Goal: Information Seeking & Learning: Learn about a topic

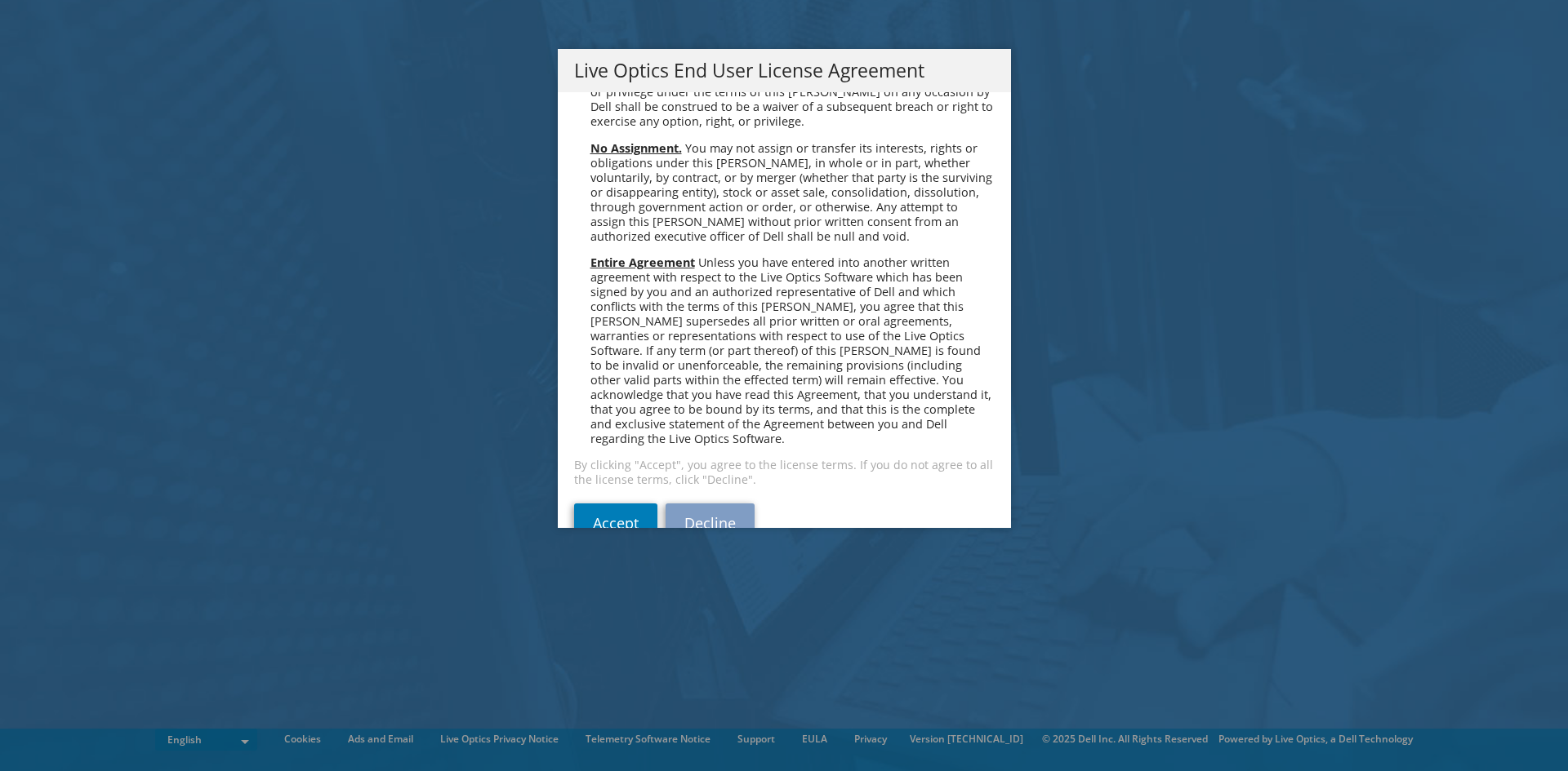
scroll to position [6173, 0]
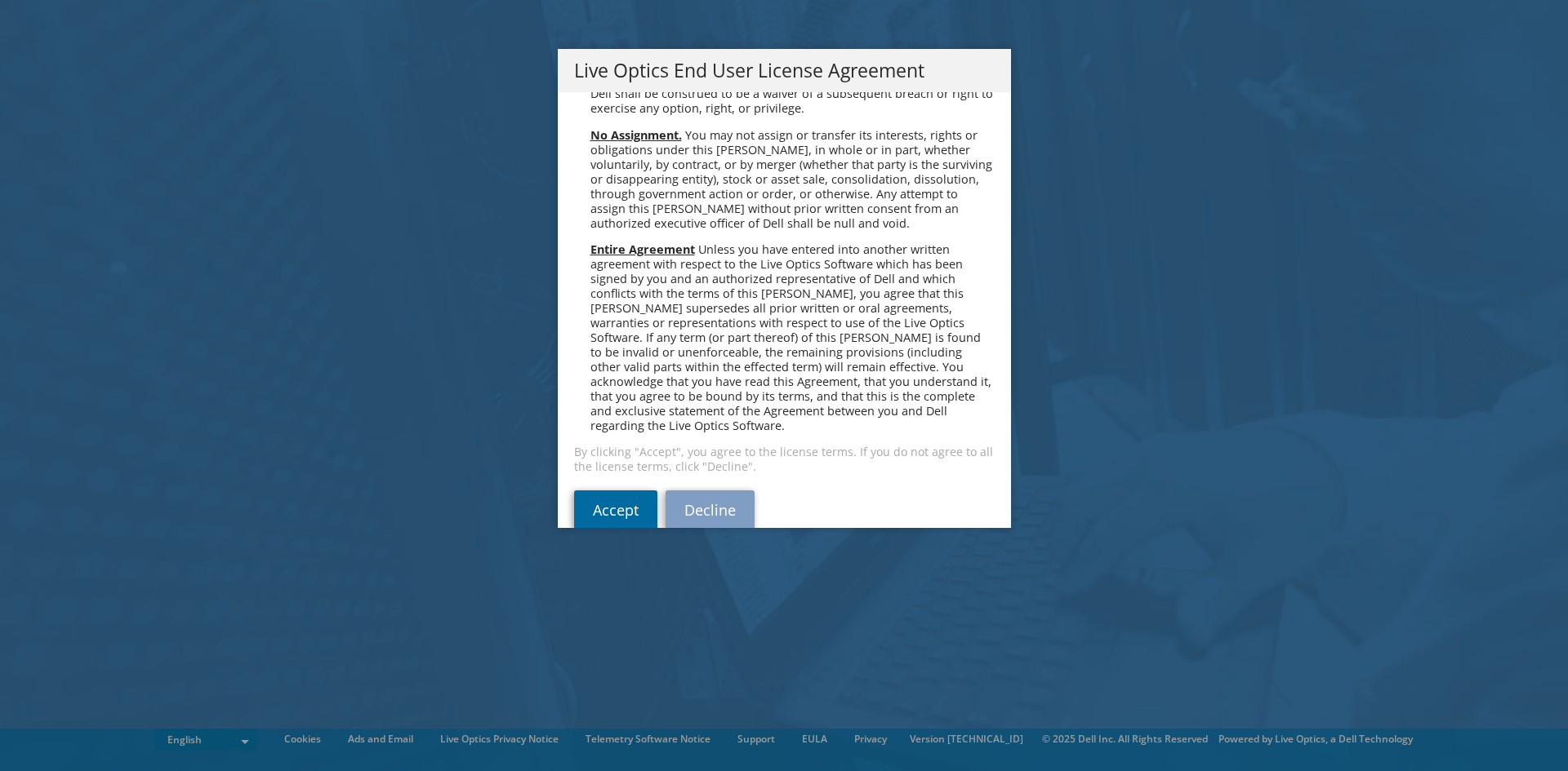
click at [629, 491] on link "Accept" at bounding box center [615, 510] width 83 height 39
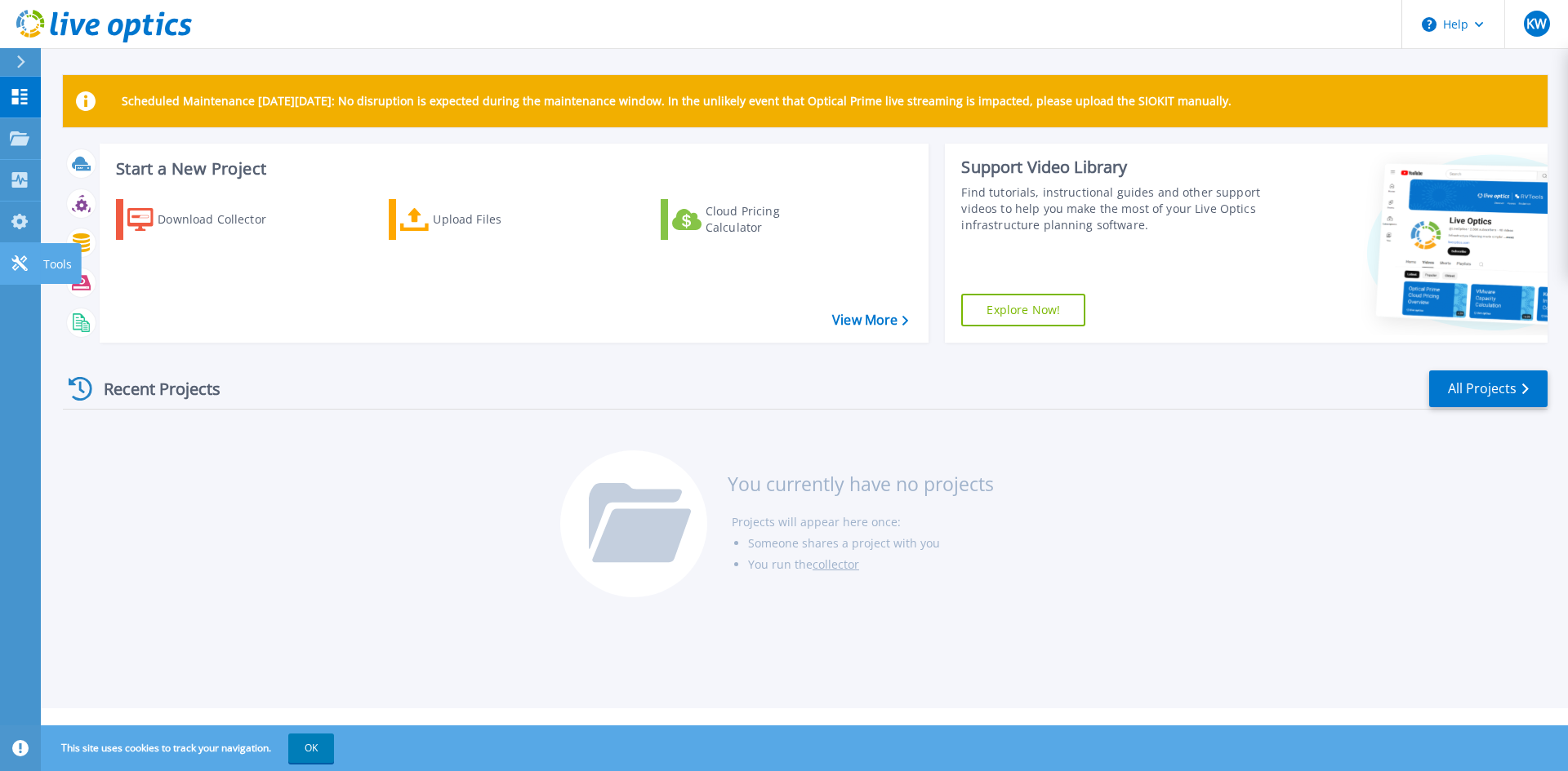
click at [16, 265] on icon at bounding box center [19, 263] width 16 height 16
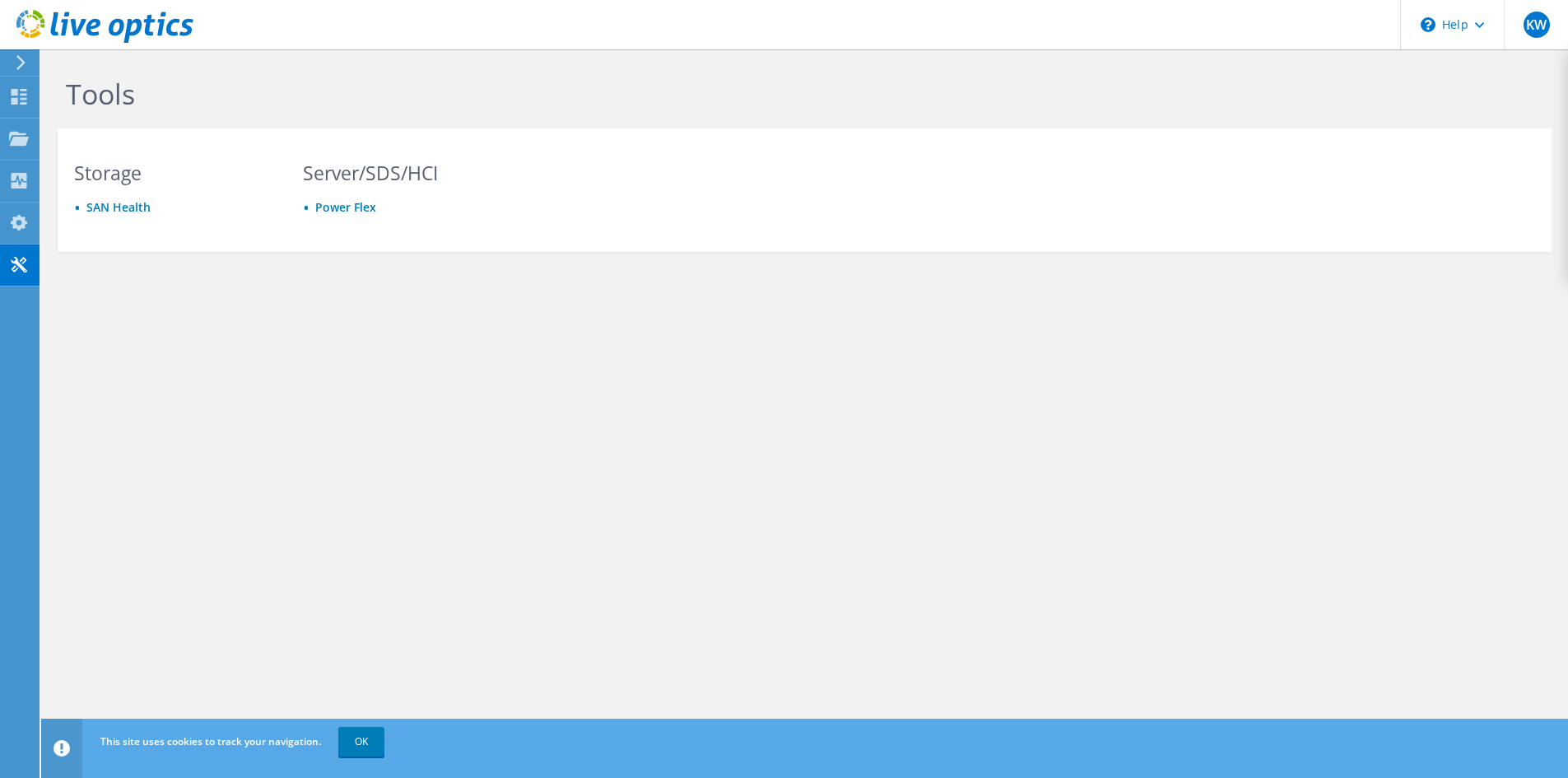
click at [26, 59] on icon at bounding box center [20, 63] width 12 height 15
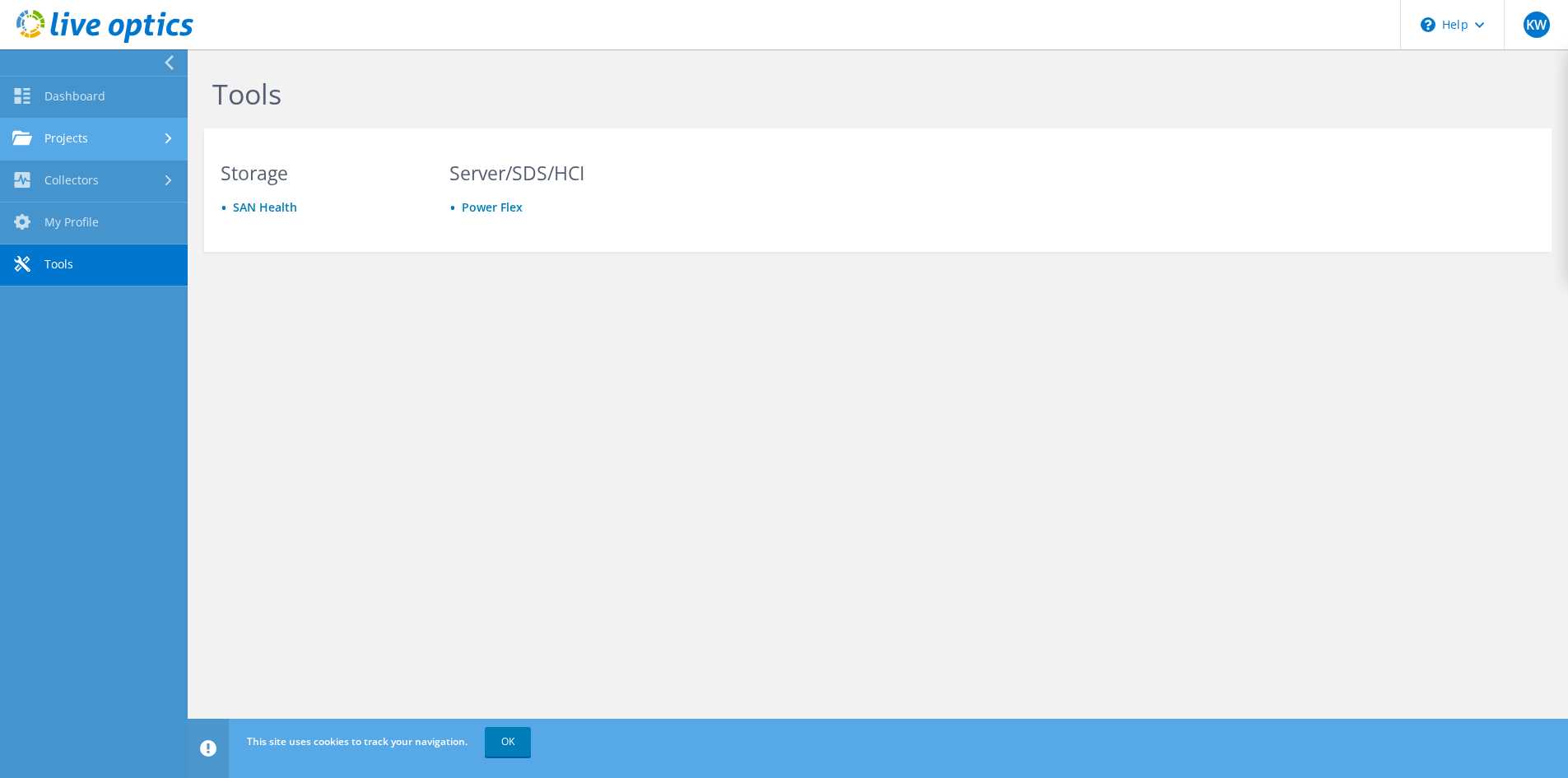
click at [108, 131] on link "Projects" at bounding box center [94, 140] width 188 height 42
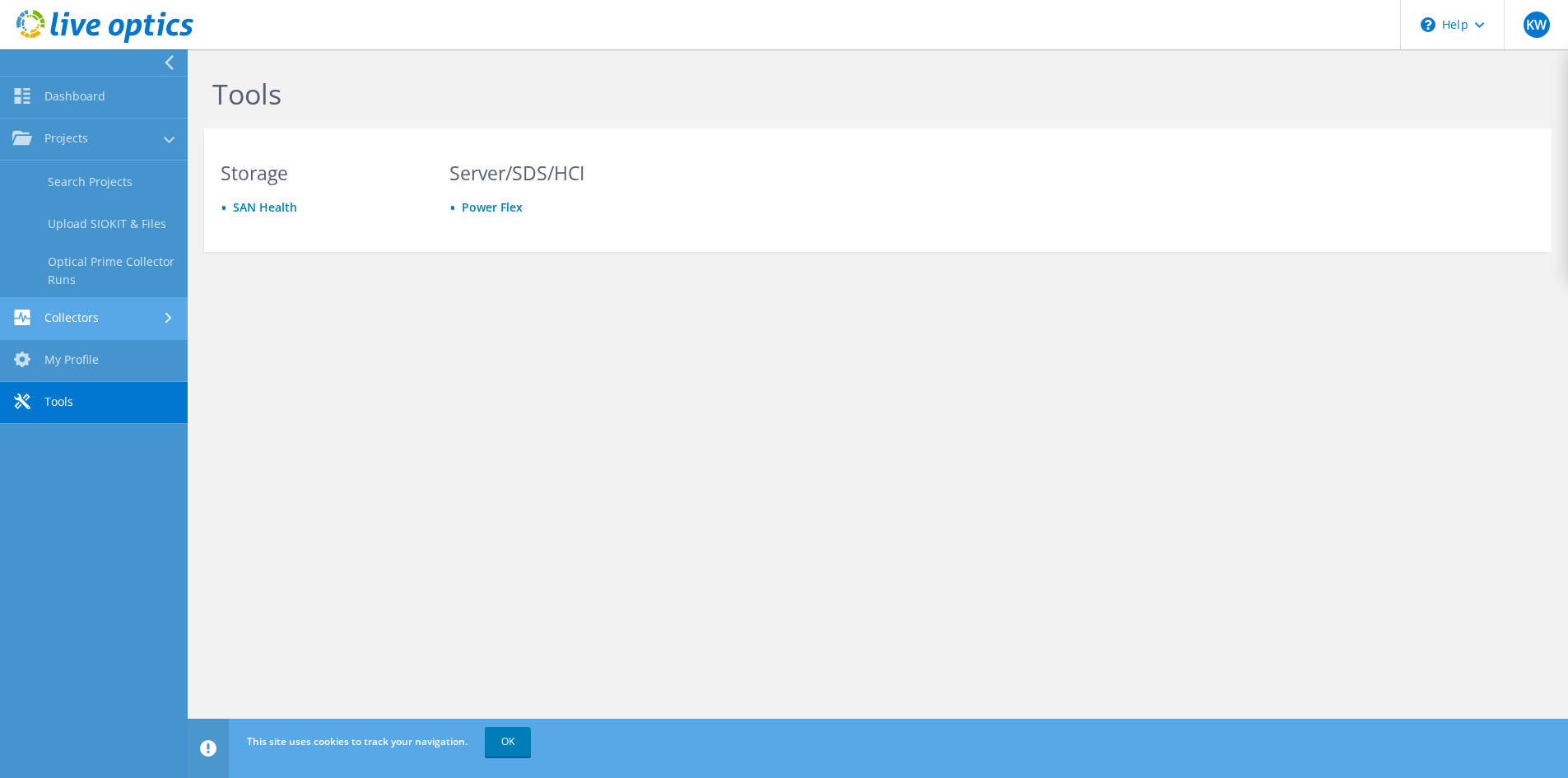
click at [149, 316] on link "Collectors" at bounding box center [94, 319] width 188 height 42
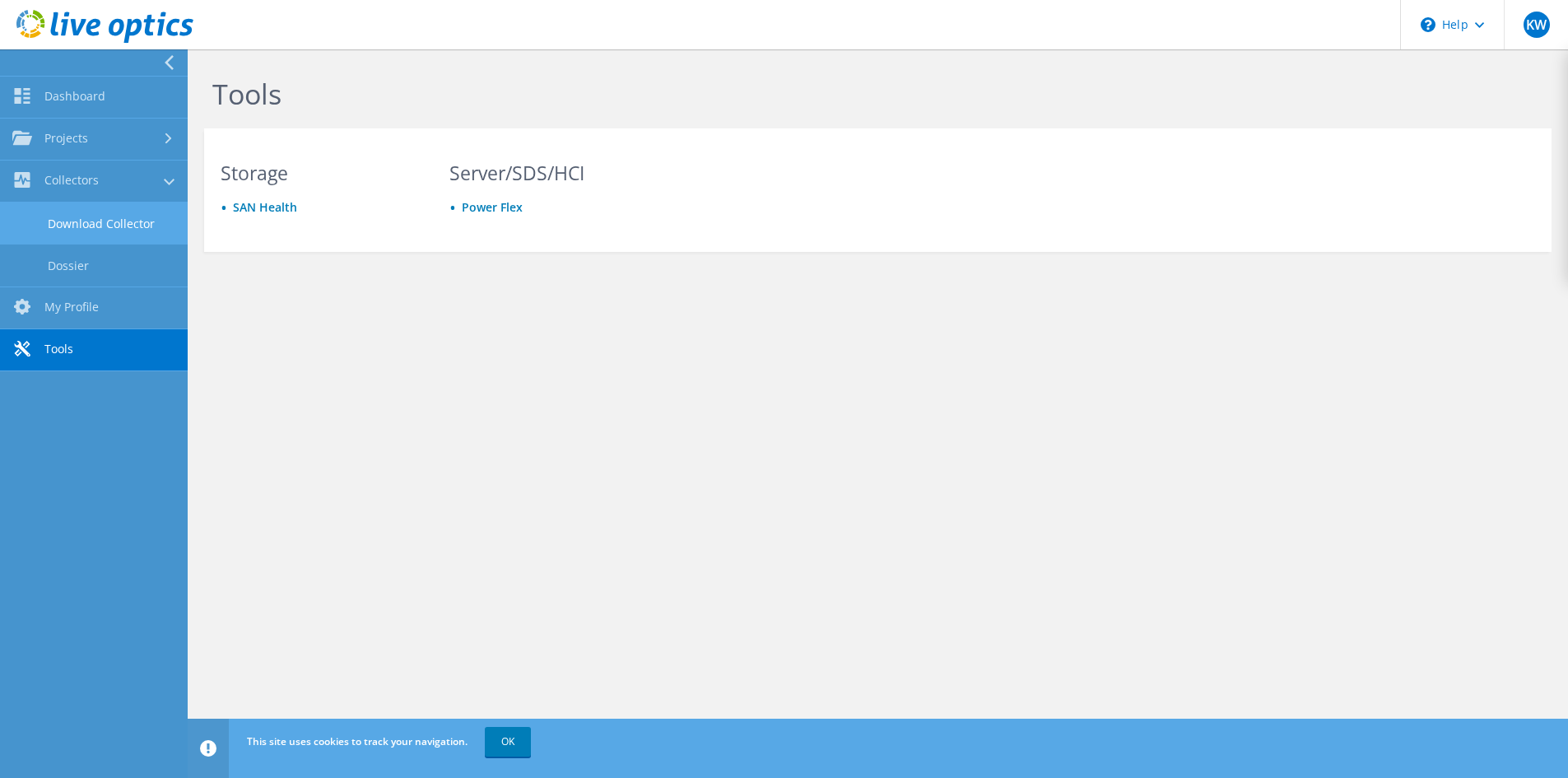
click at [139, 228] on link "Download Collector" at bounding box center [94, 224] width 188 height 42
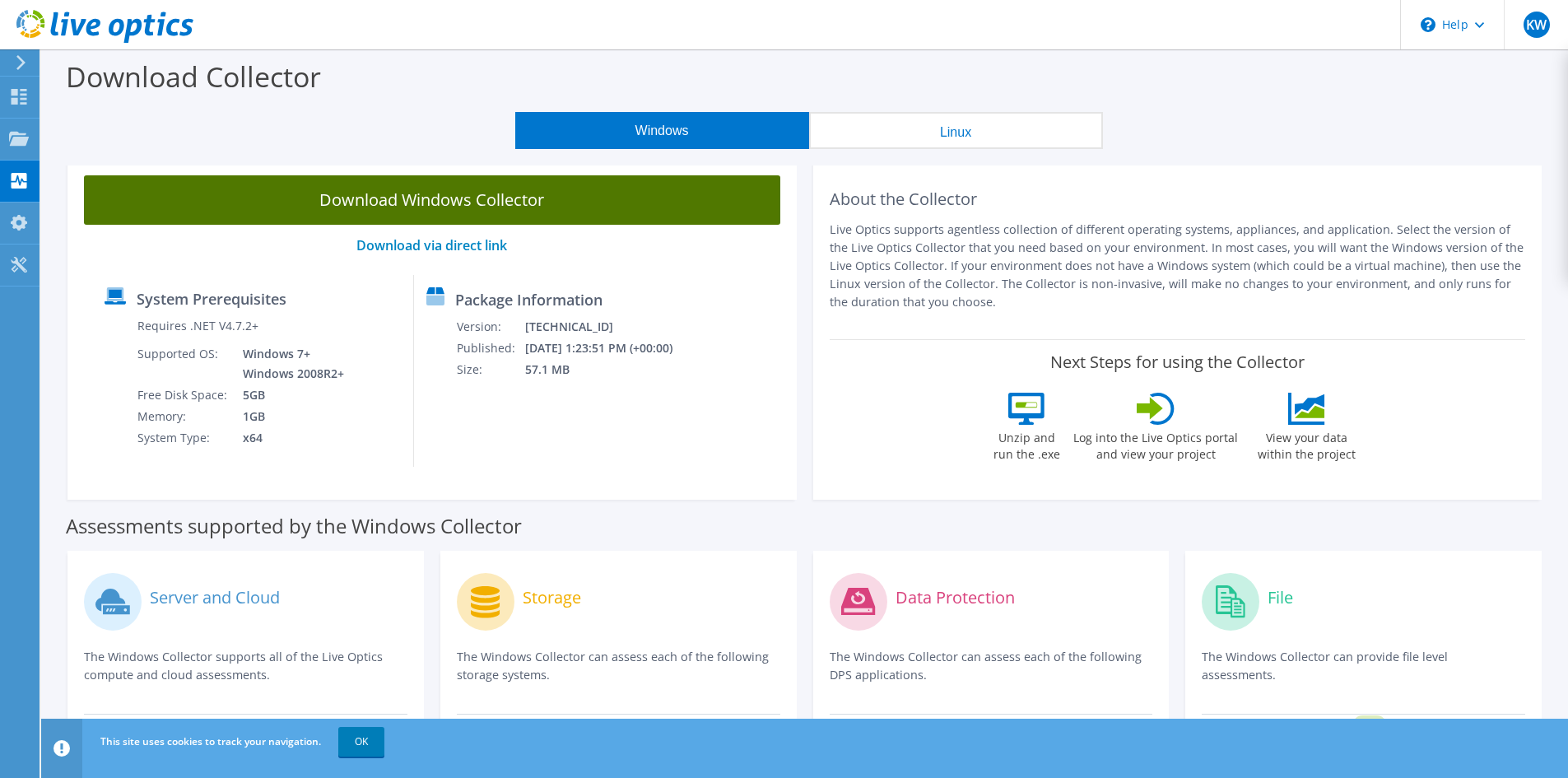
click at [506, 210] on link "Download Windows Collector" at bounding box center [432, 201] width 697 height 50
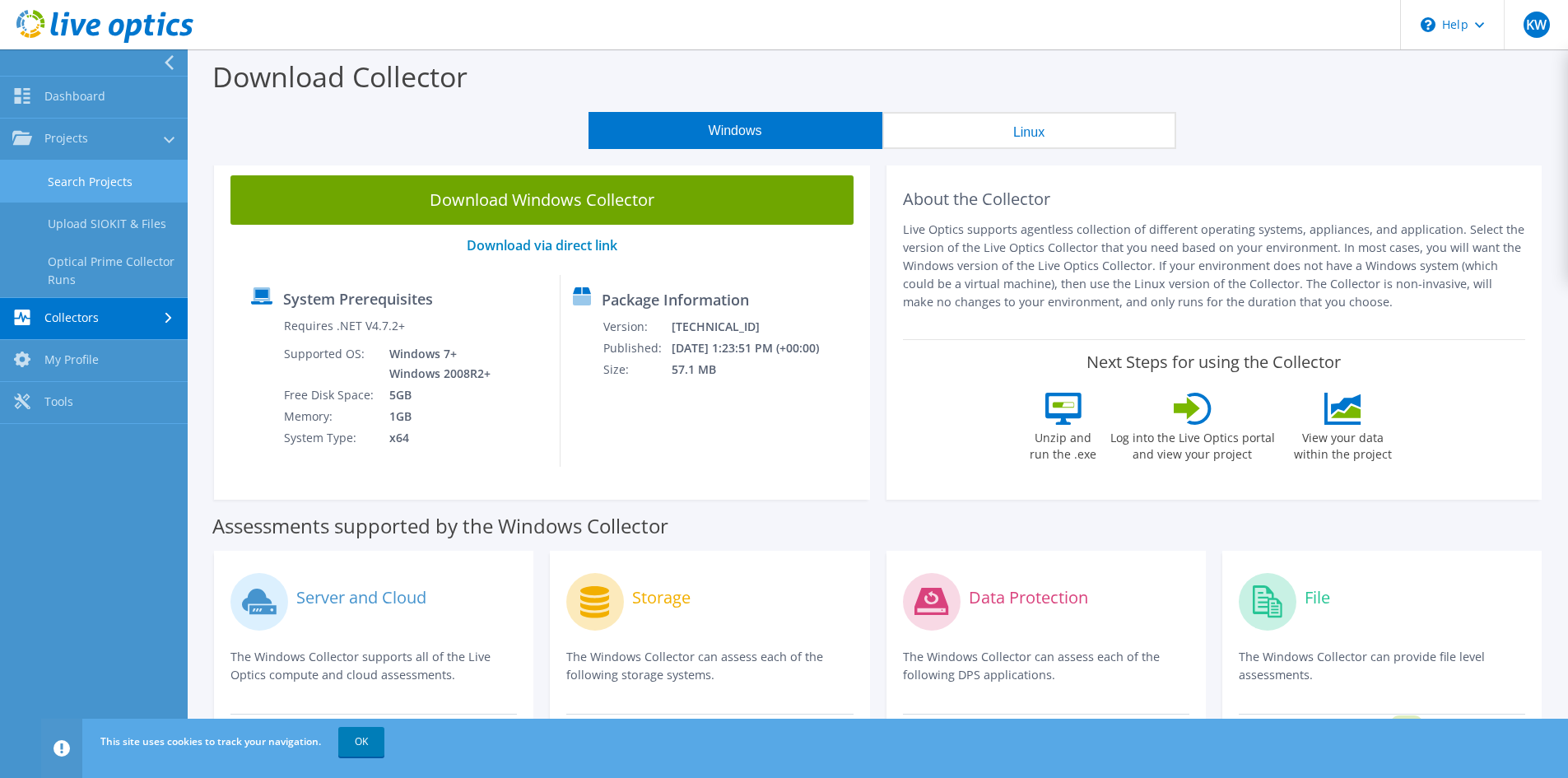
click at [110, 182] on link "Search Projects" at bounding box center [94, 181] width 188 height 42
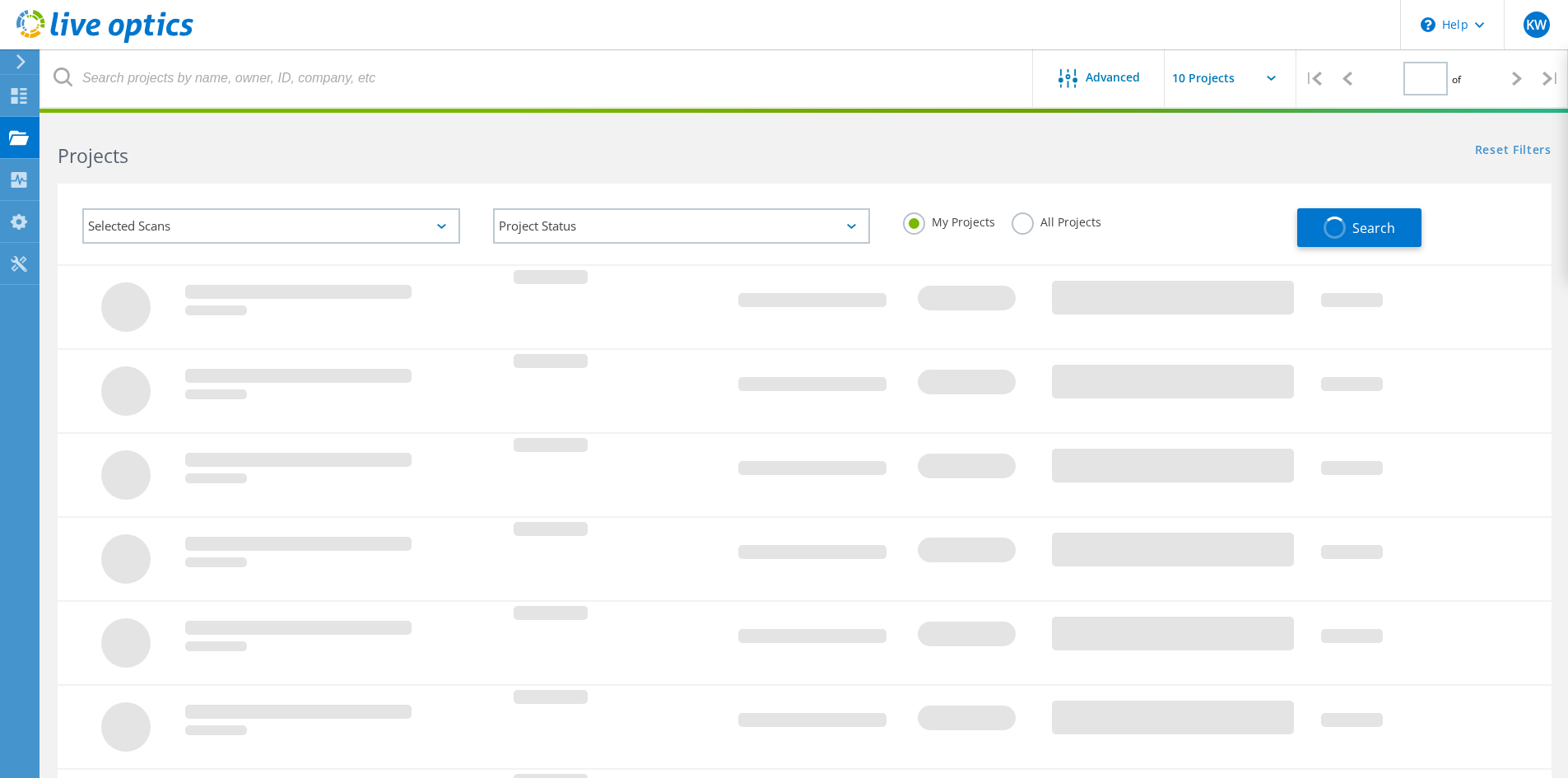
type input "1"
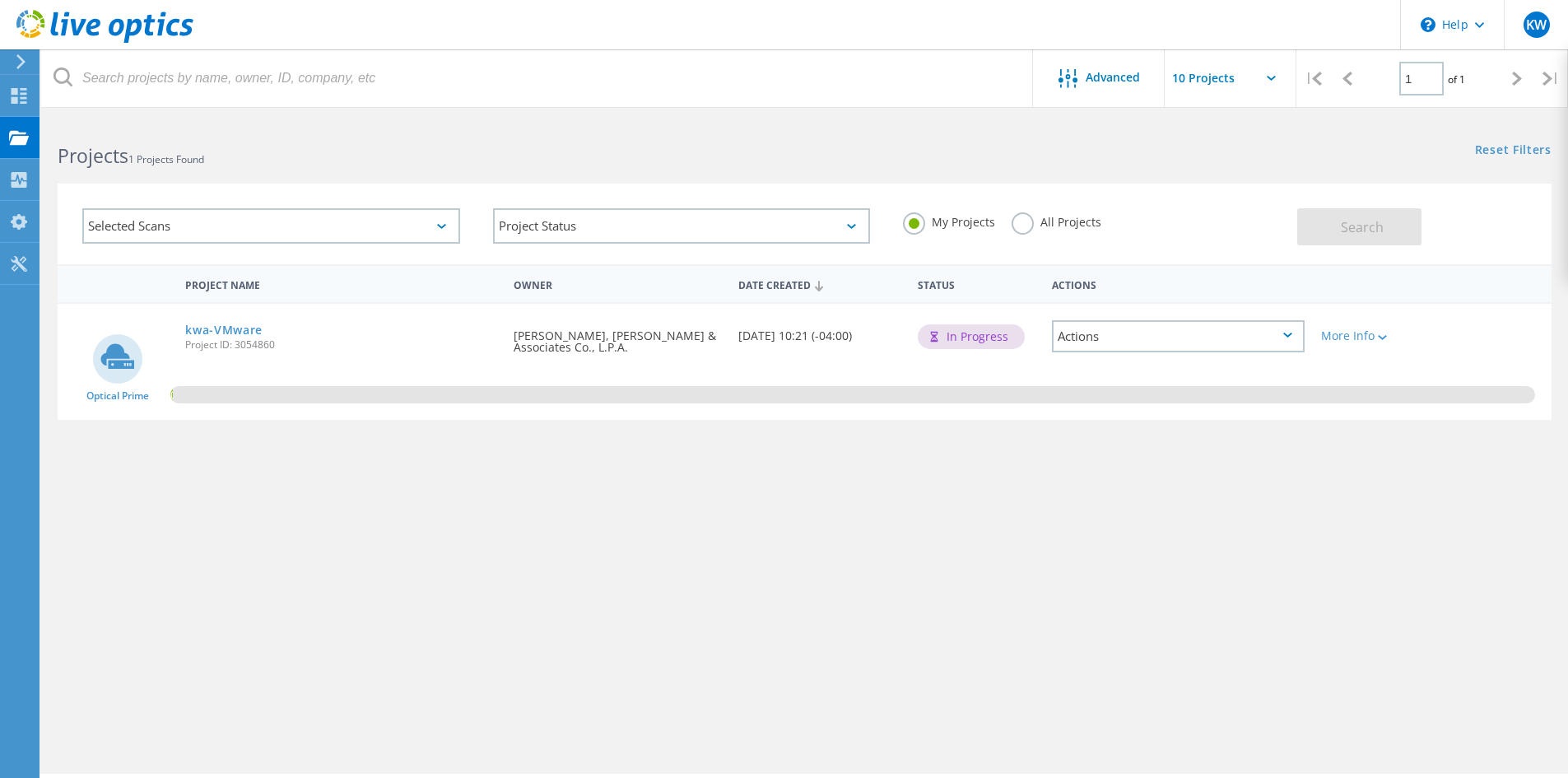
click at [1160, 324] on div "Actions" at bounding box center [1178, 336] width 253 height 32
click at [1141, 309] on div "View Project" at bounding box center [1178, 311] width 249 height 26
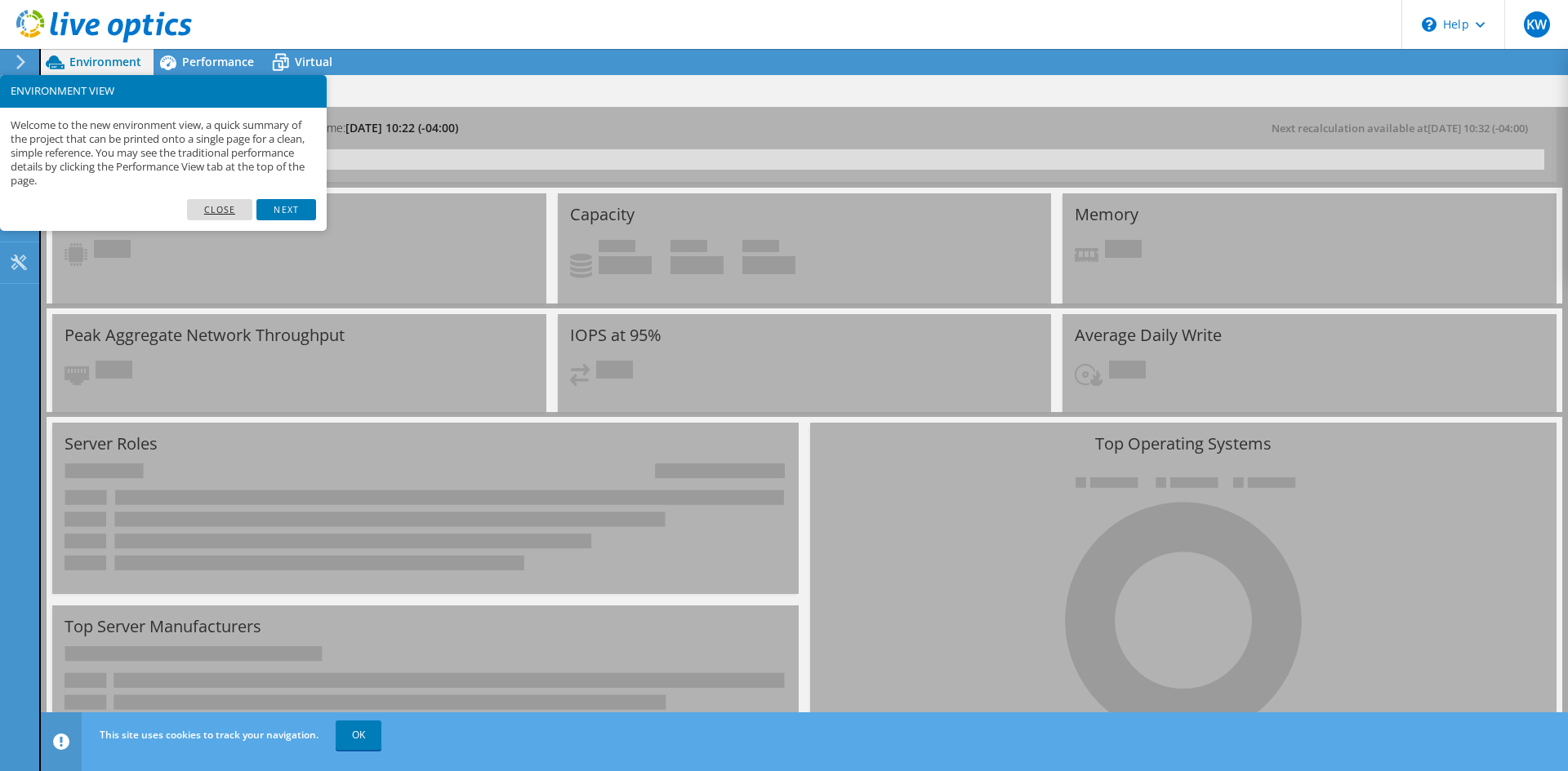
click at [208, 207] on link "Close" at bounding box center [220, 209] width 66 height 21
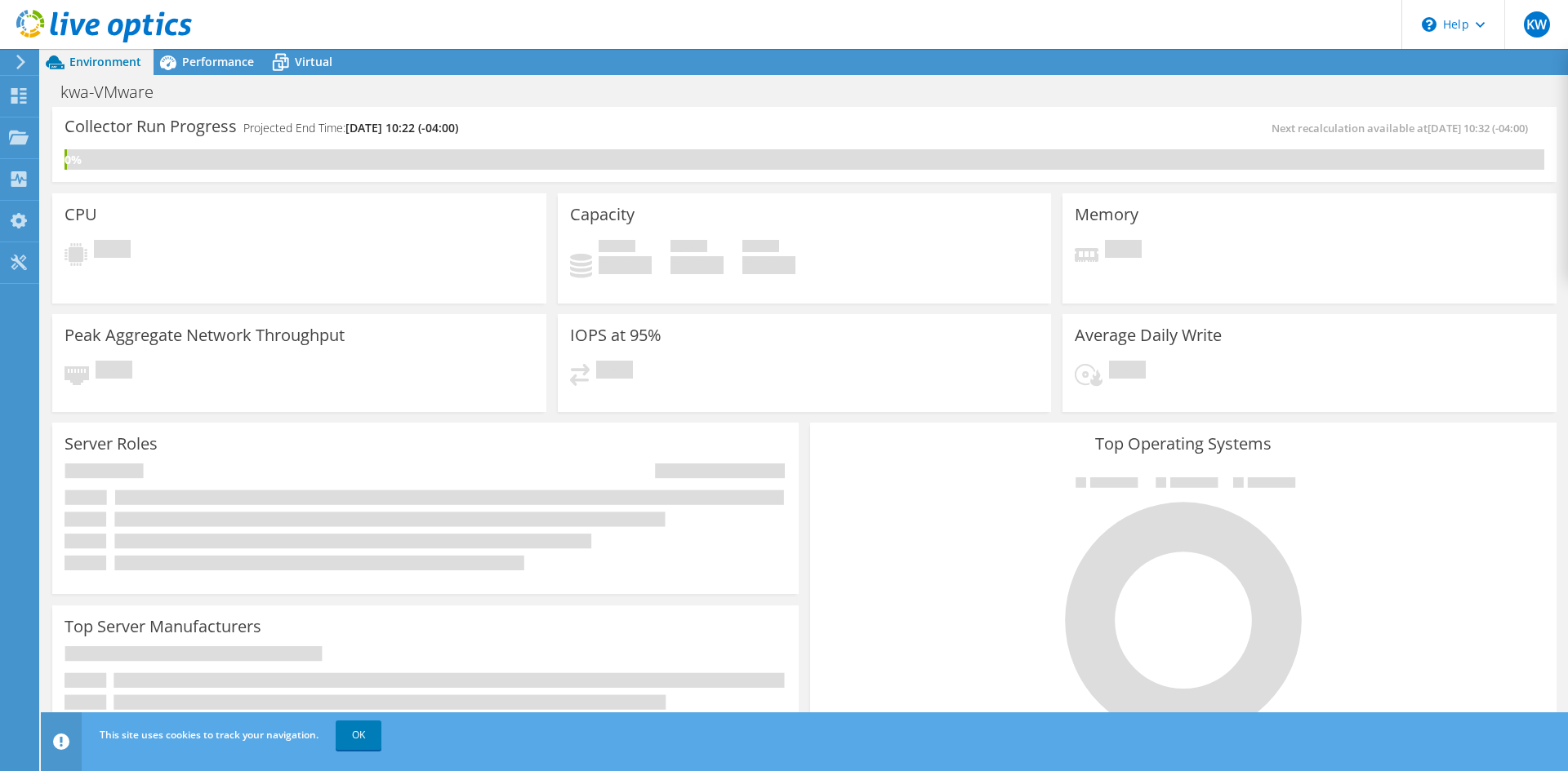
scroll to position [140, 0]
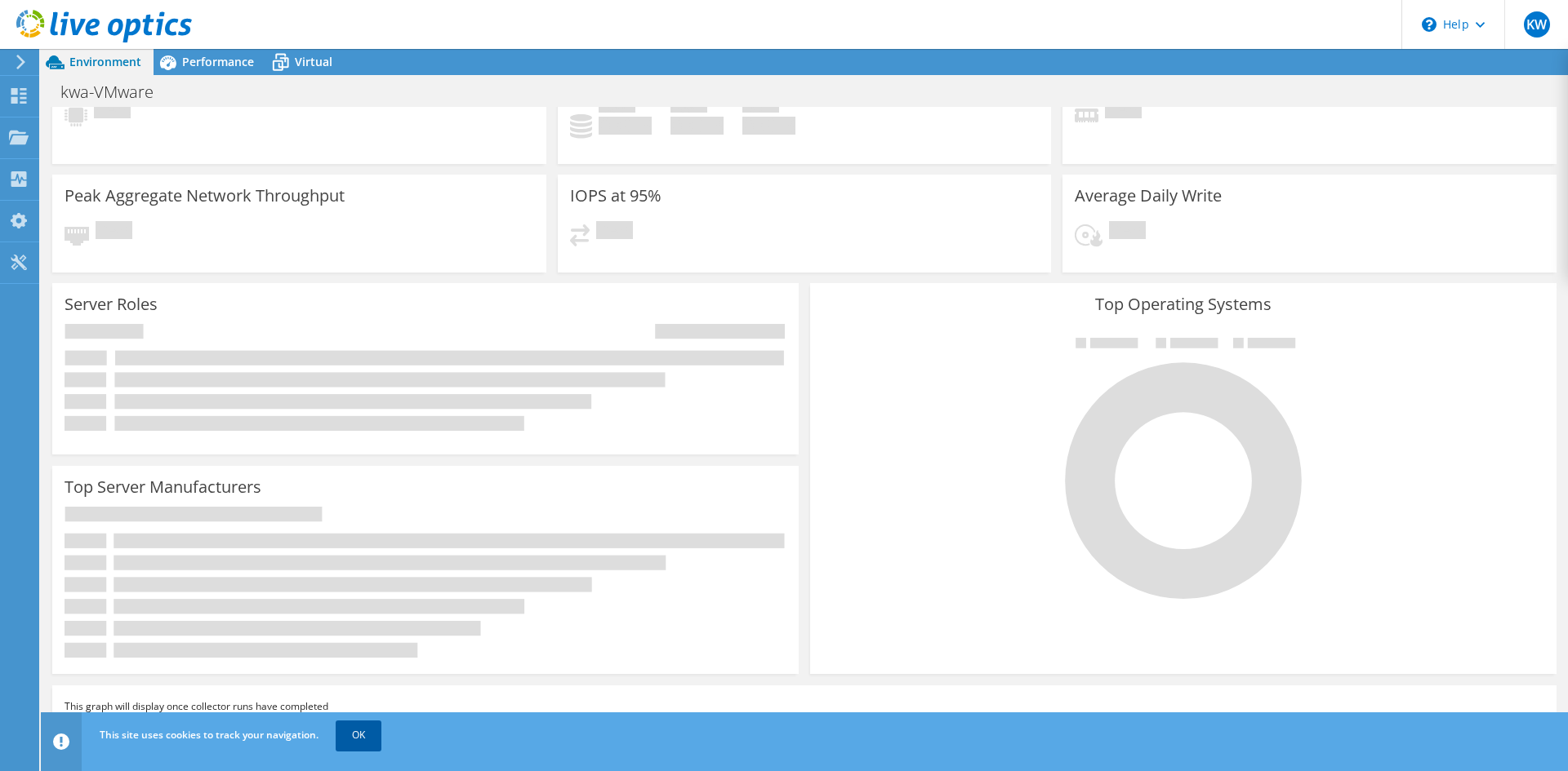
click at [375, 733] on link "OK" at bounding box center [359, 735] width 46 height 29
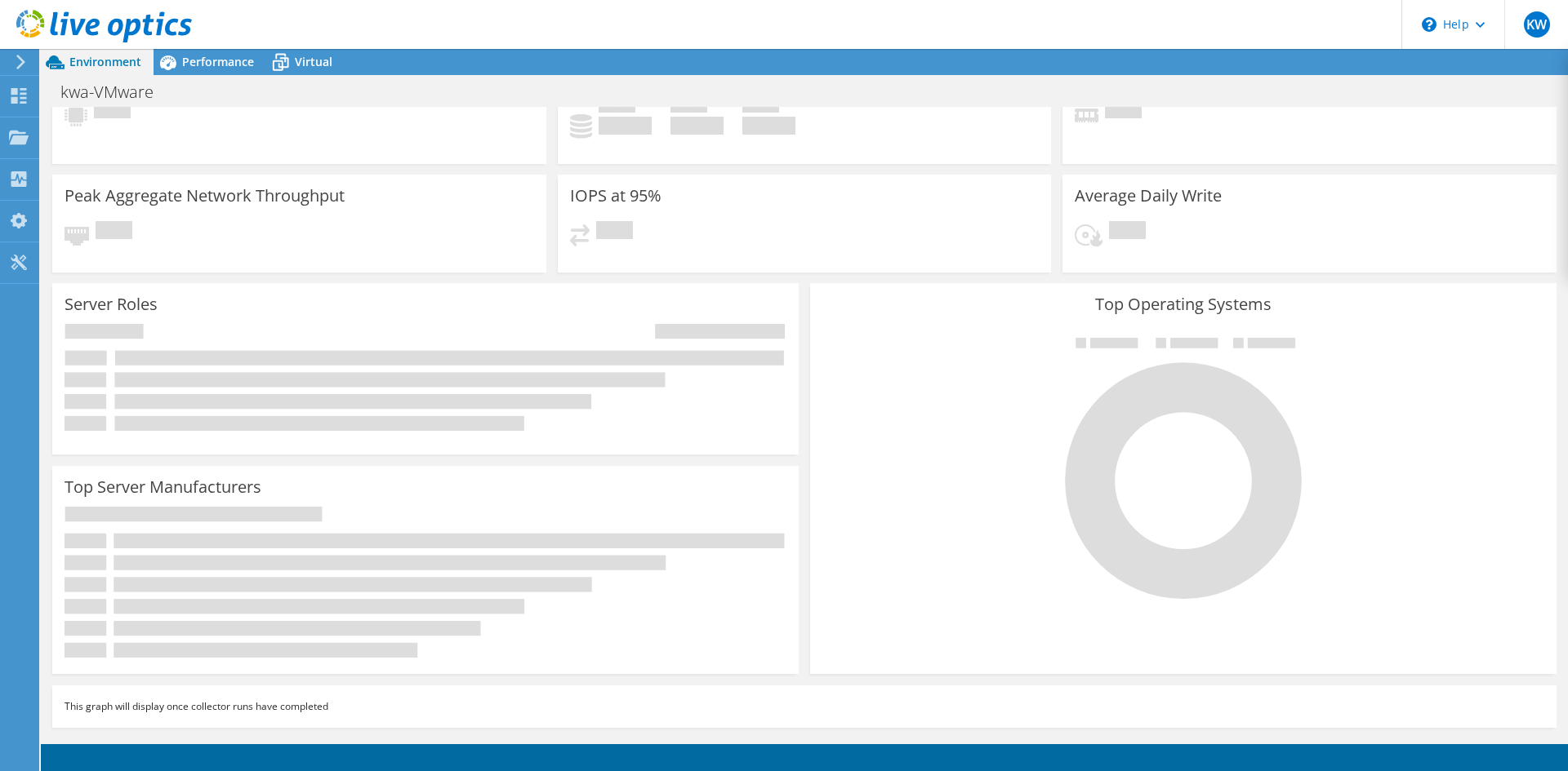
scroll to position [0, 0]
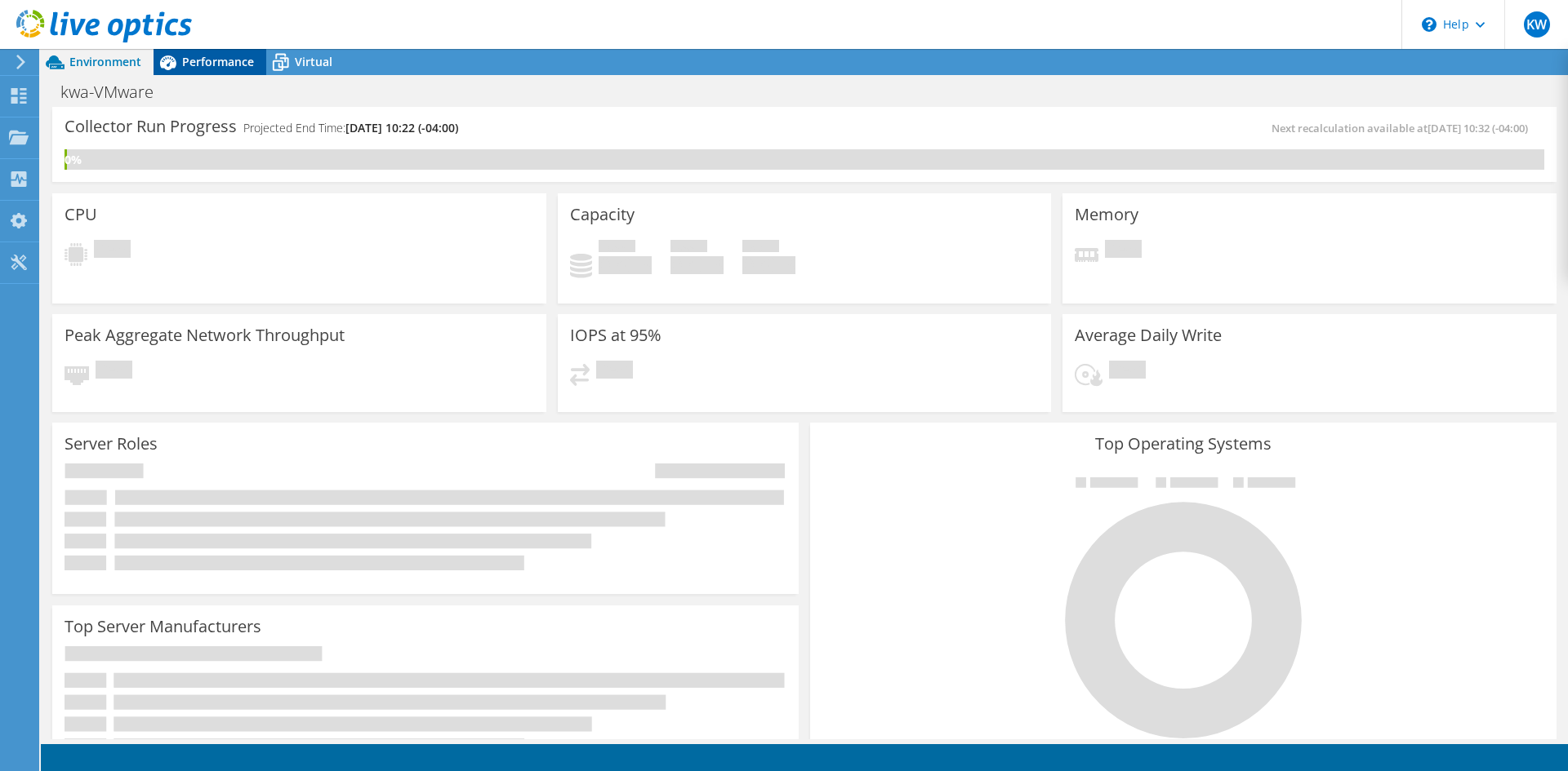
click at [197, 62] on span "Performance" at bounding box center [217, 61] width 72 height 16
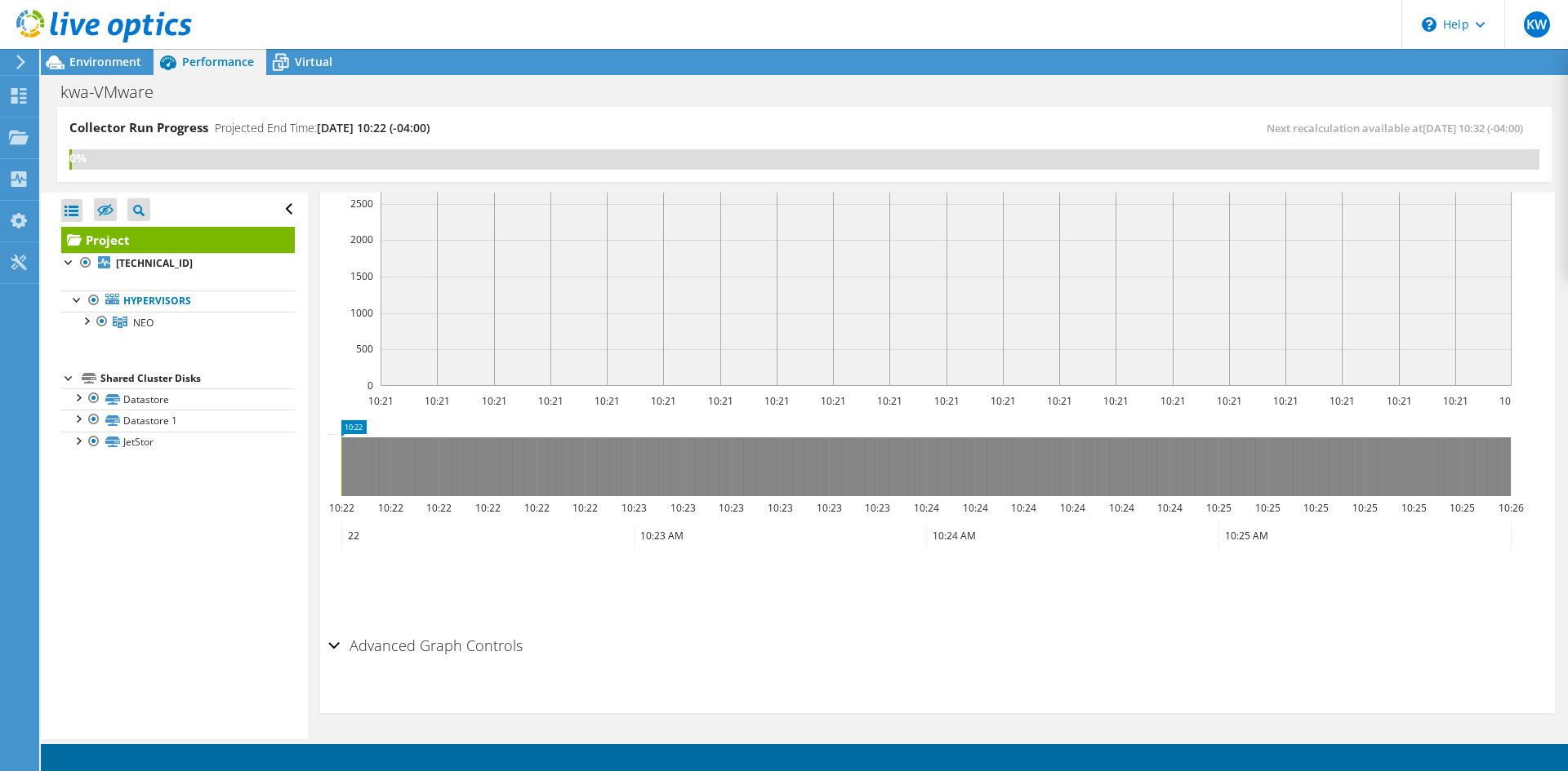
scroll to position [492, 0]
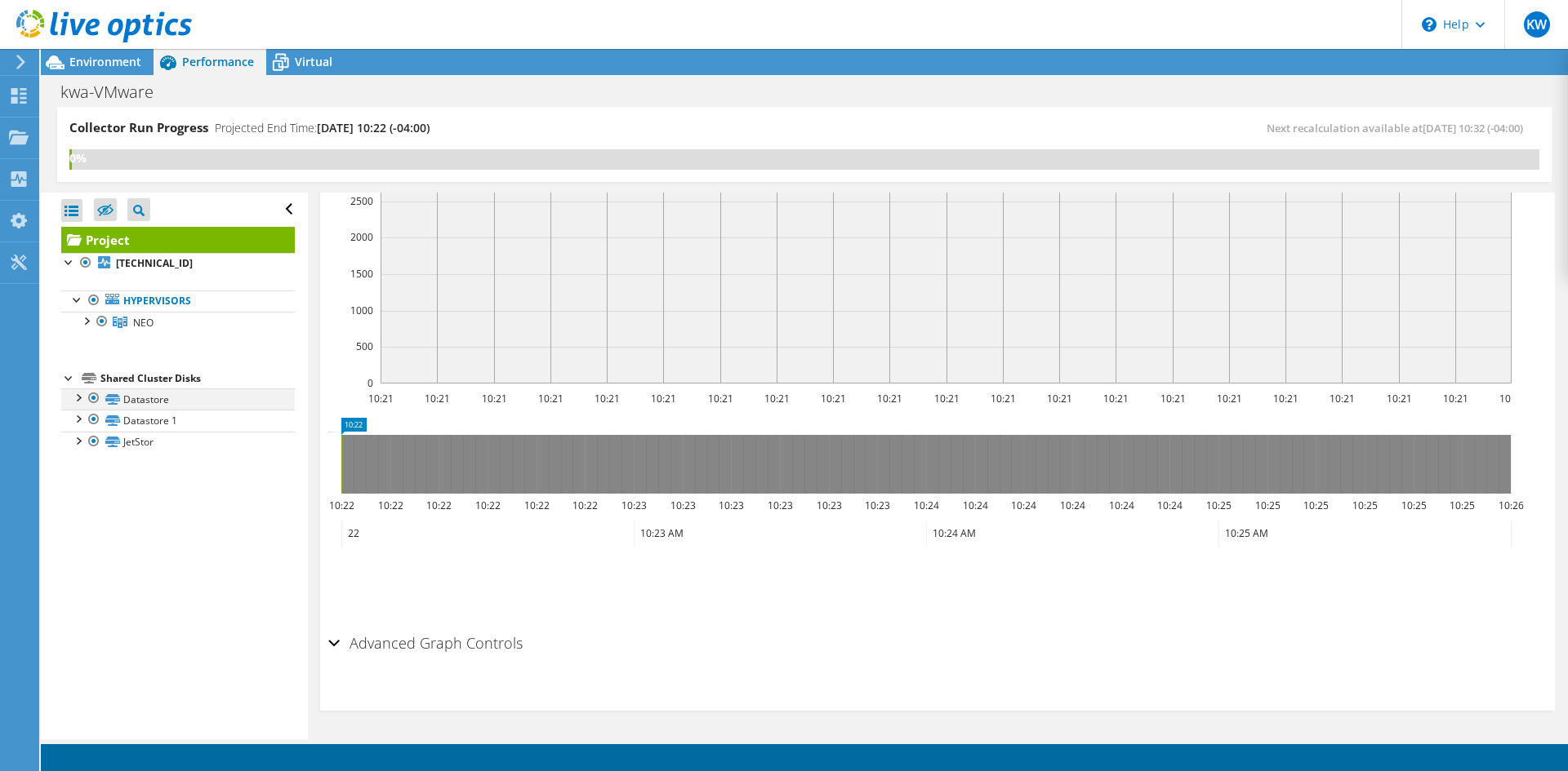
click at [74, 397] on div at bounding box center [78, 397] width 16 height 16
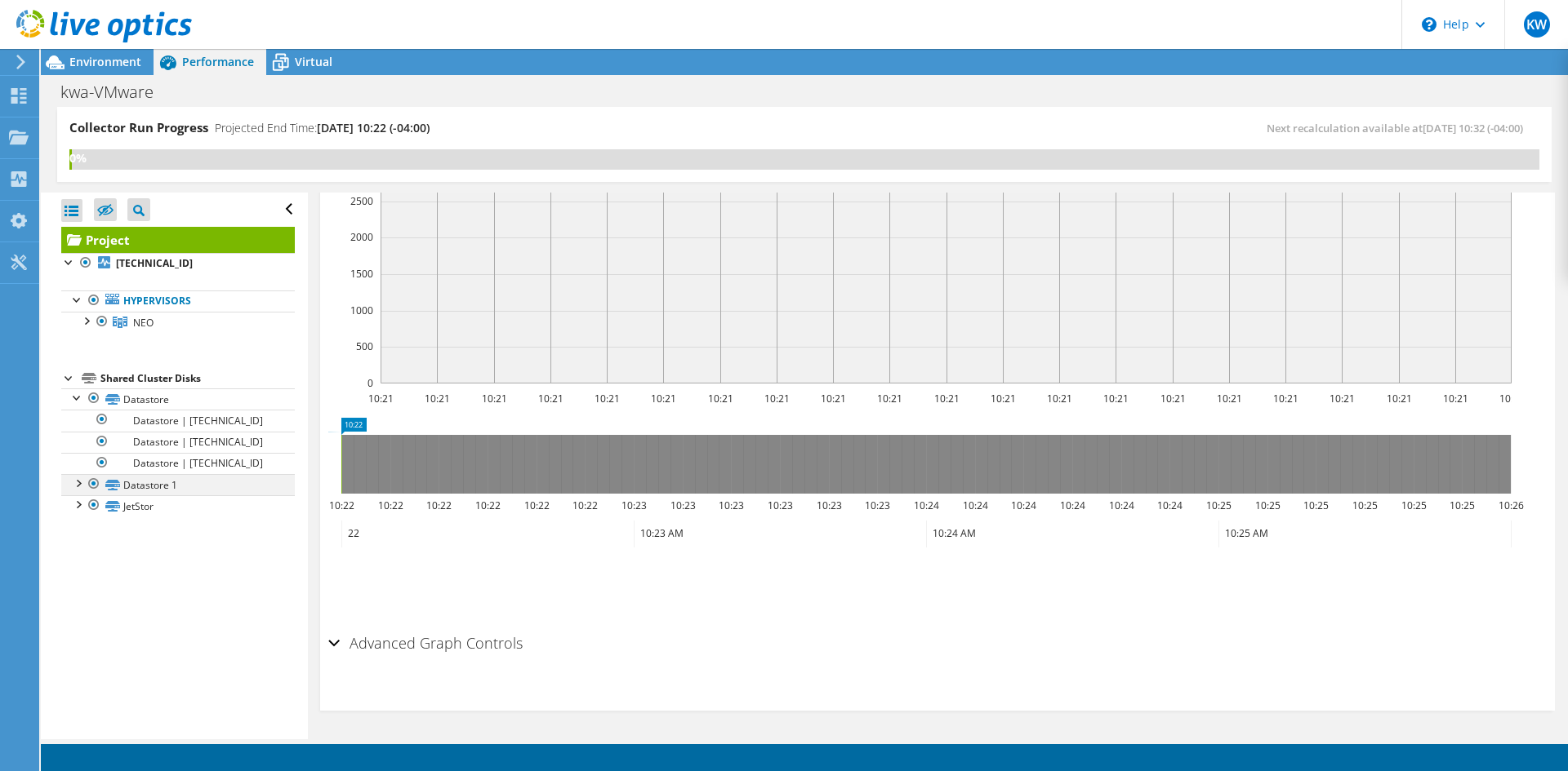
click at [80, 483] on div at bounding box center [78, 483] width 16 height 16
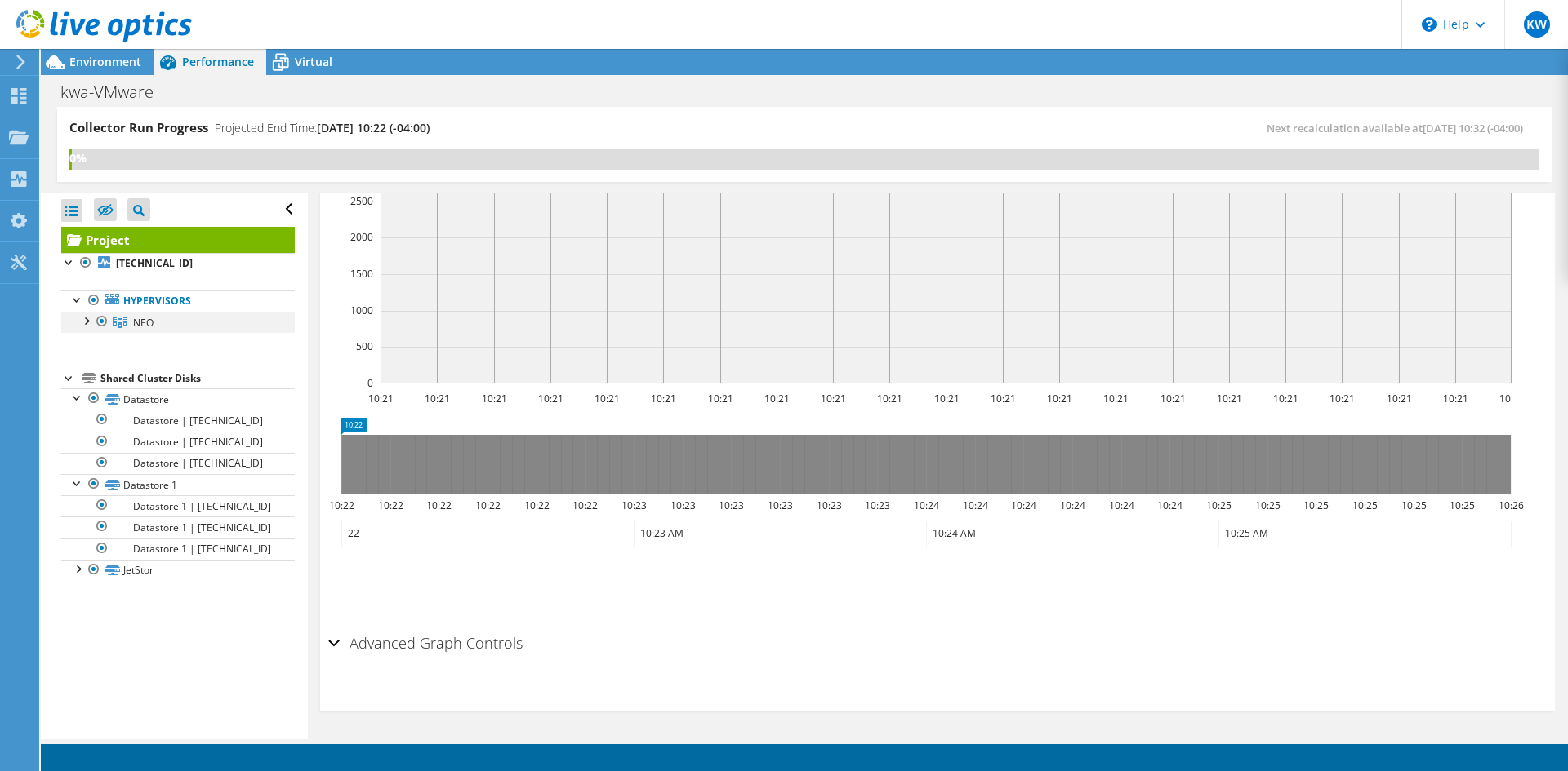
click at [89, 327] on div at bounding box center [86, 320] width 16 height 16
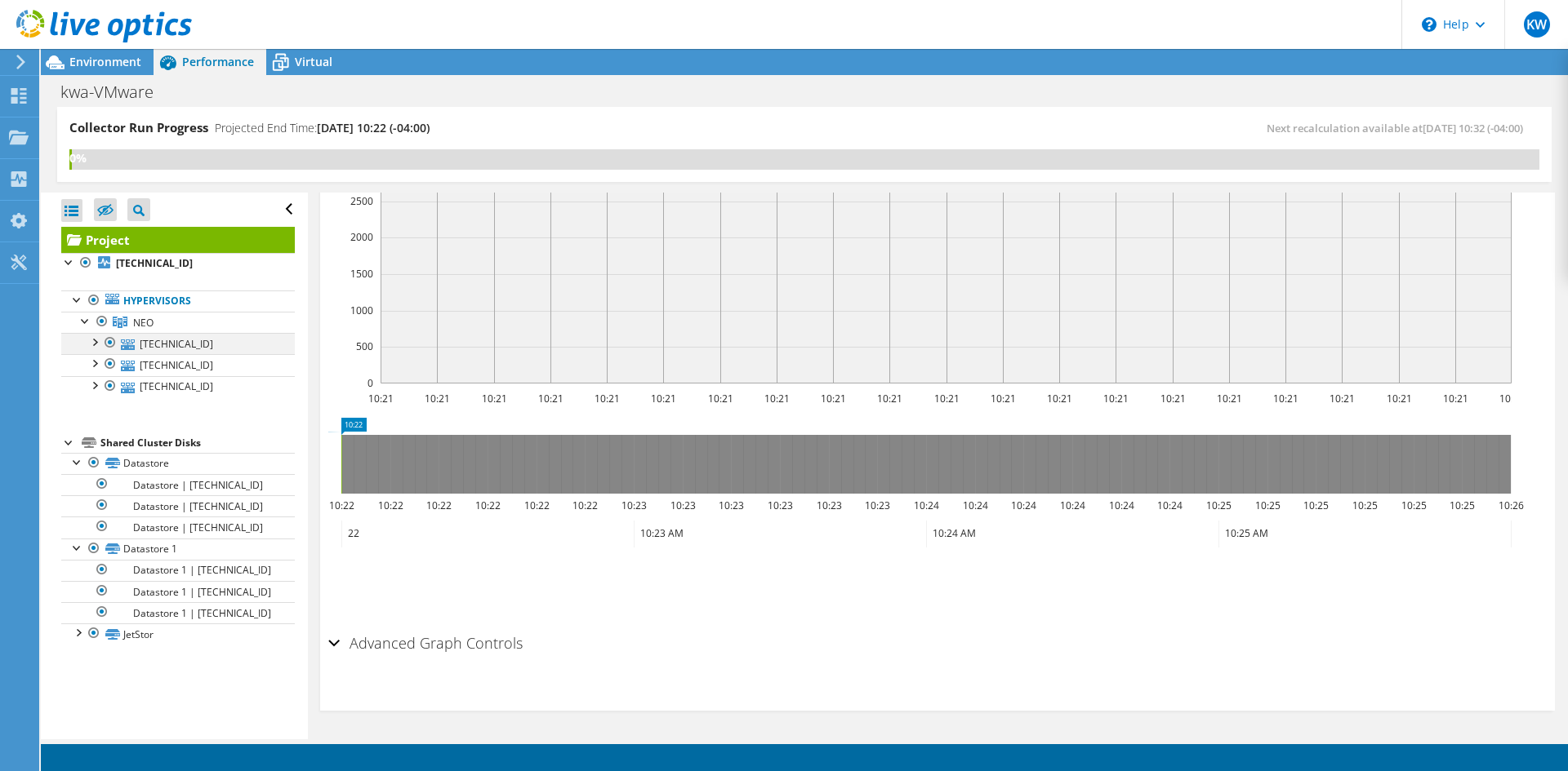
click at [93, 345] on div at bounding box center [94, 341] width 16 height 16
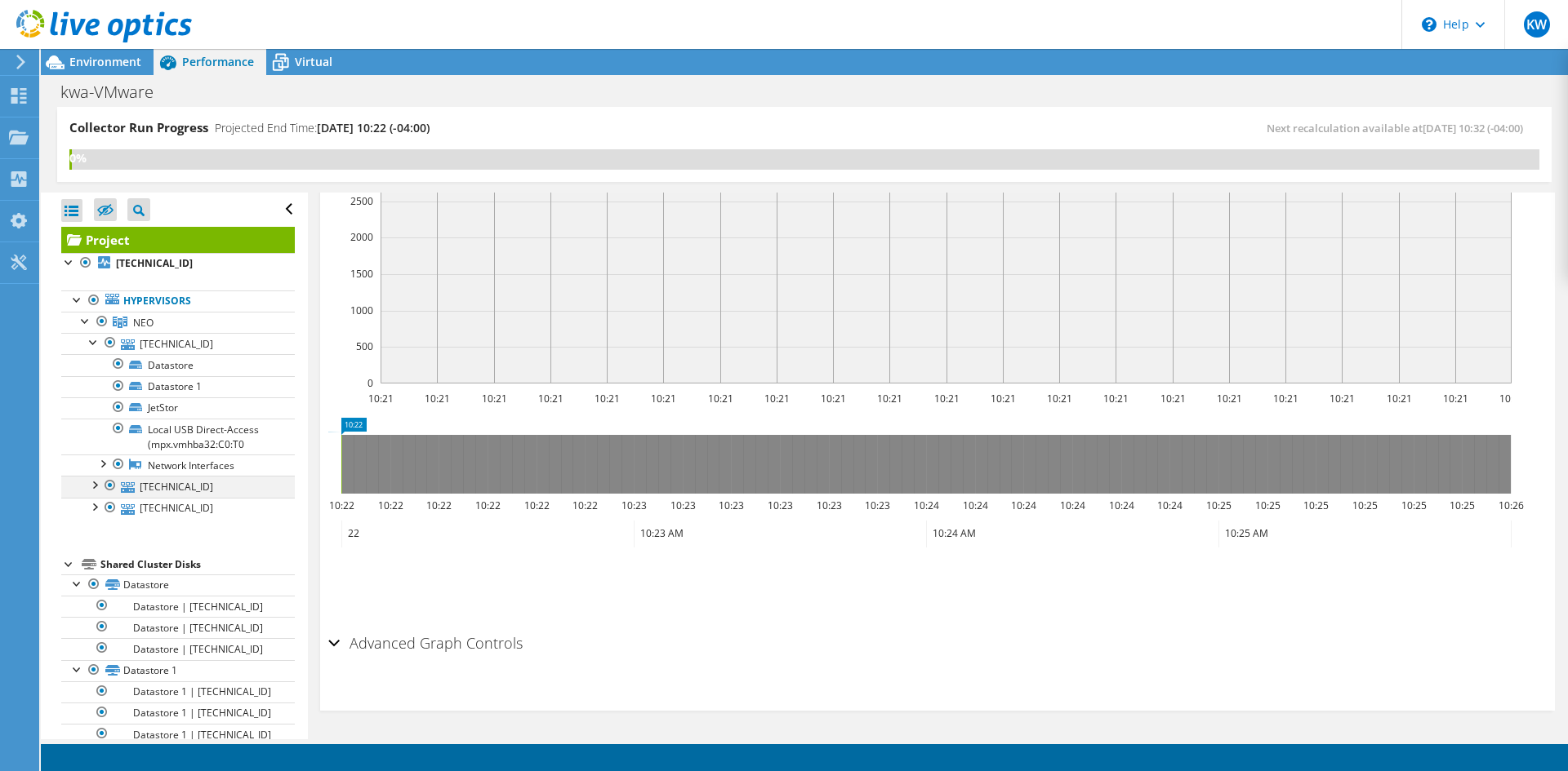
click at [97, 484] on div at bounding box center [94, 484] width 16 height 16
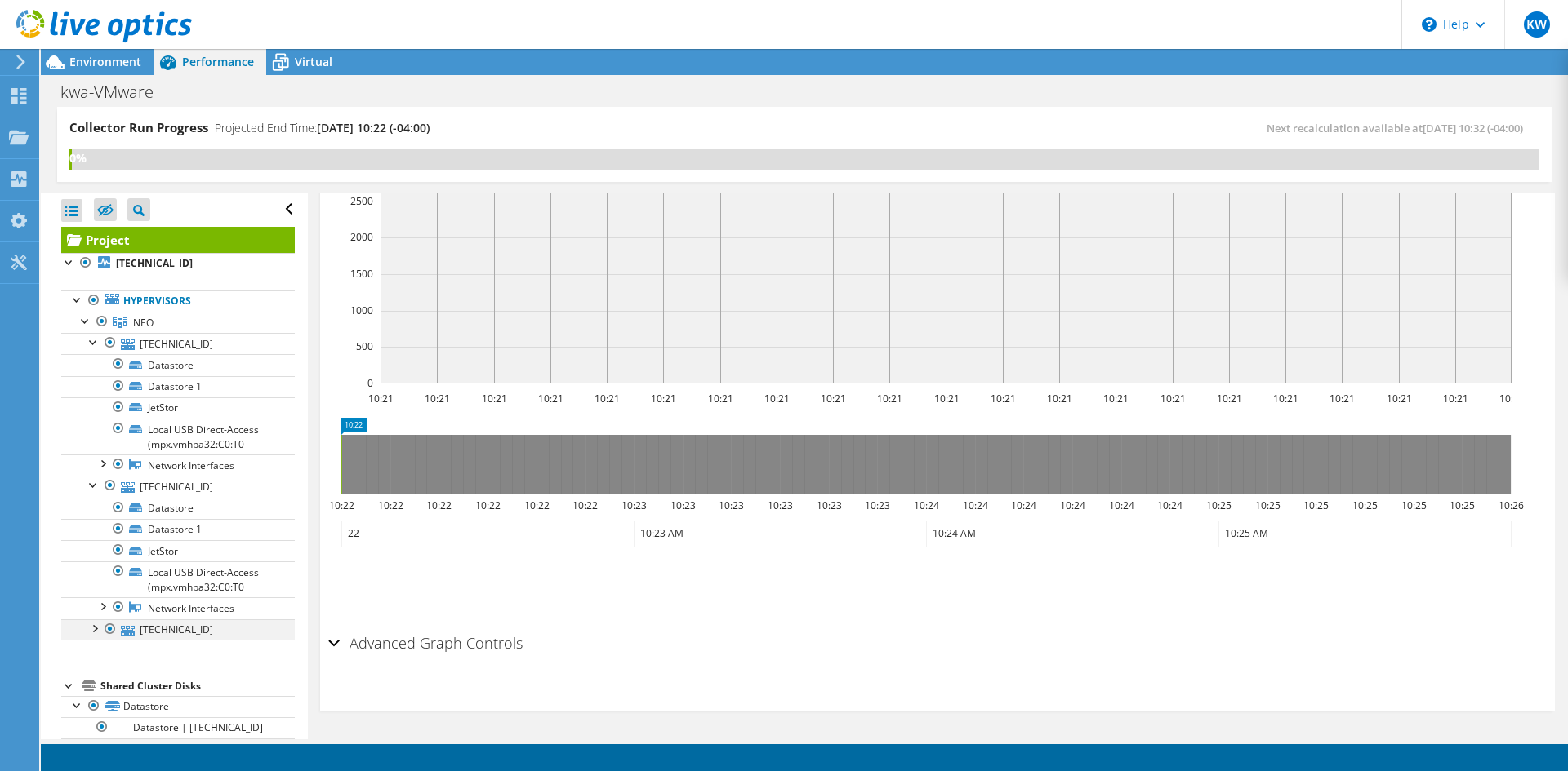
click at [92, 630] on div at bounding box center [94, 628] width 16 height 16
click at [316, 58] on span "Virtual" at bounding box center [313, 61] width 37 height 16
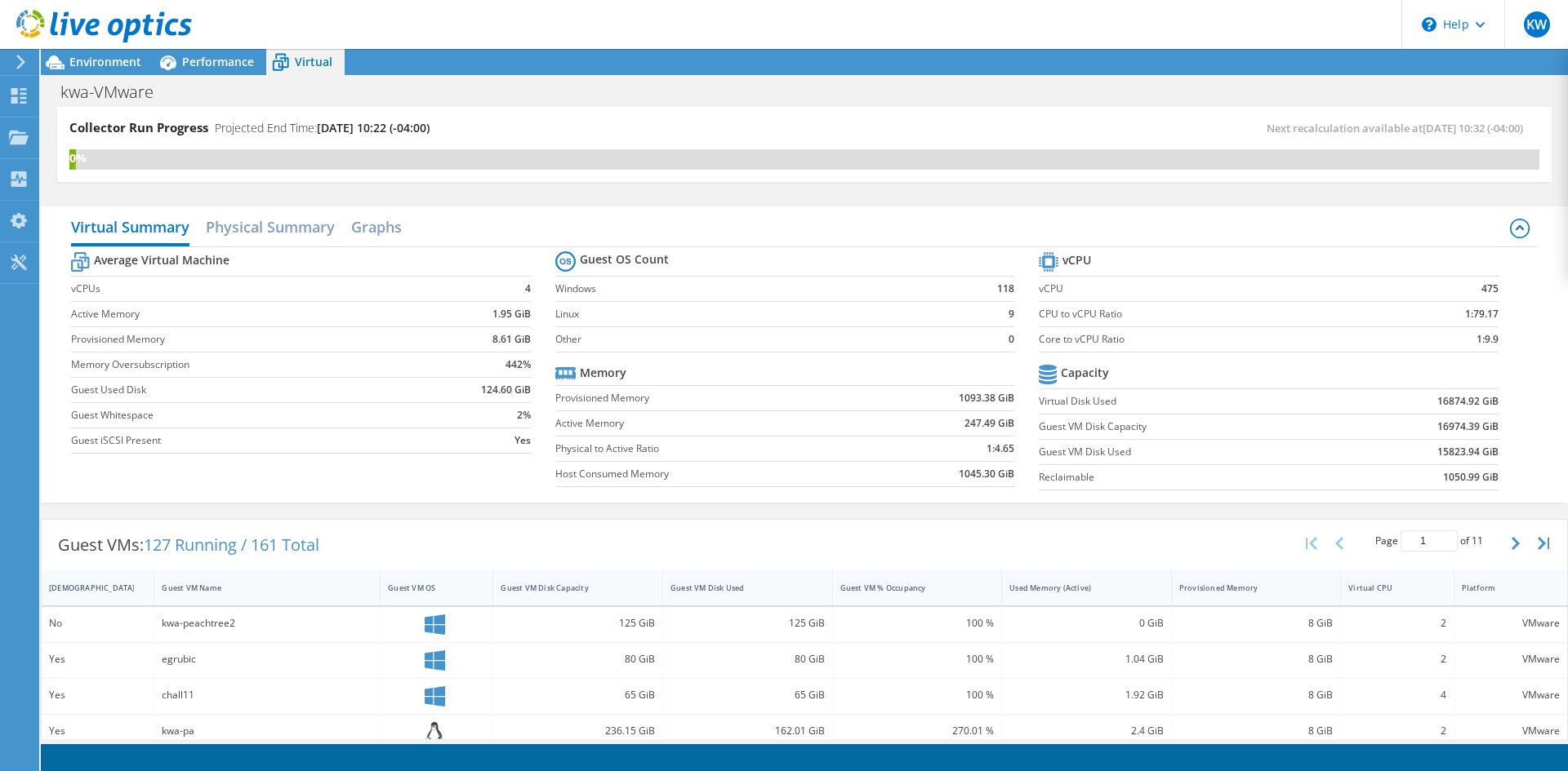
click at [1078, 653] on div "1.04 GiB" at bounding box center [1086, 660] width 154 height 18
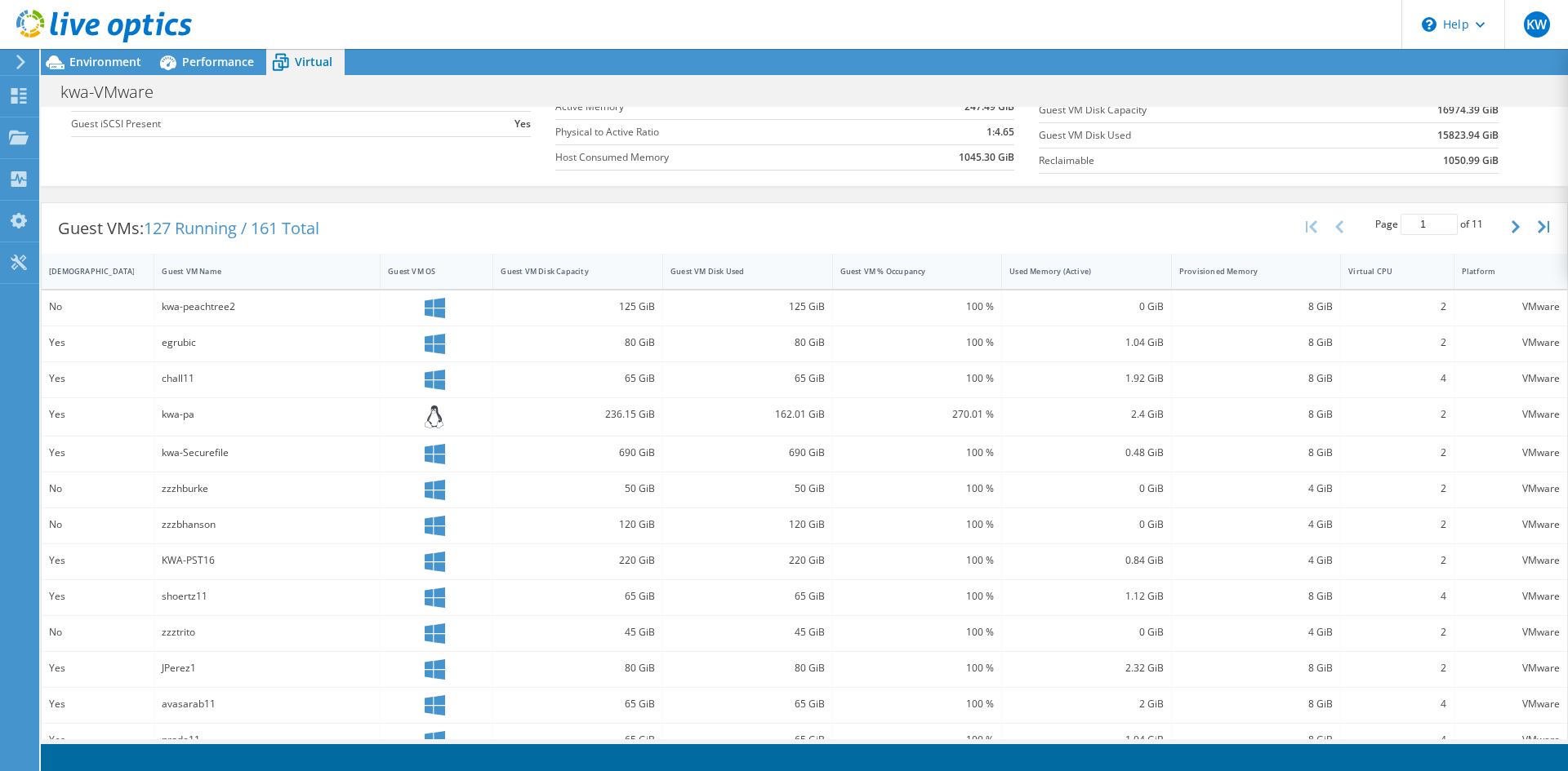
scroll to position [332, 0]
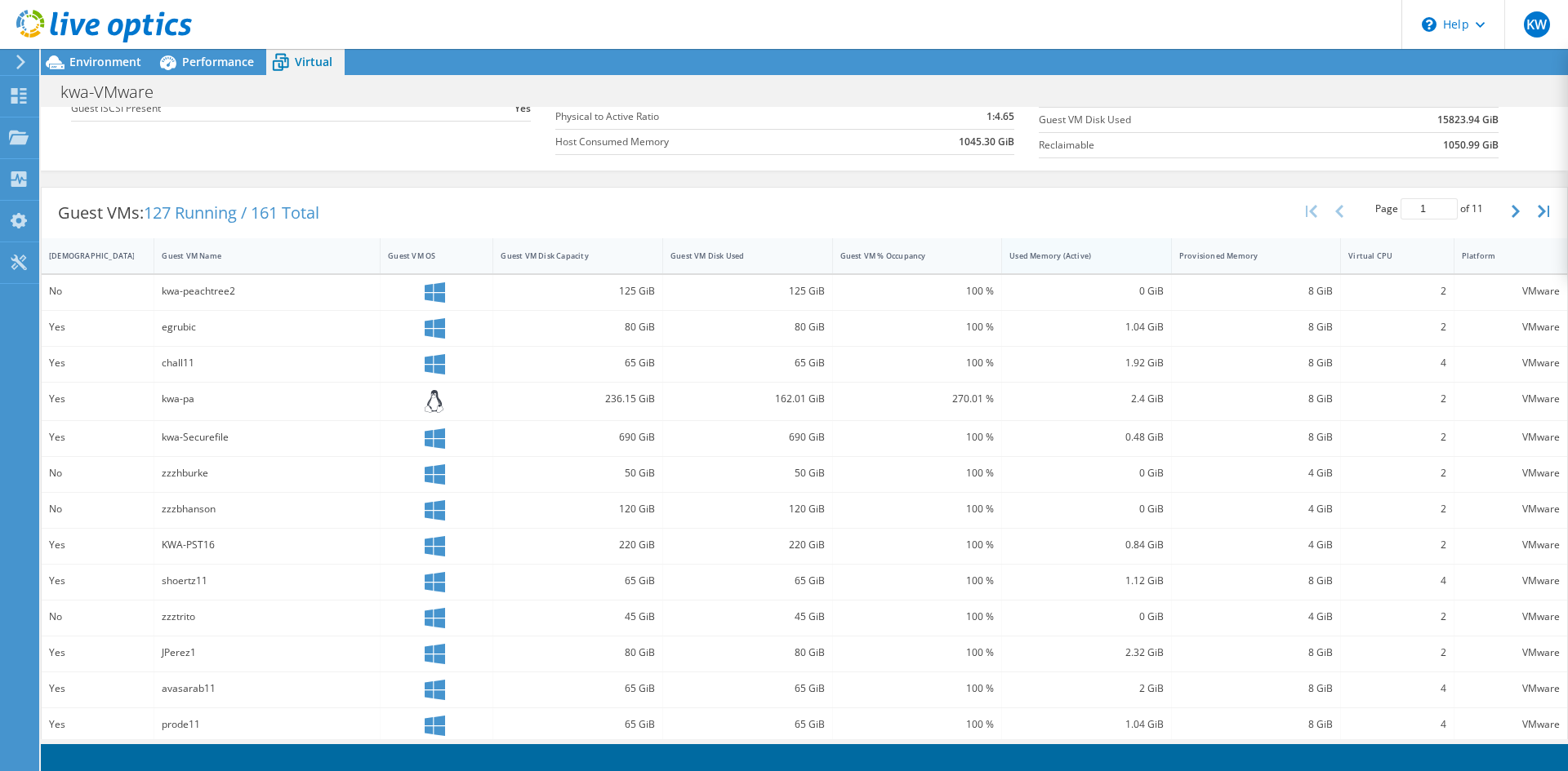
click at [1061, 257] on div "Used Memory (Active)" at bounding box center [1077, 256] width 135 height 11
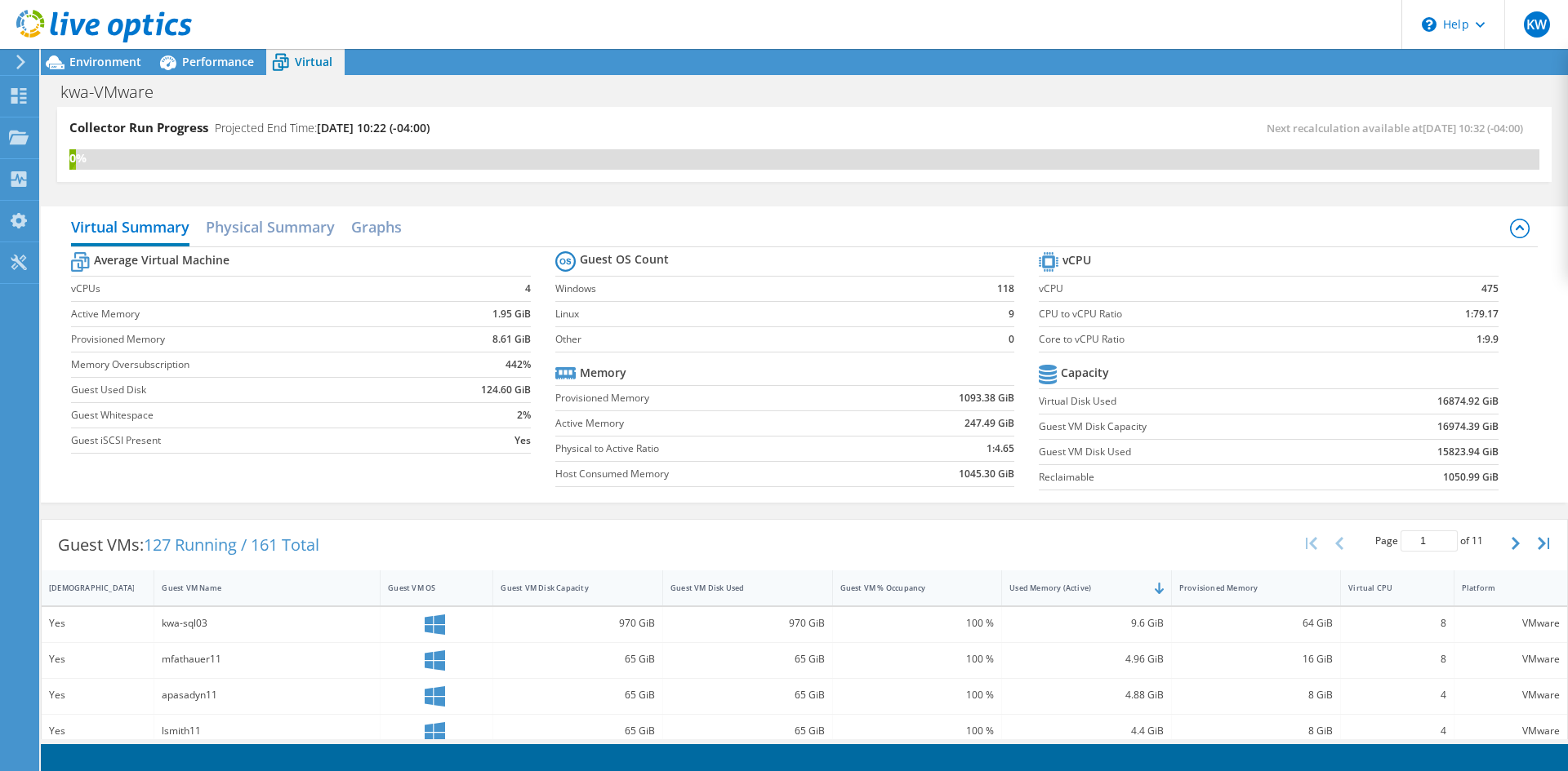
scroll to position [310, 0]
click at [267, 232] on h2 "Physical Summary" at bounding box center [269, 228] width 129 height 36
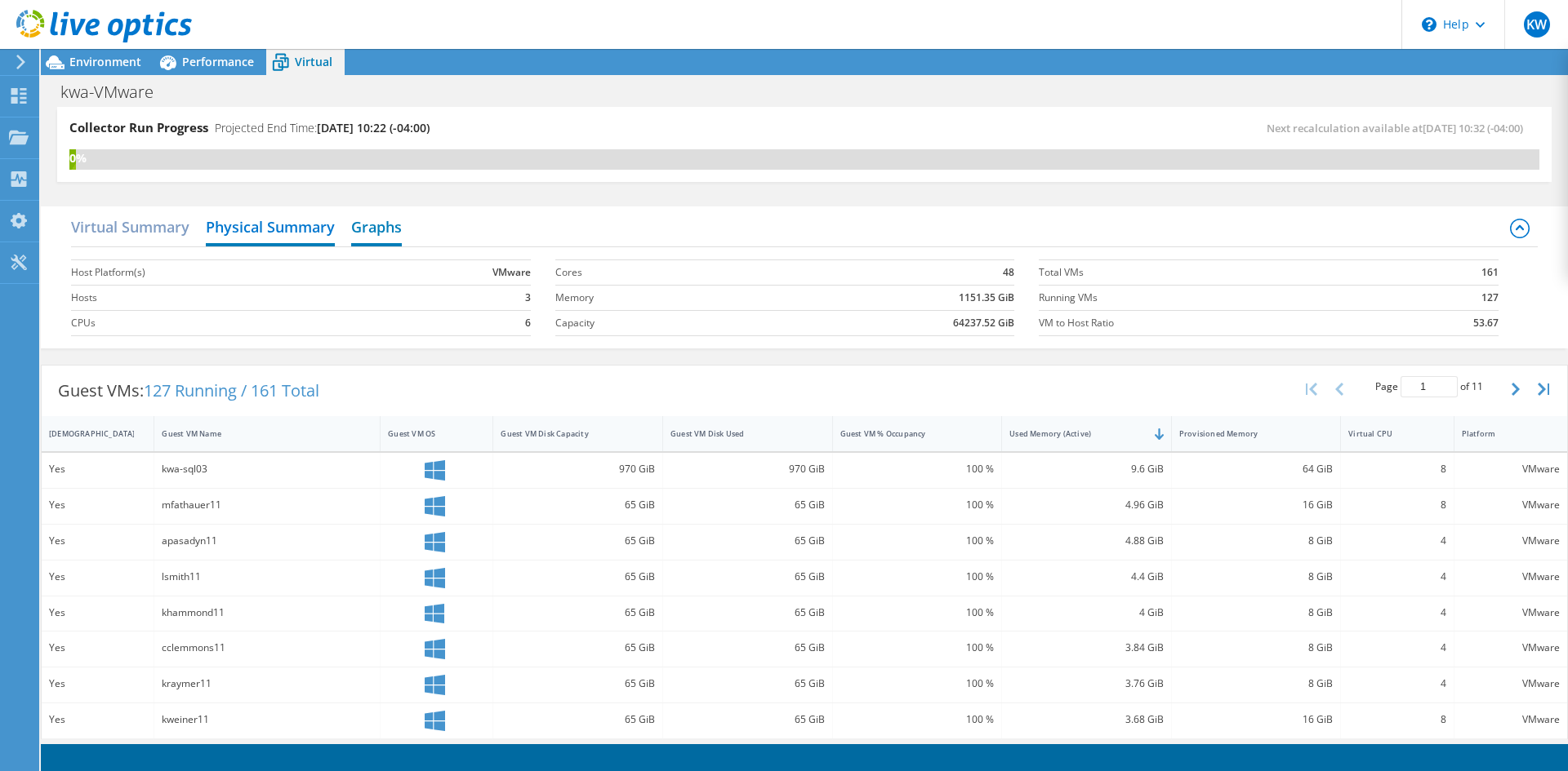
click at [383, 233] on h2 "Graphs" at bounding box center [376, 228] width 50 height 36
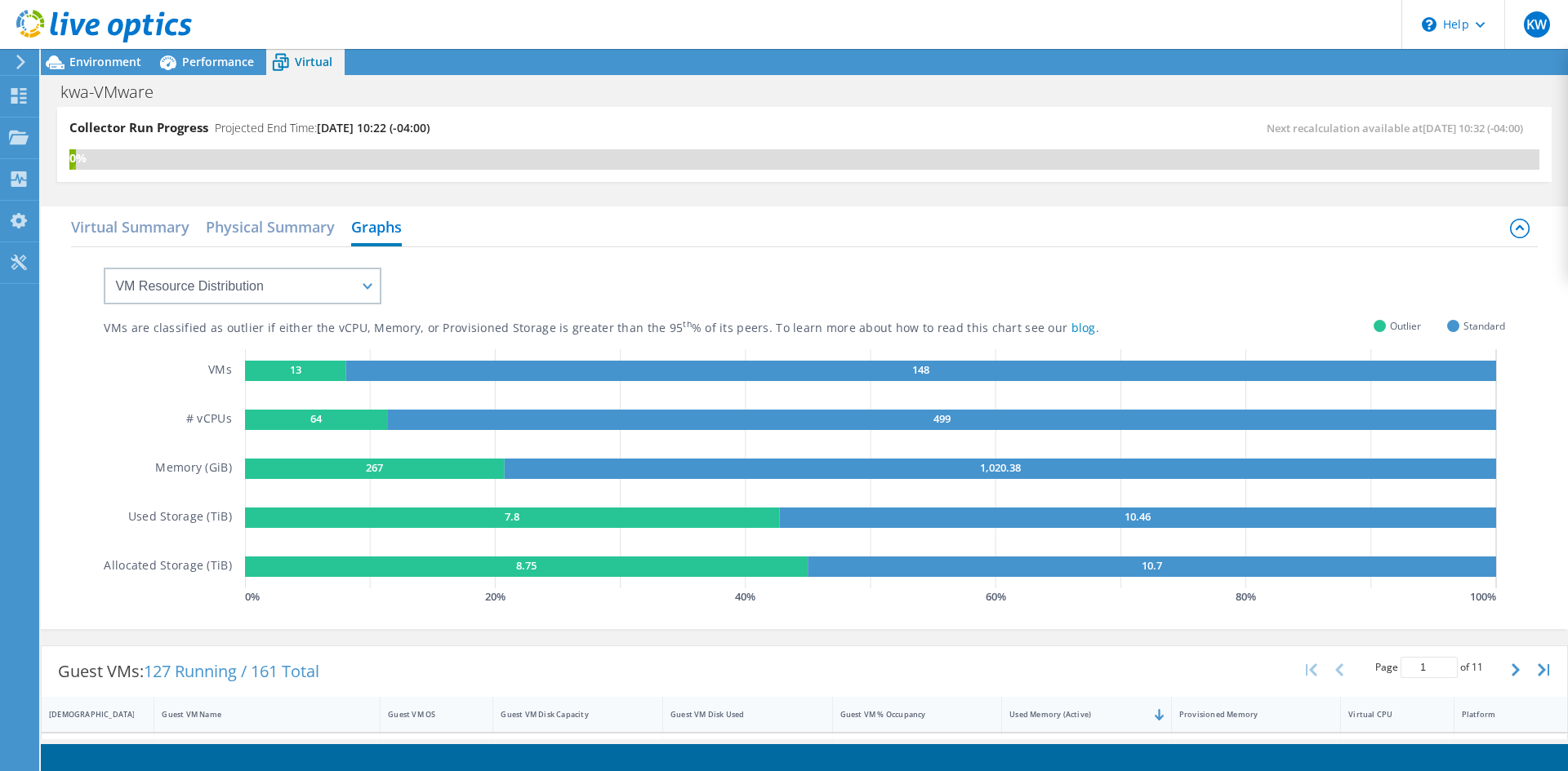
scroll to position [340, 0]
click at [1081, 606] on div "13 148 64 499 267 1,020.38 7.8 10.46 8.75 10.7 0 % 20 % 40 % 60 % 80 % 100 % Ga…" at bounding box center [874, 479] width 1260 height 259
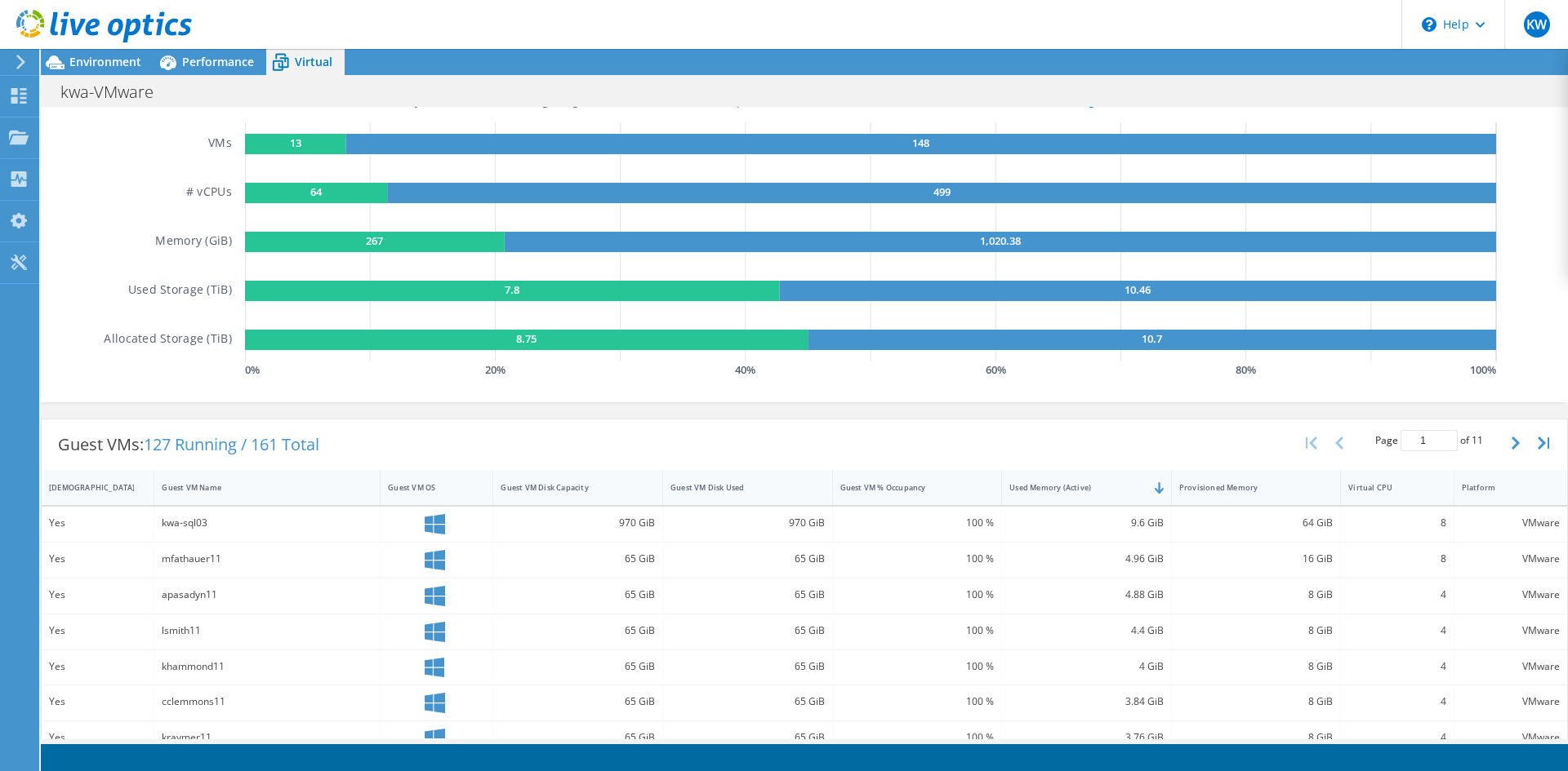
scroll to position [0, 0]
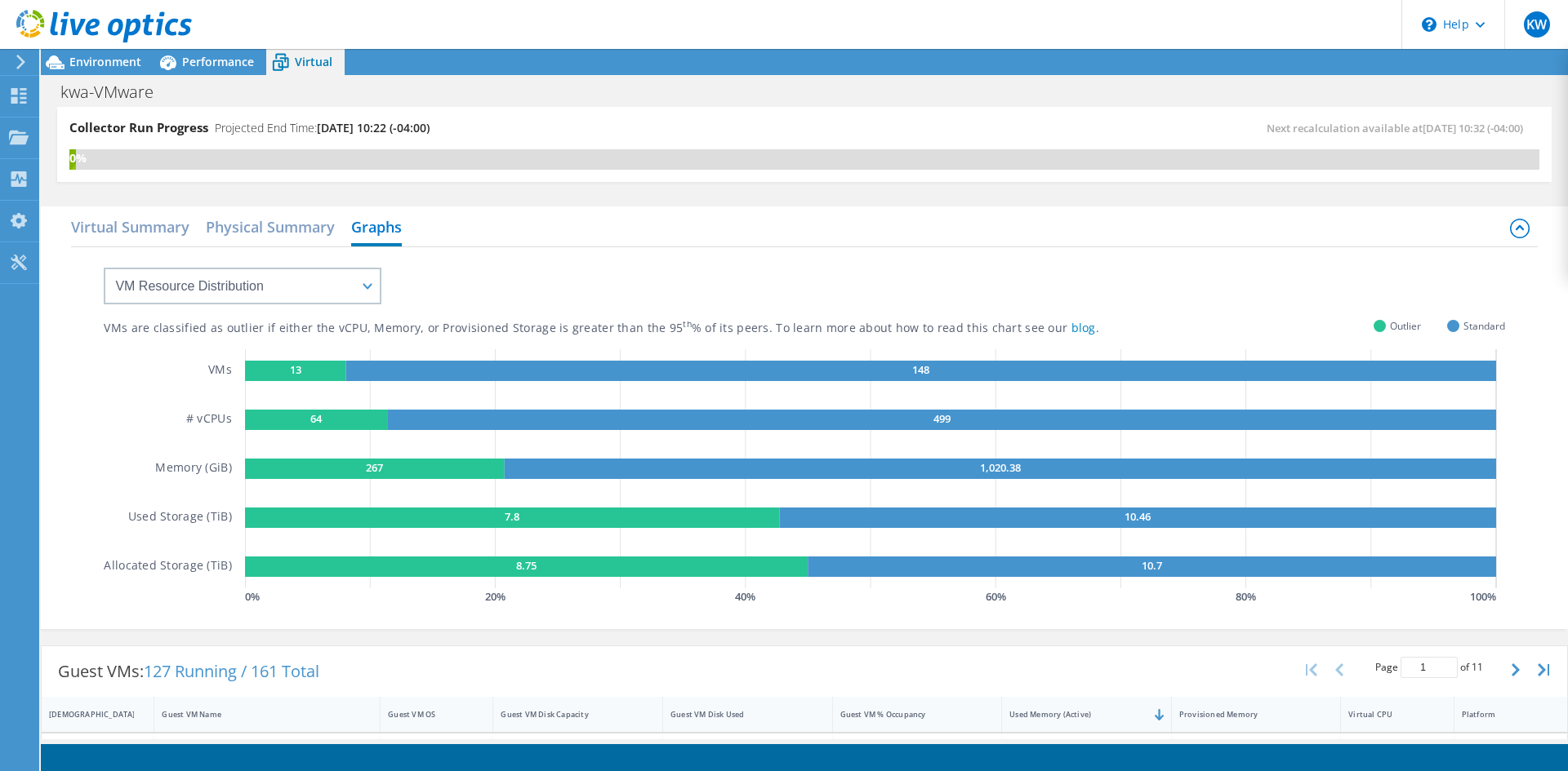
click at [324, 370] on rect at bounding box center [295, 370] width 101 height 20
drag, startPoint x: 323, startPoint y: 370, endPoint x: 327, endPoint y: 358, distance: 12.6
click at [323, 369] on rect at bounding box center [295, 370] width 101 height 20
click at [325, 281] on select "VM Resource Distribution Provisioning Contrast Over Provisioning" at bounding box center [243, 286] width 277 height 36
select select "Over Provisioning"
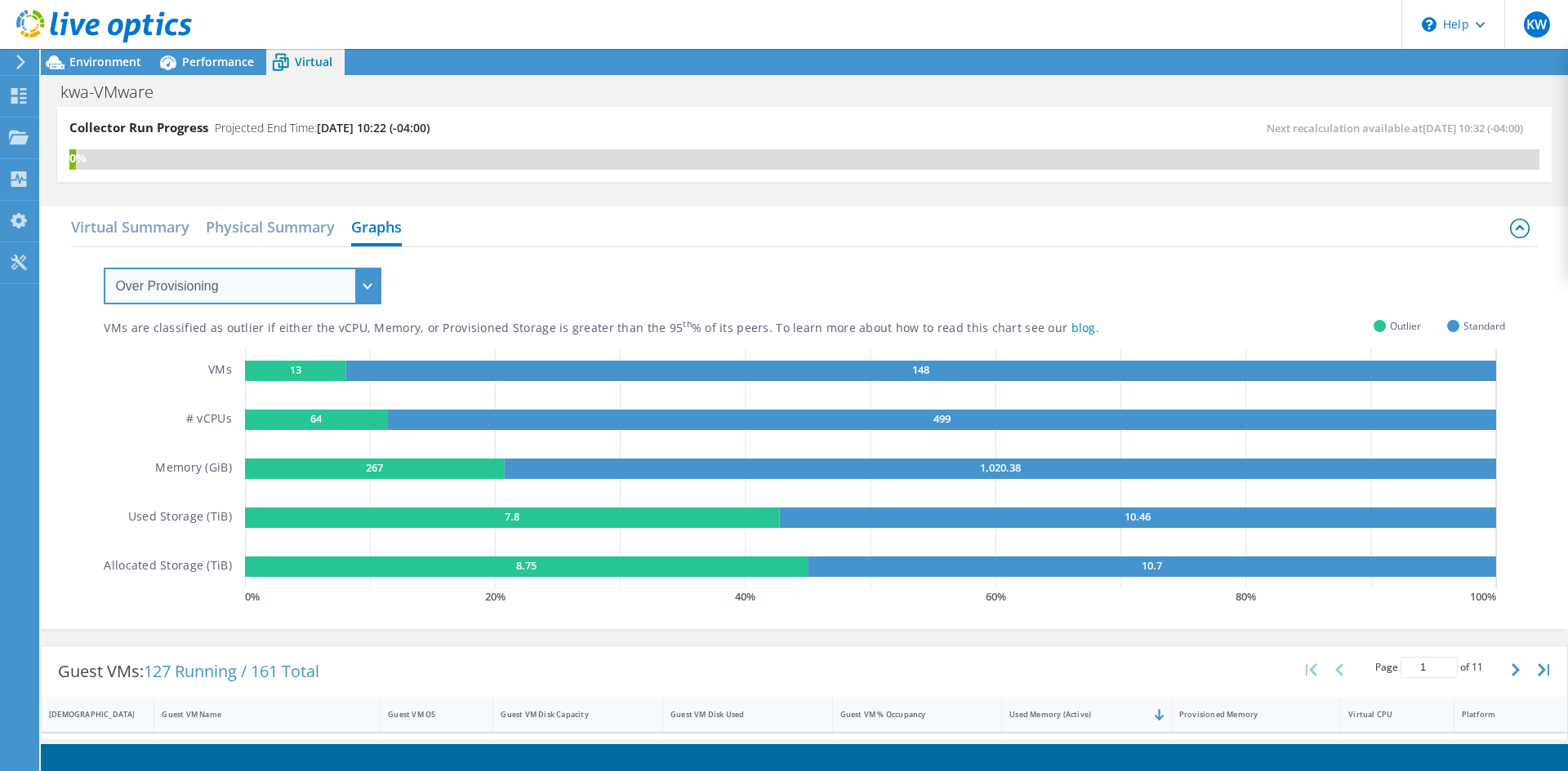
click at [104, 267] on select "VM Resource Distribution Provisioning Contrast Over Provisioning" at bounding box center [243, 286] width 277 height 36
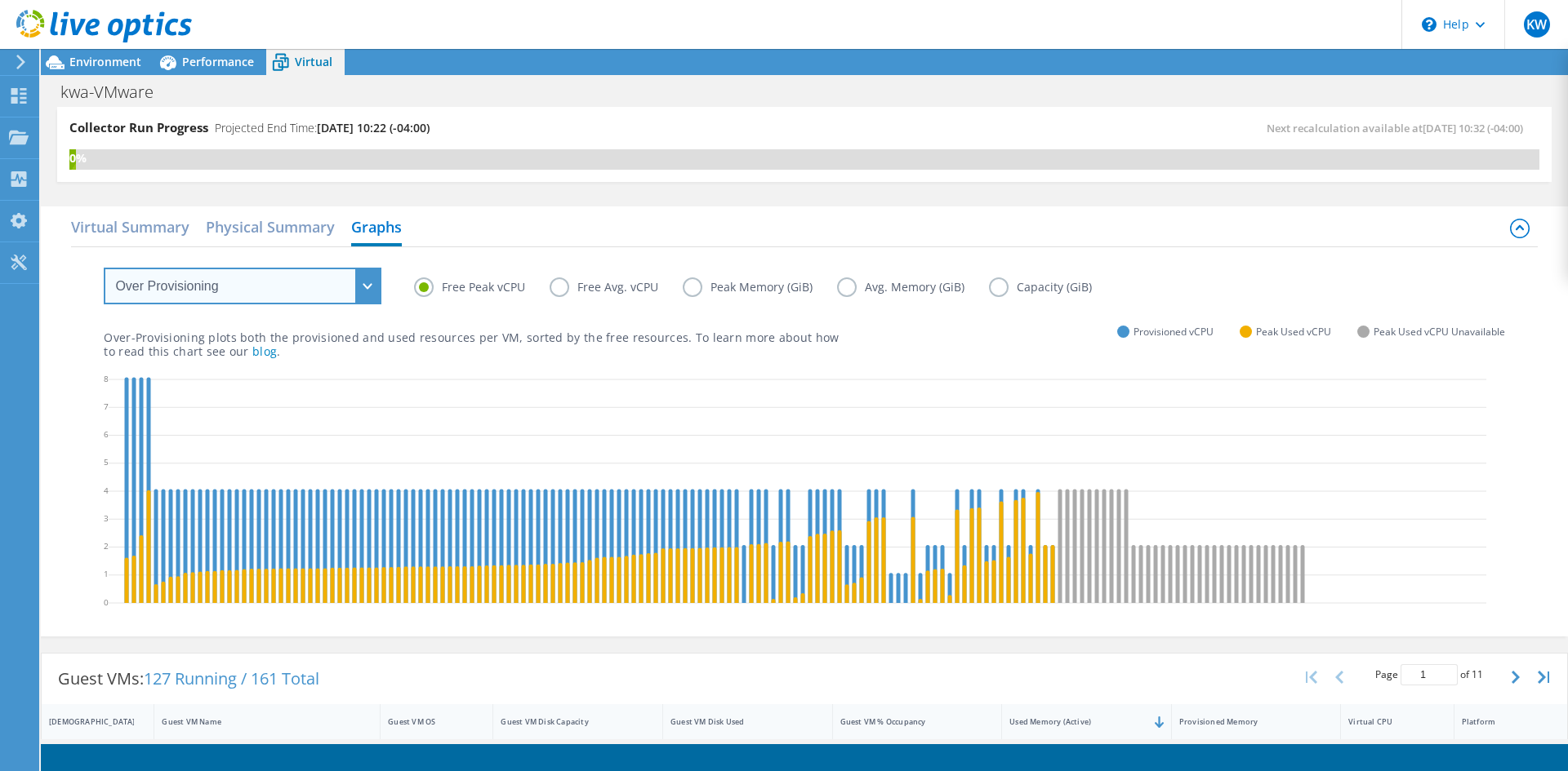
scroll to position [327, 0]
click at [612, 287] on label "Free Avg. vCPU" at bounding box center [616, 287] width 133 height 19
click at [0, 0] on input "Free Avg. vCPU" at bounding box center [0, 0] width 0 height 0
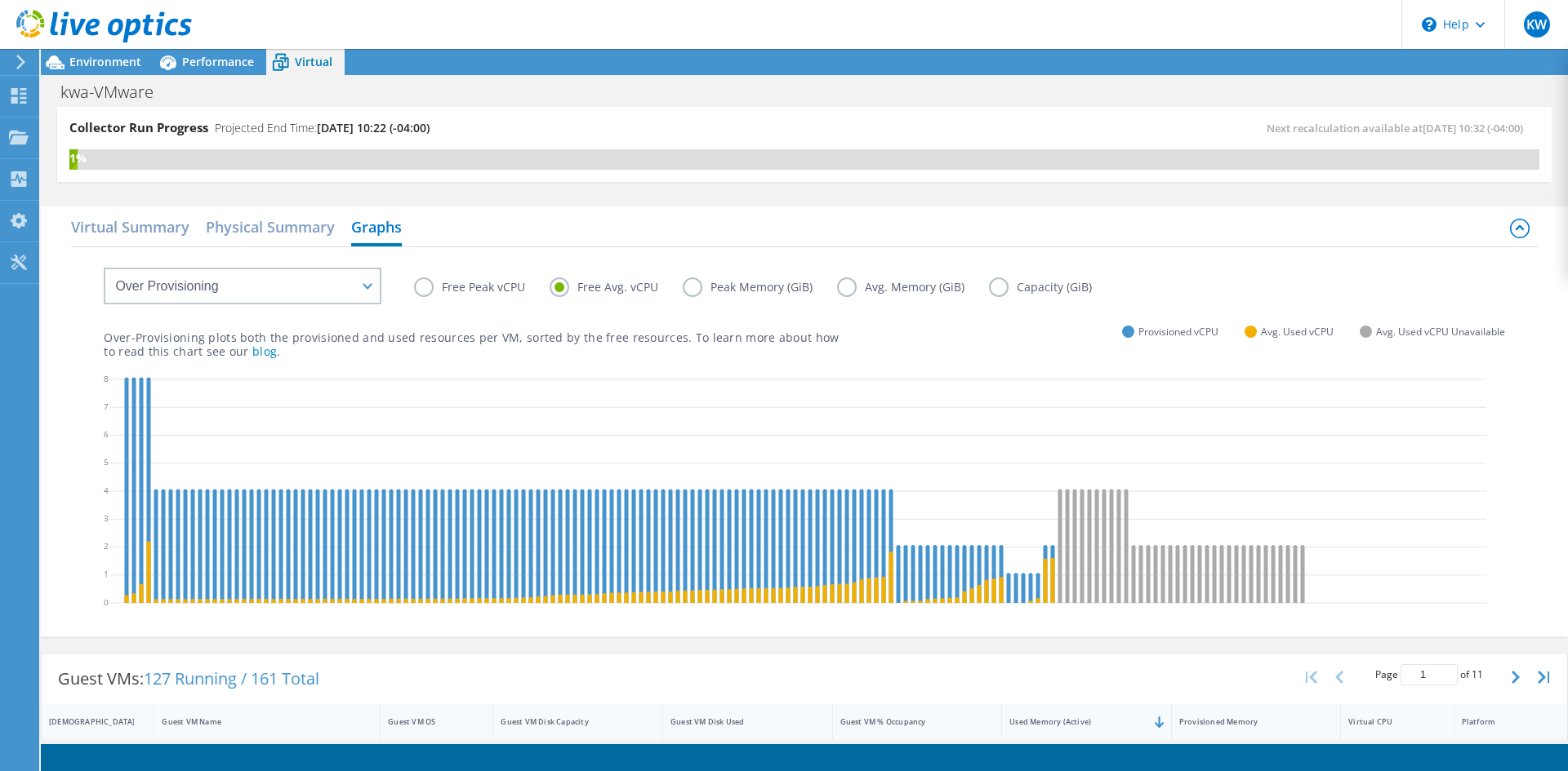
click at [452, 283] on label "Free Peak vCPU" at bounding box center [482, 287] width 136 height 19
click at [0, 0] on input "Free Peak vCPU" at bounding box center [0, 0] width 0 height 0
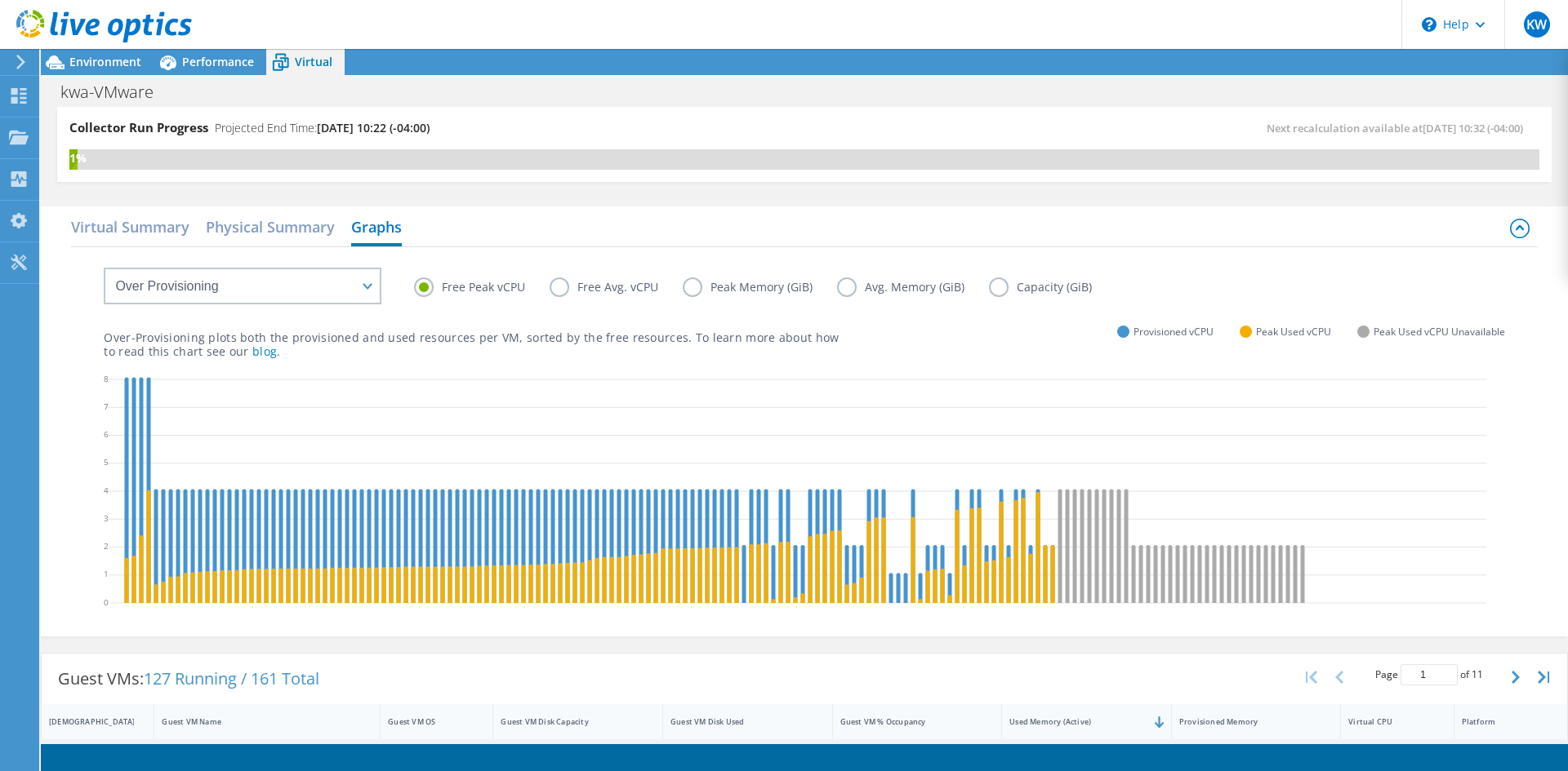
click at [572, 292] on label "Free Avg. vCPU" at bounding box center [616, 287] width 133 height 19
click at [0, 0] on input "Free Avg. vCPU" at bounding box center [0, 0] width 0 height 0
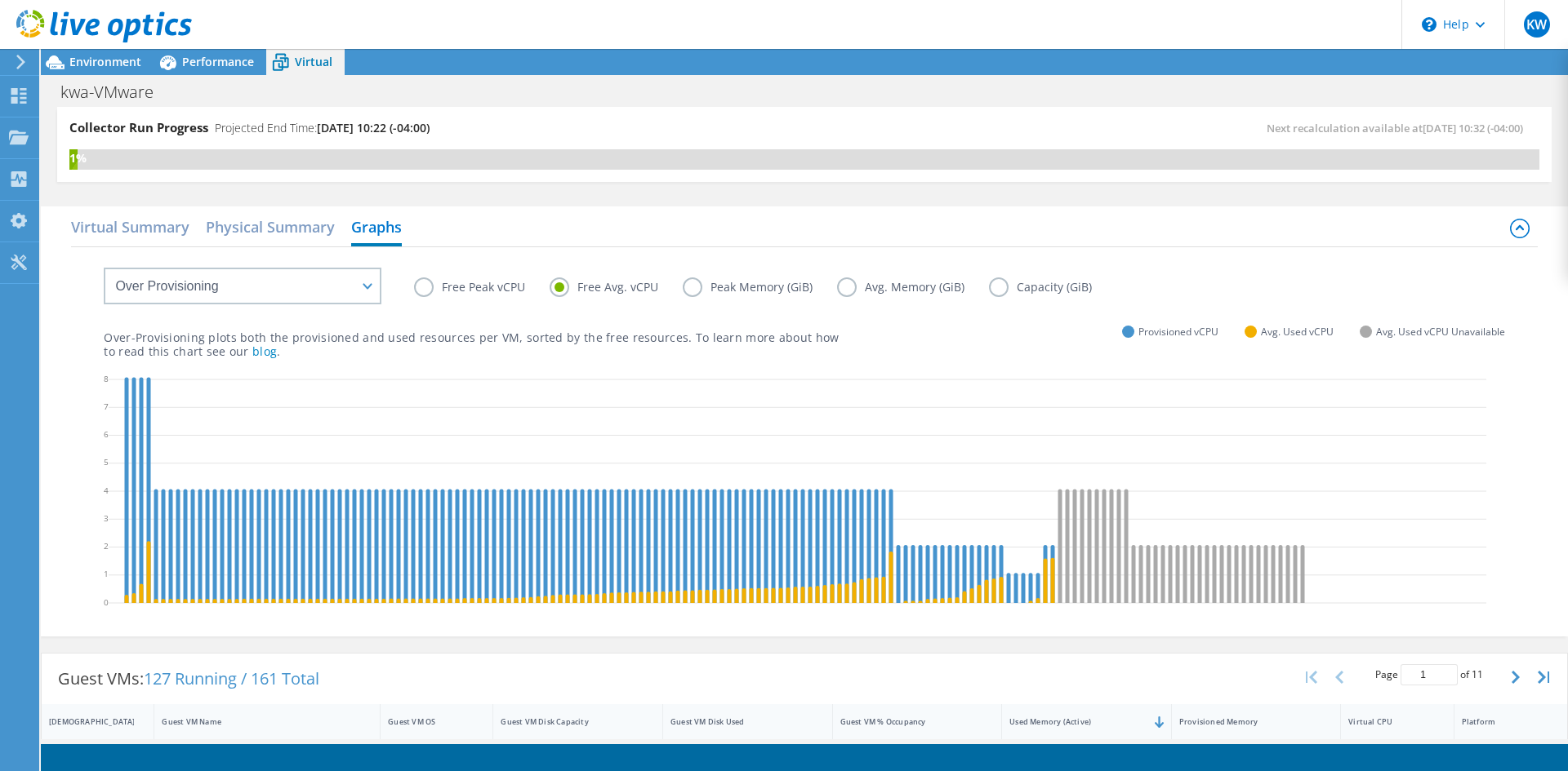
click at [561, 290] on label "Free Avg. vCPU" at bounding box center [616, 287] width 133 height 19
click at [0, 0] on input "Free Avg. vCPU" at bounding box center [0, 0] width 0 height 0
click at [725, 291] on label "Peak Memory (GiB)" at bounding box center [759, 287] width 154 height 19
click at [0, 0] on input "Peak Memory (GiB)" at bounding box center [0, 0] width 0 height 0
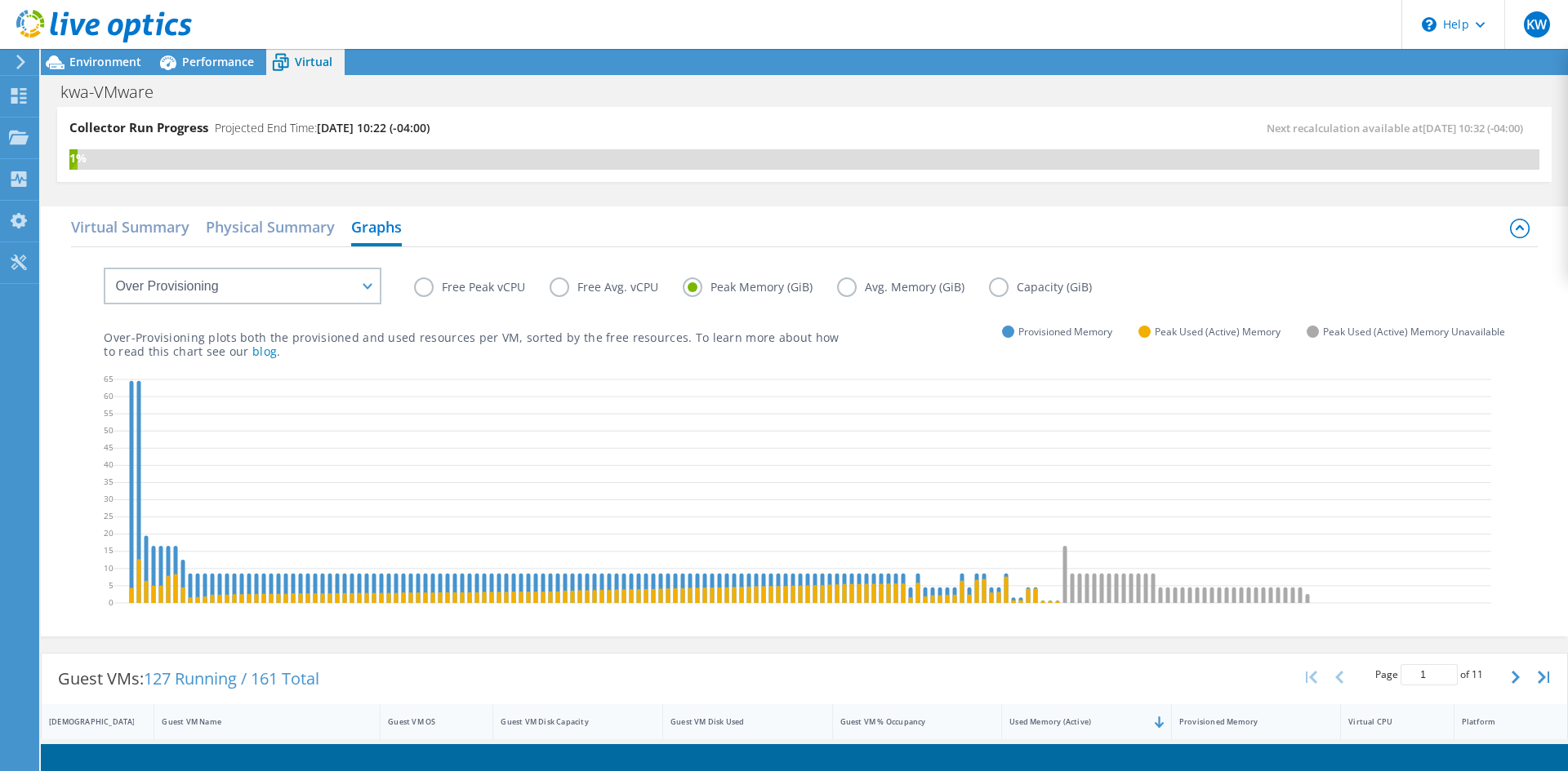
click at [855, 285] on label "Avg. Memory (GiB)" at bounding box center [913, 287] width 152 height 19
click at [0, 0] on input "Avg. Memory (GiB)" at bounding box center [0, 0] width 0 height 0
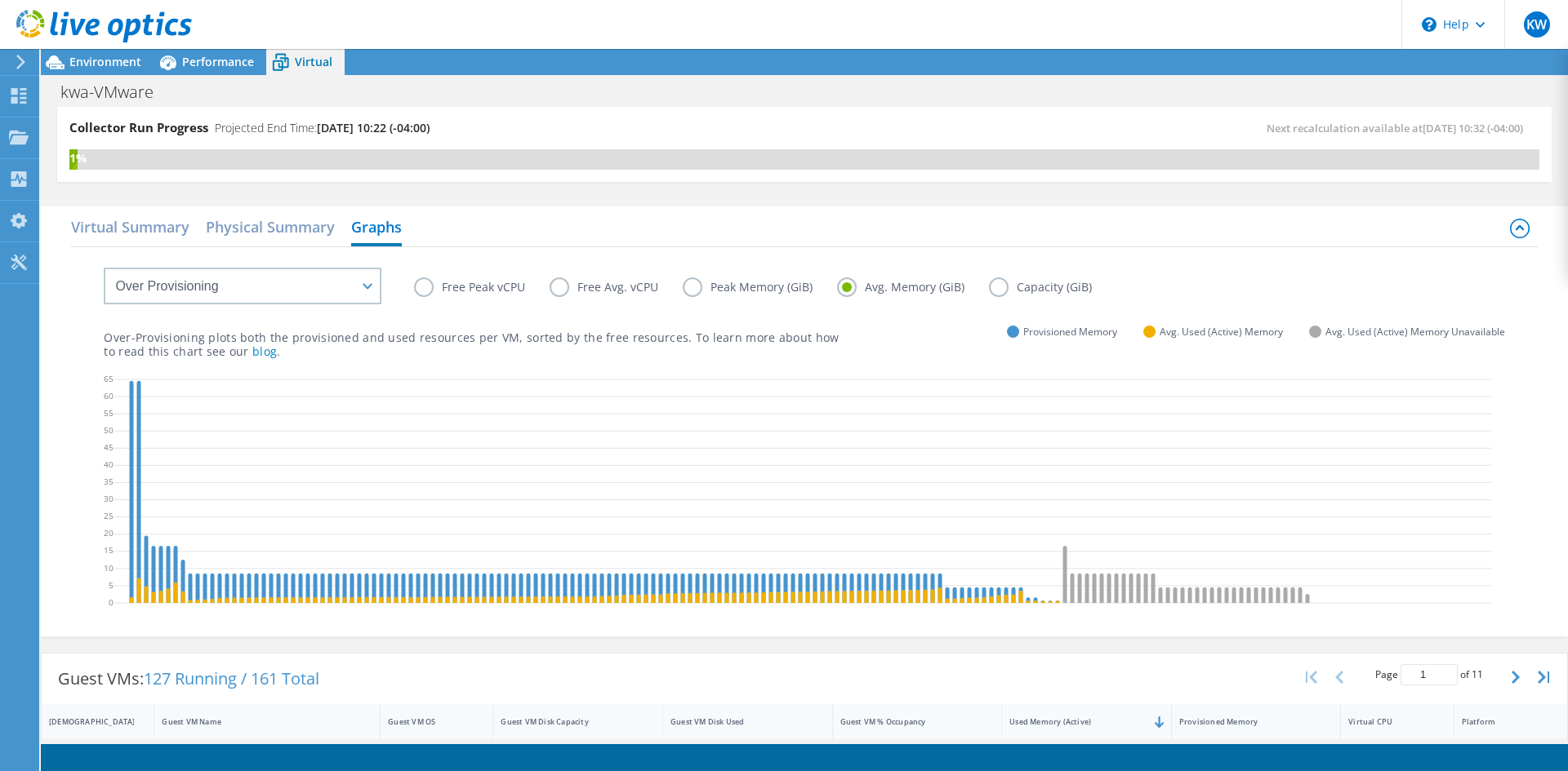
drag, startPoint x: 758, startPoint y: 282, endPoint x: 747, endPoint y: 278, distance: 11.7
click at [758, 283] on label "Peak Memory (GiB)" at bounding box center [759, 287] width 154 height 19
click at [0, 0] on input "Peak Memory (GiB)" at bounding box center [0, 0] width 0 height 0
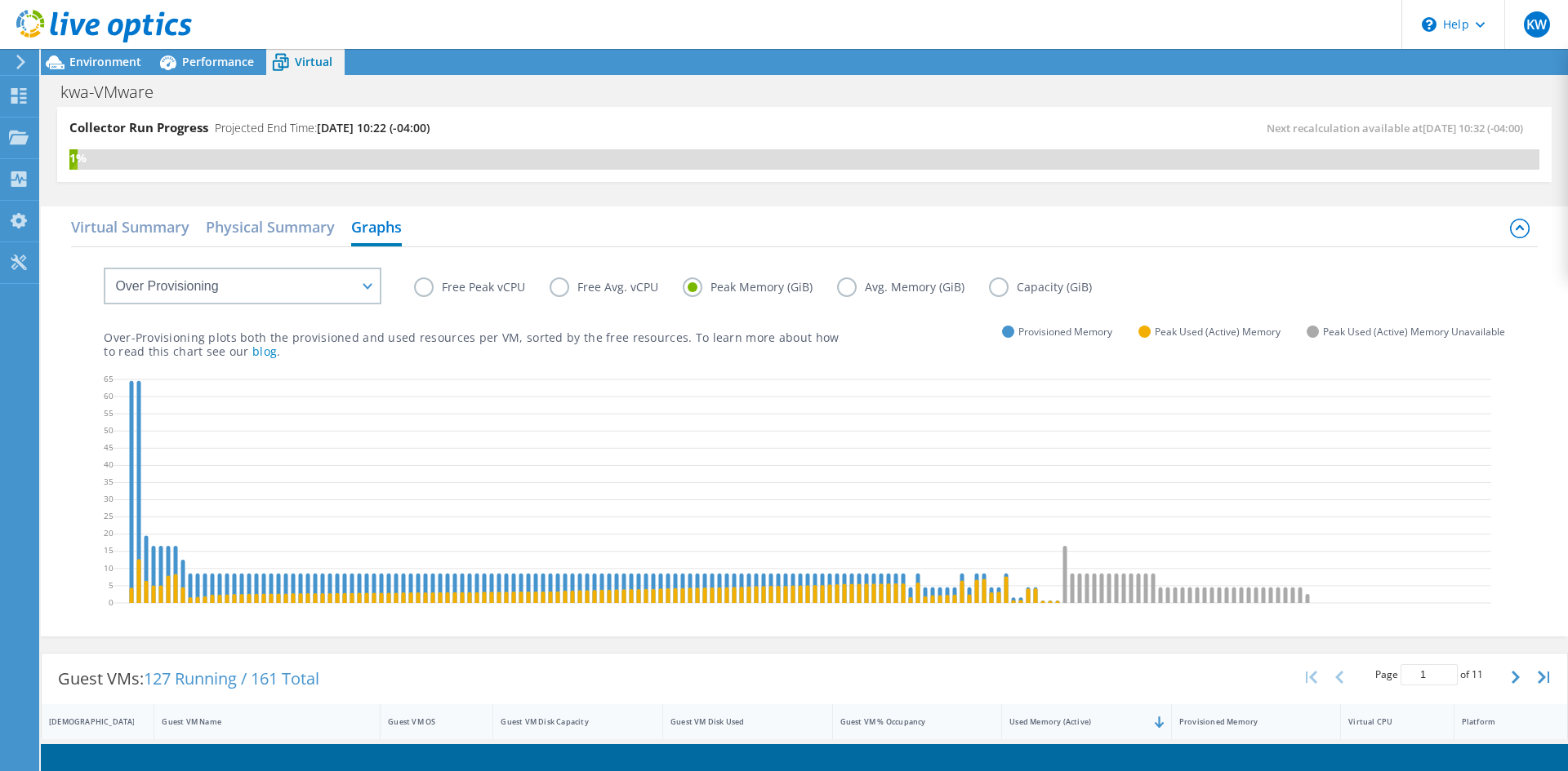
click at [847, 295] on label "Avg. Memory (GiB)" at bounding box center [913, 287] width 152 height 19
click at [0, 0] on input "Avg. Memory (GiB)" at bounding box center [0, 0] width 0 height 0
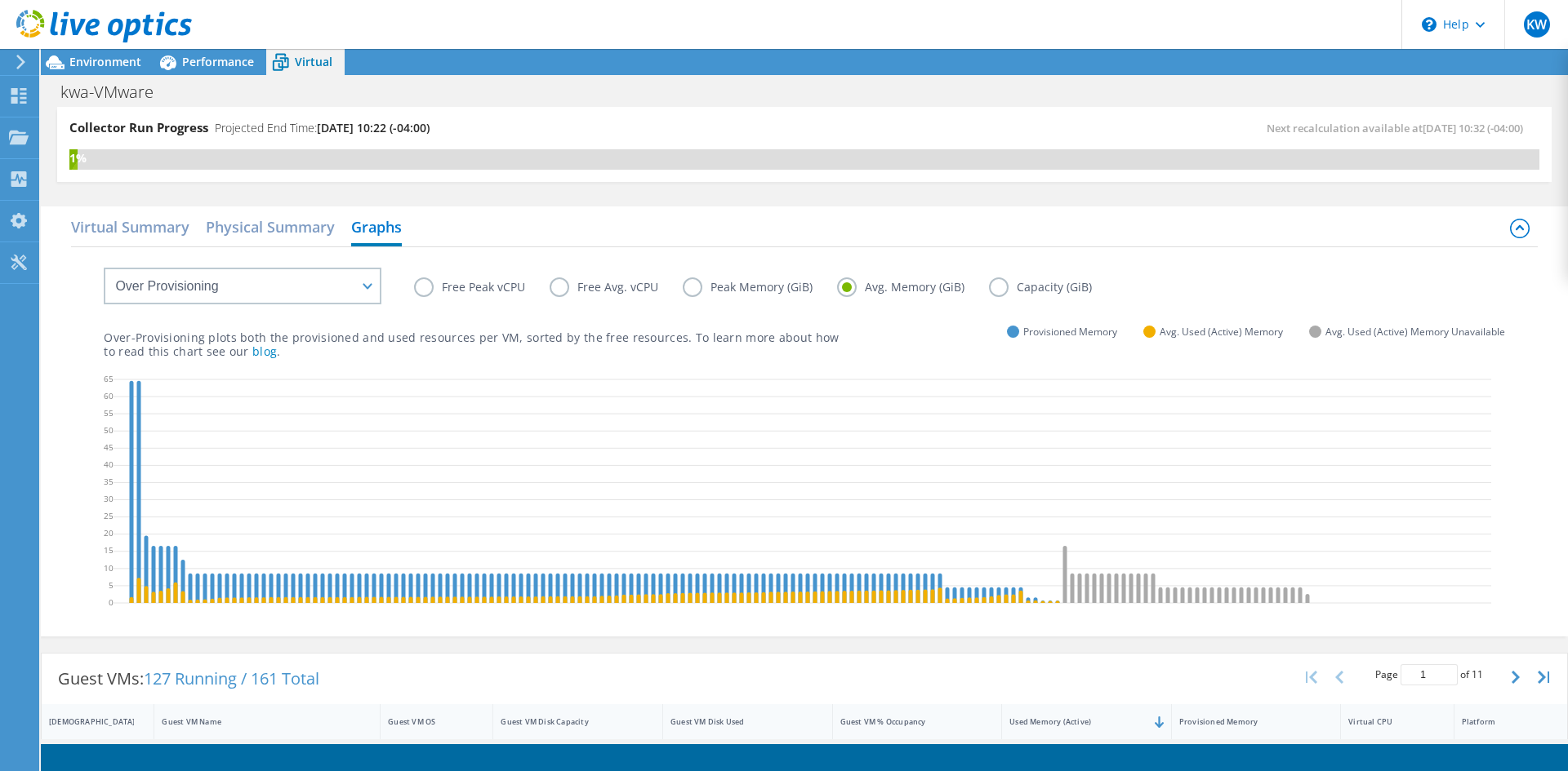
click at [64, 577] on div "Virtual Summary Physical Summary Graphs VM Resource Distribution Provisioning C…" at bounding box center [804, 421] width 1527 height 430
click at [76, 56] on span "Environment" at bounding box center [105, 61] width 72 height 16
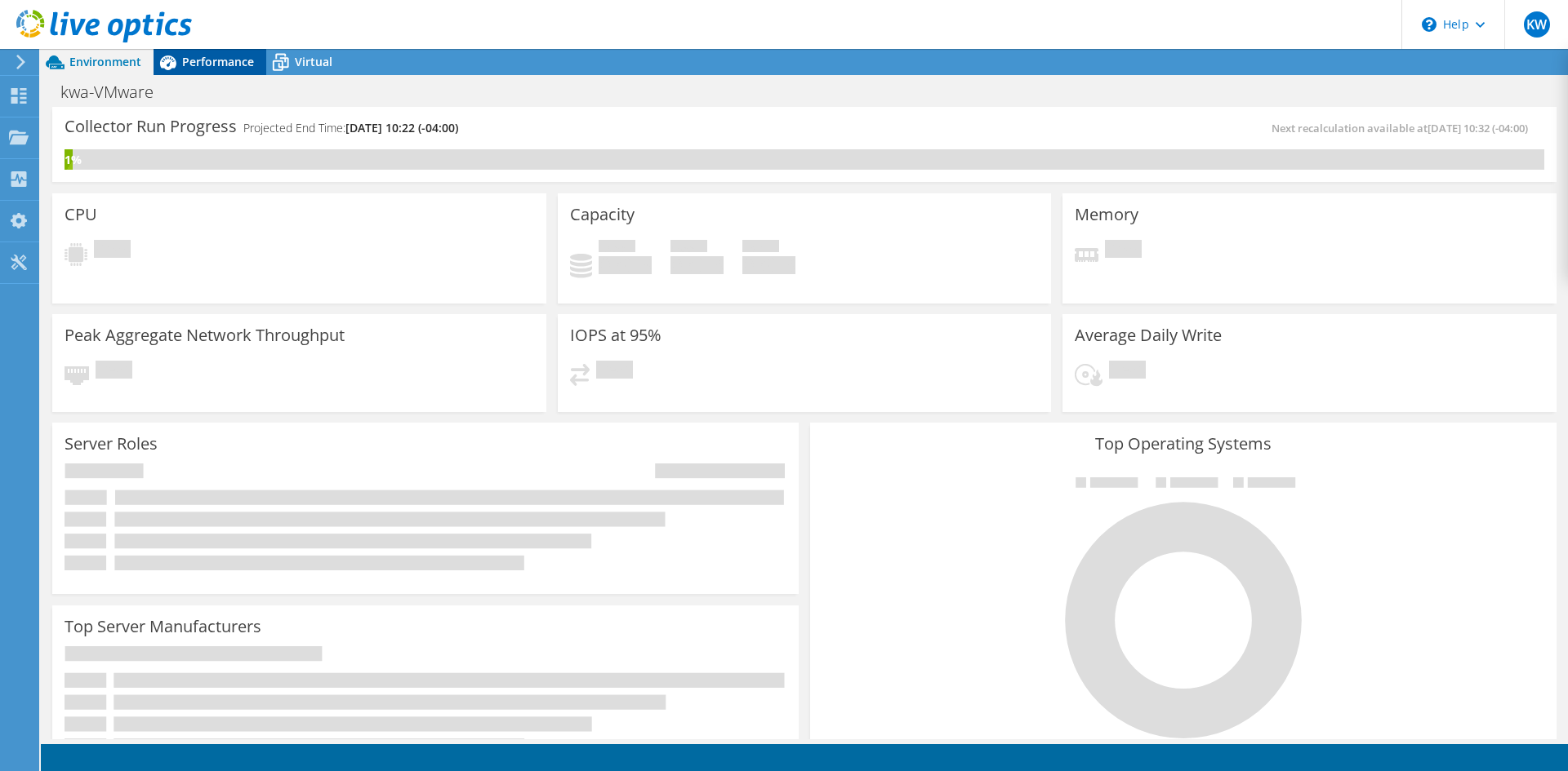
click at [180, 66] on icon at bounding box center [167, 62] width 28 height 28
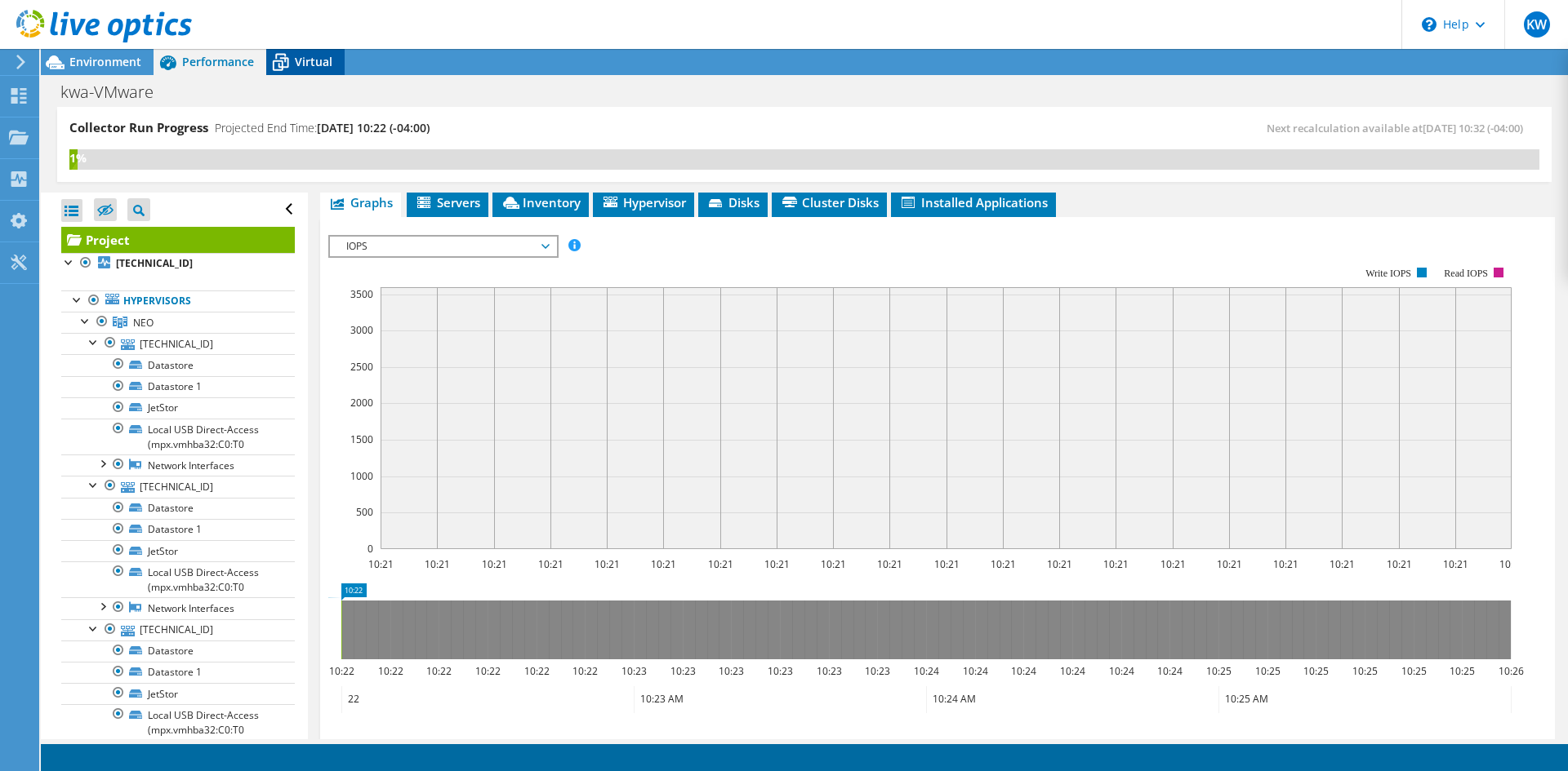
click at [306, 63] on span "Virtual" at bounding box center [313, 61] width 37 height 16
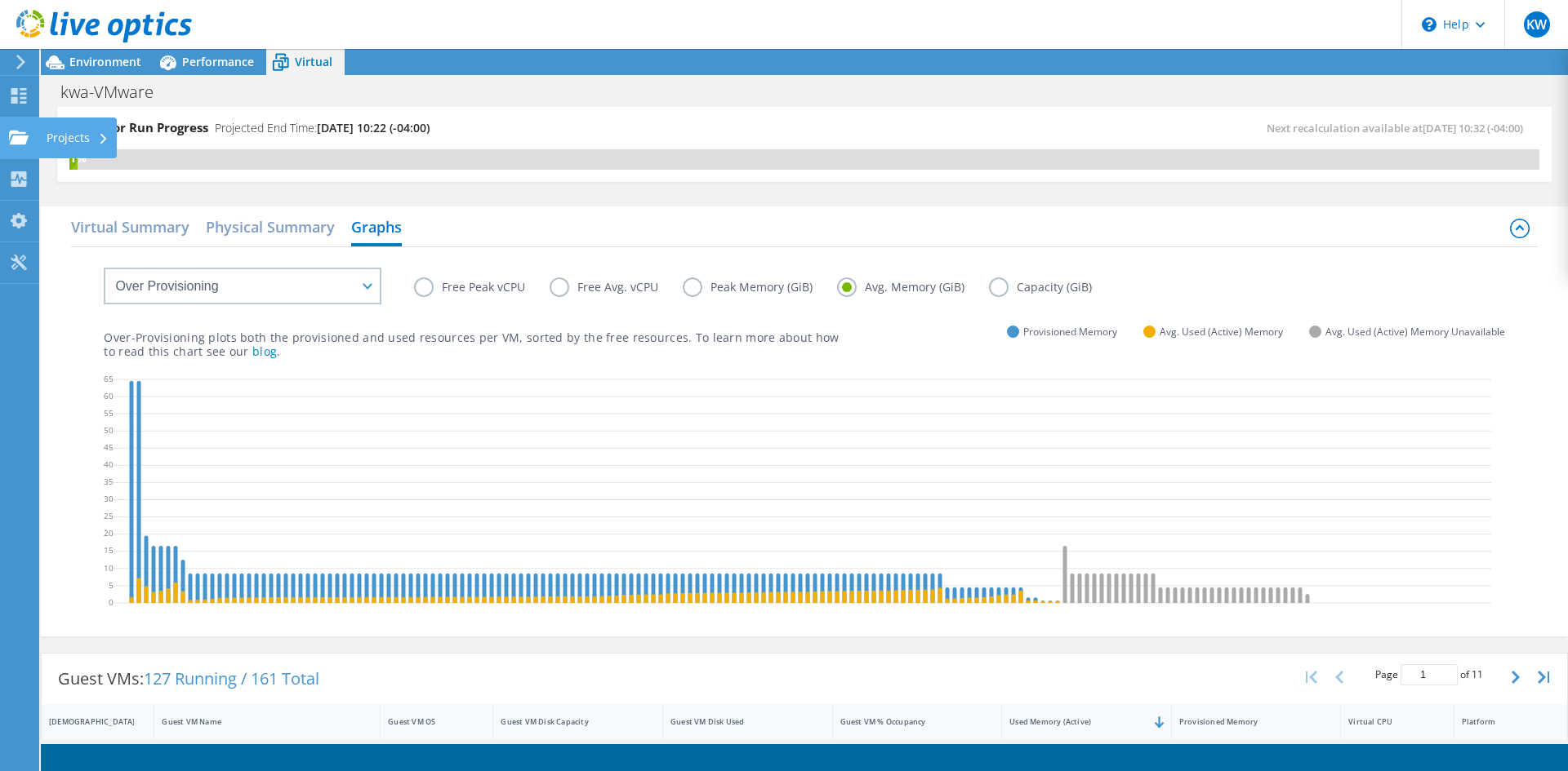
click at [25, 139] on use at bounding box center [18, 136] width 19 height 14
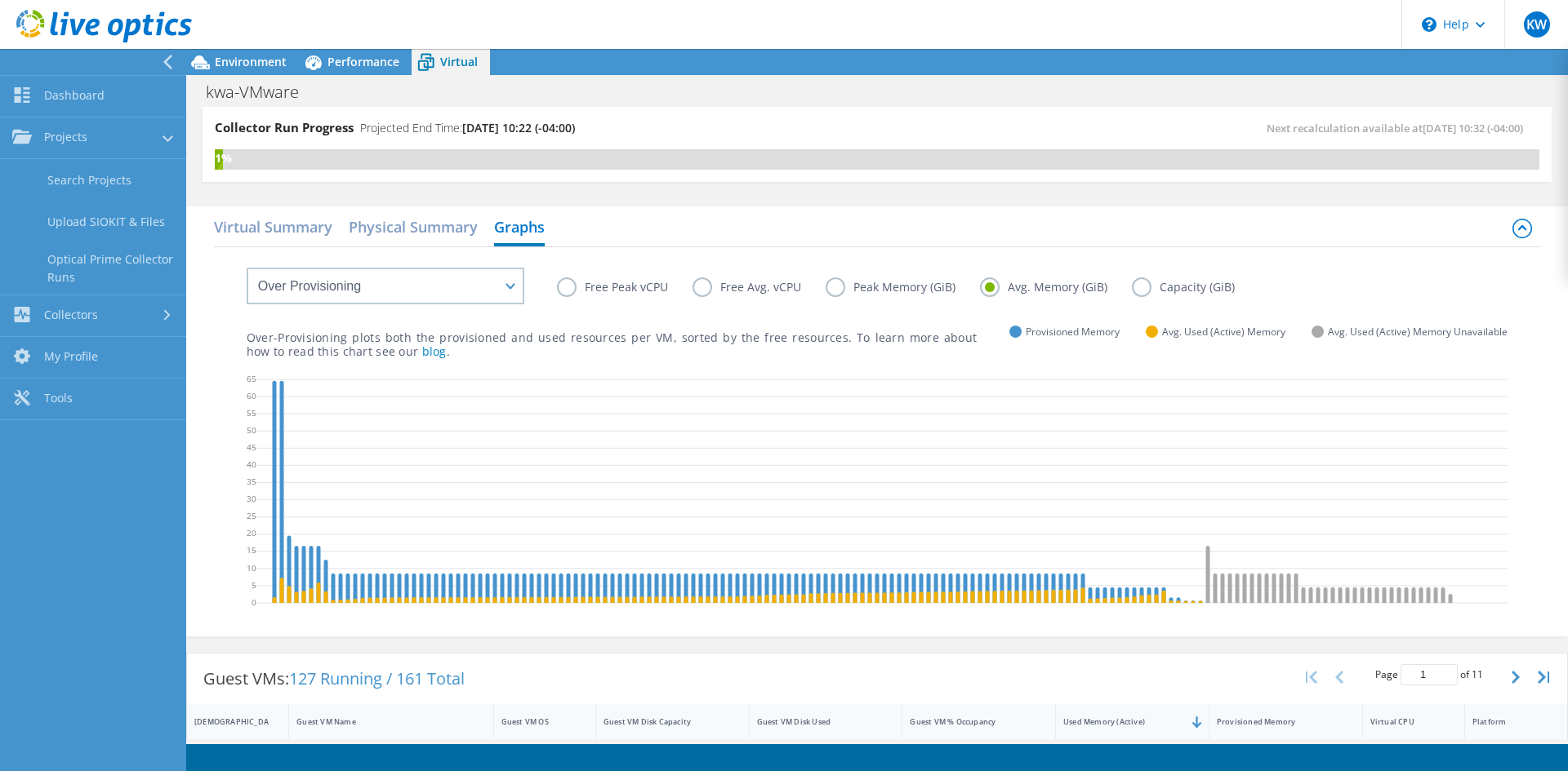
click at [169, 57] on icon at bounding box center [167, 62] width 12 height 15
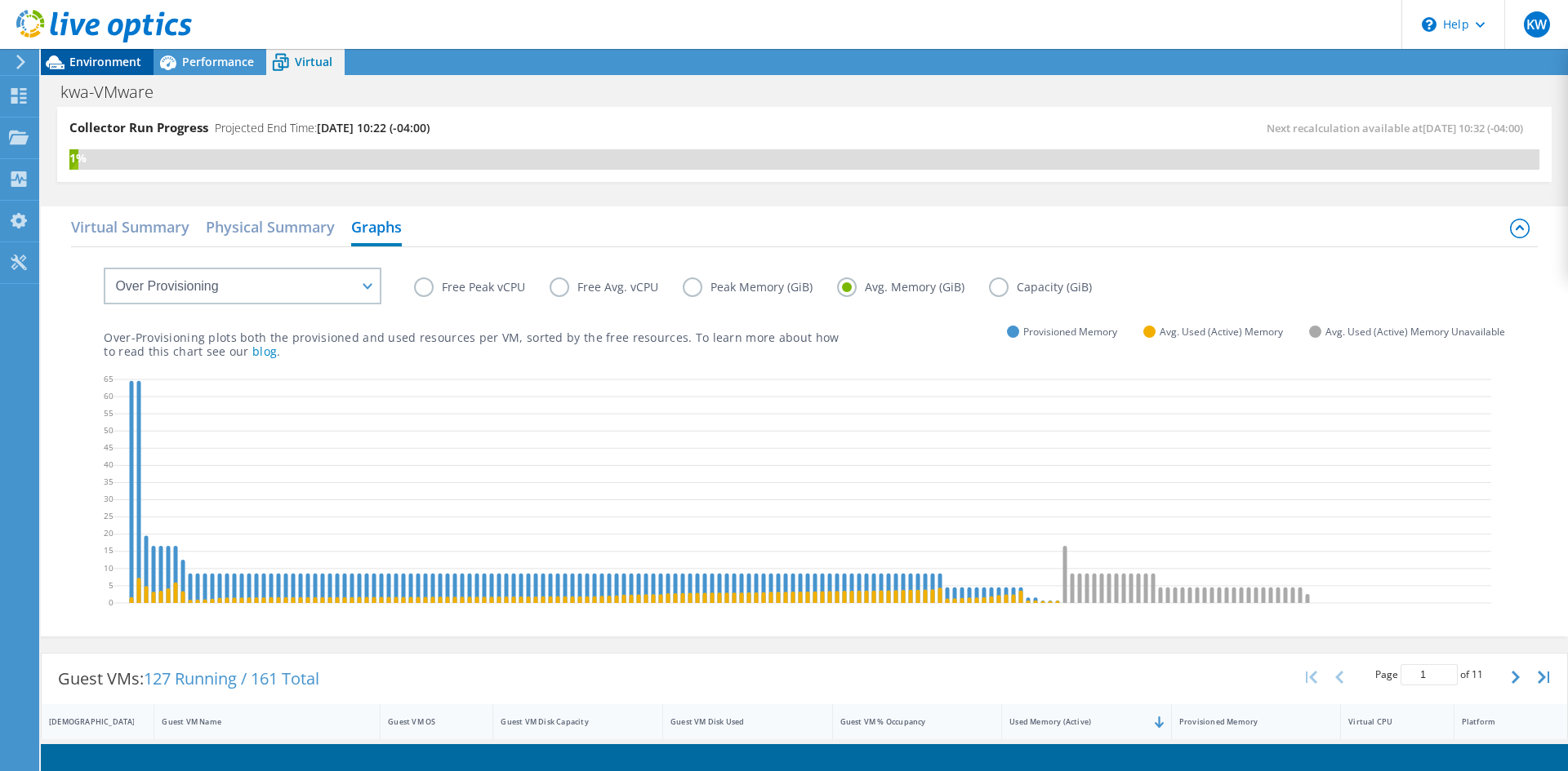
click at [80, 65] on span "Environment" at bounding box center [105, 61] width 72 height 16
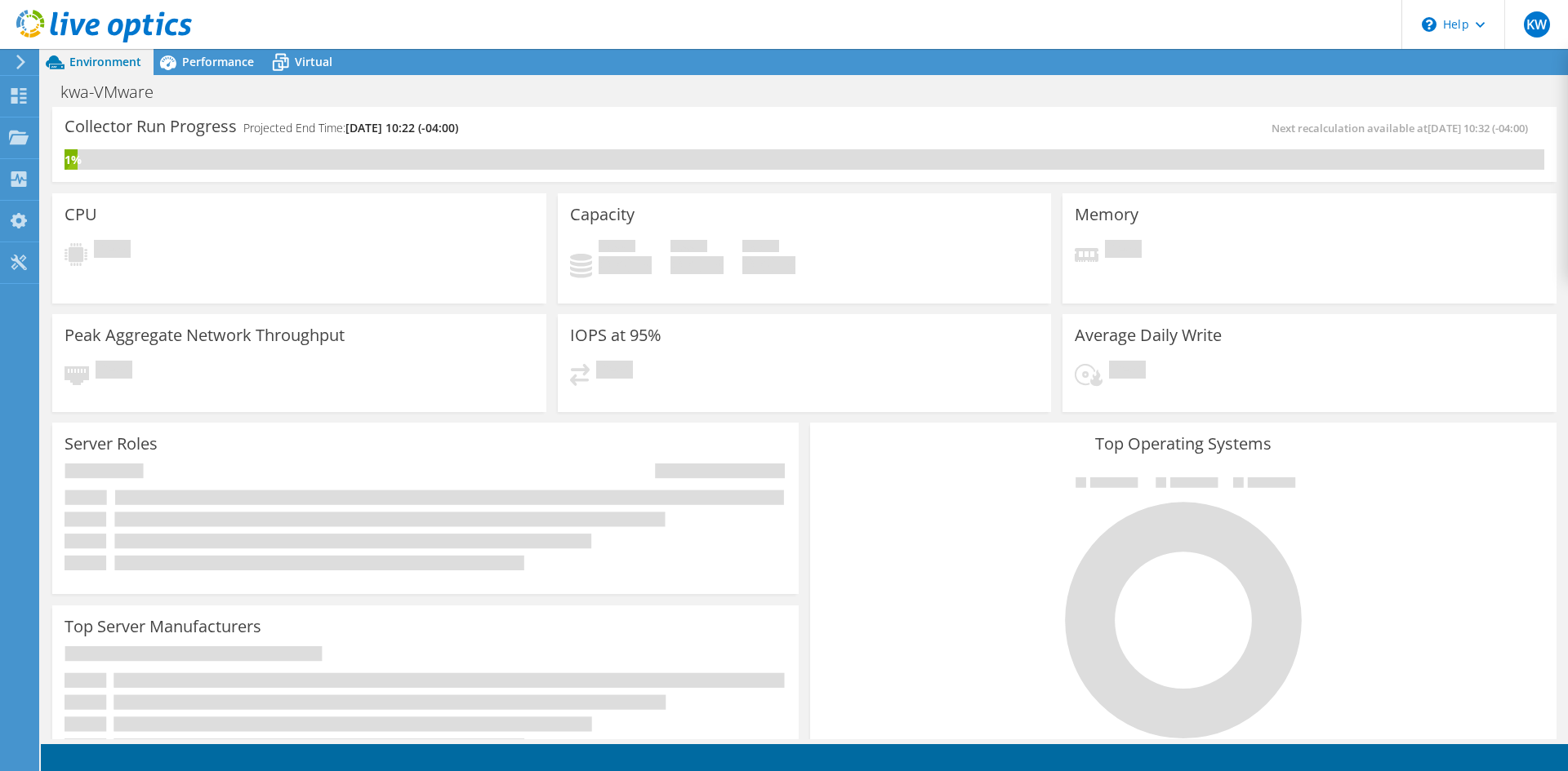
click at [281, 406] on div "Peak Aggregate Network Throughput Pending" at bounding box center [298, 362] width 494 height 98
click at [187, 66] on span "Performance" at bounding box center [217, 61] width 72 height 16
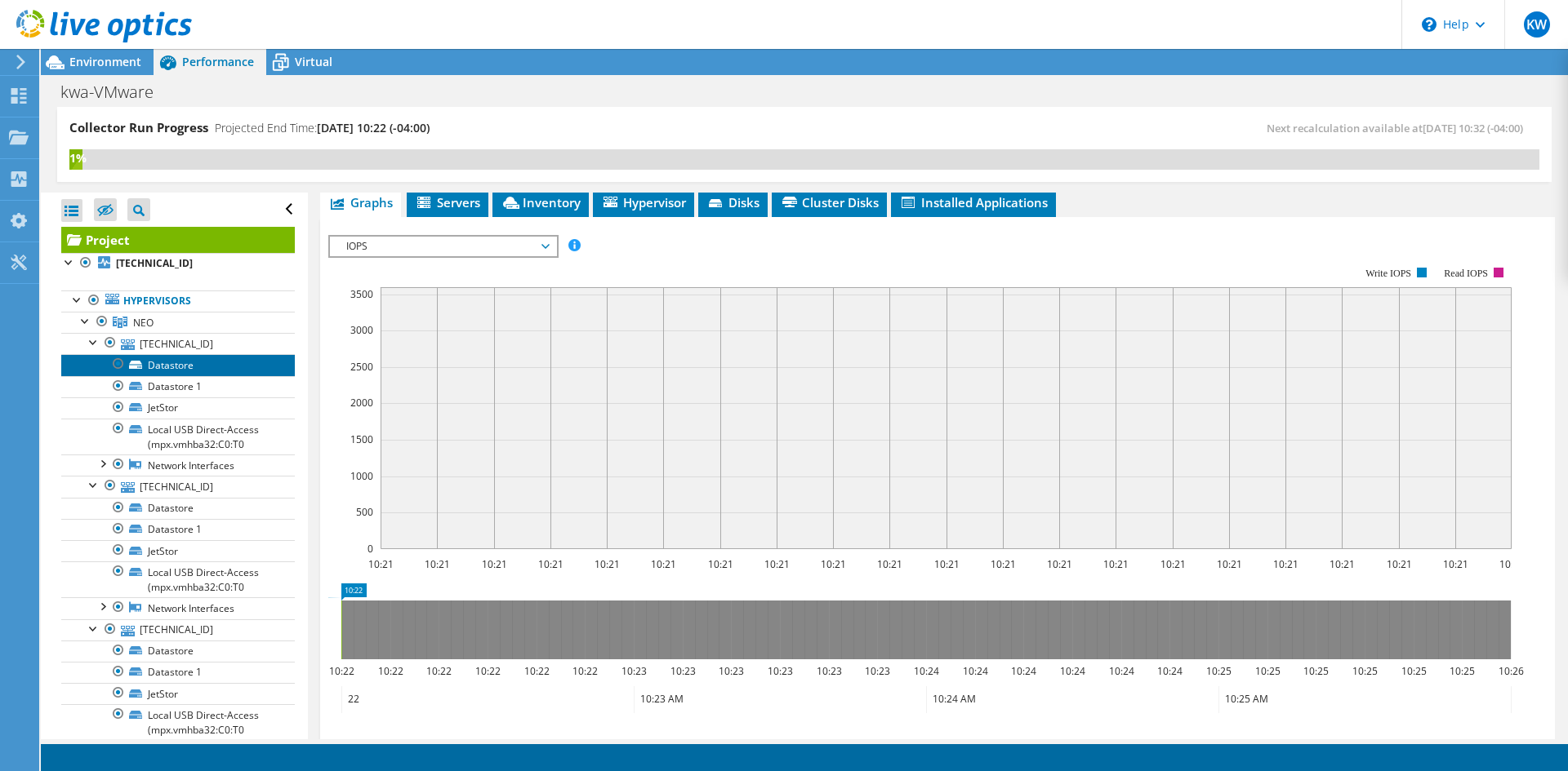
click at [158, 362] on link "Datastore" at bounding box center [178, 364] width 234 height 21
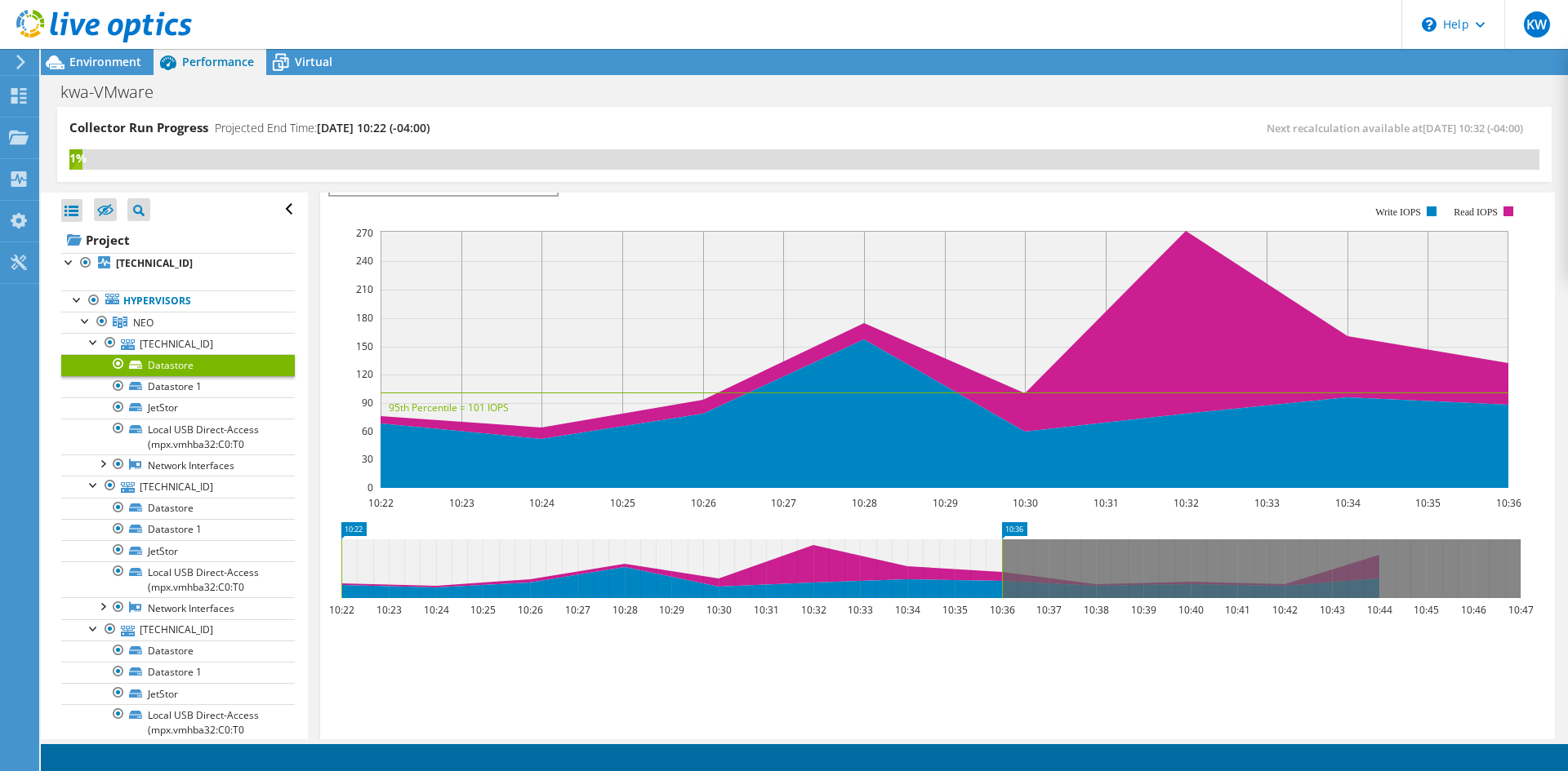
scroll to position [266, 0]
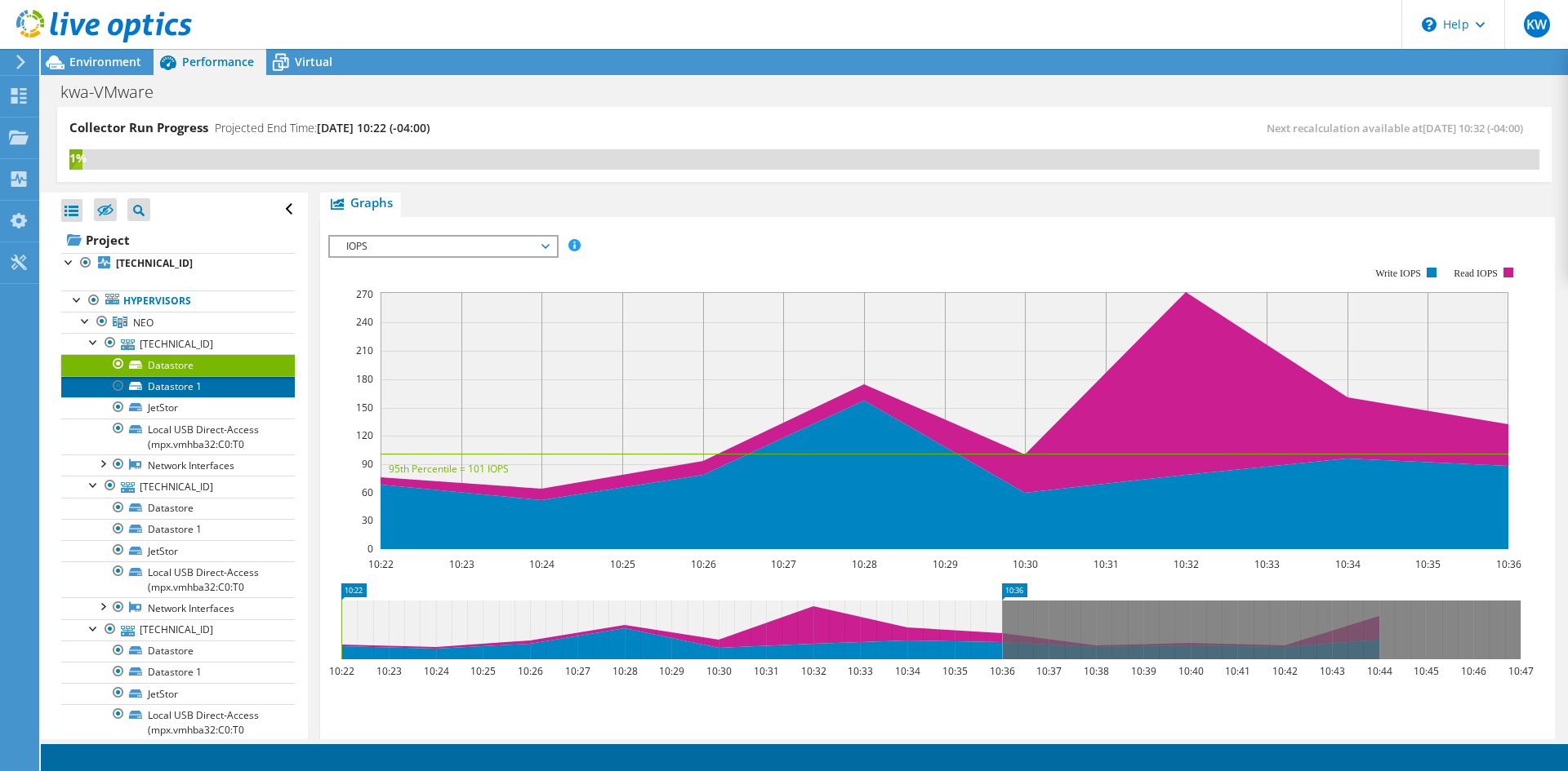
click at [206, 388] on link "Datastore 1" at bounding box center [178, 386] width 234 height 21
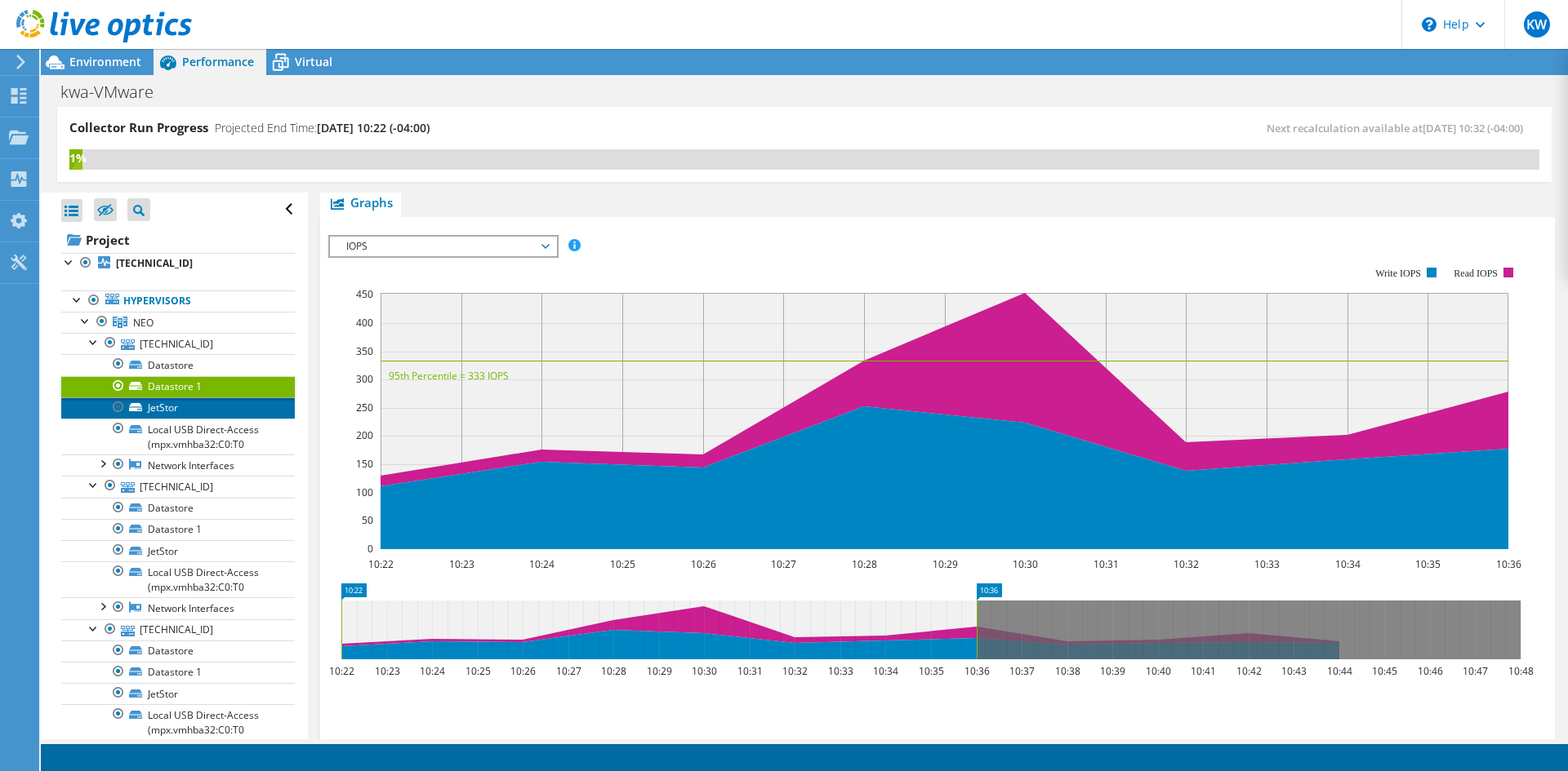
click at [201, 410] on link "JetStor" at bounding box center [178, 408] width 234 height 21
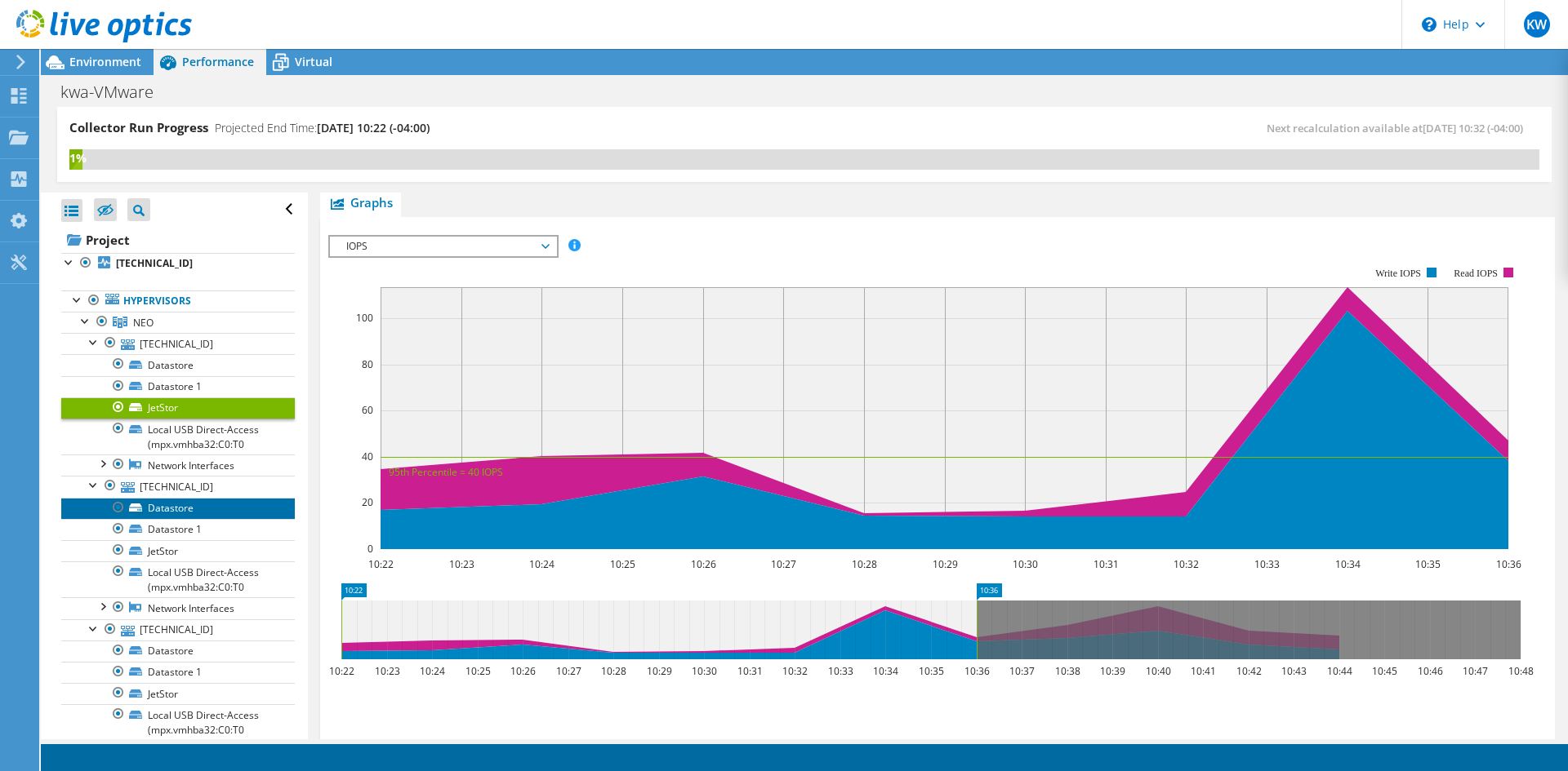
click at [192, 505] on link "Datastore" at bounding box center [178, 508] width 234 height 21
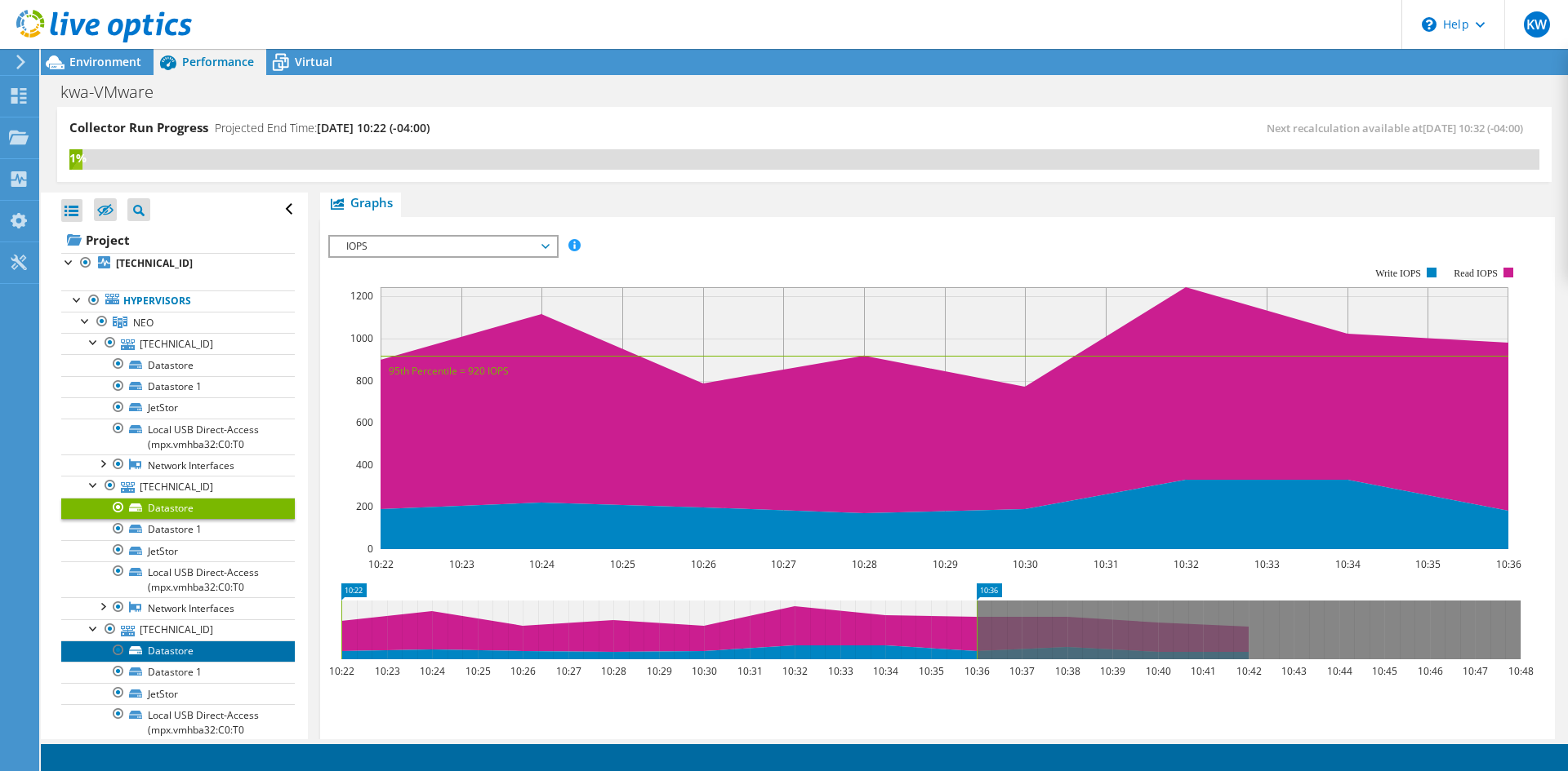
click at [197, 656] on link "Datastore" at bounding box center [178, 651] width 234 height 21
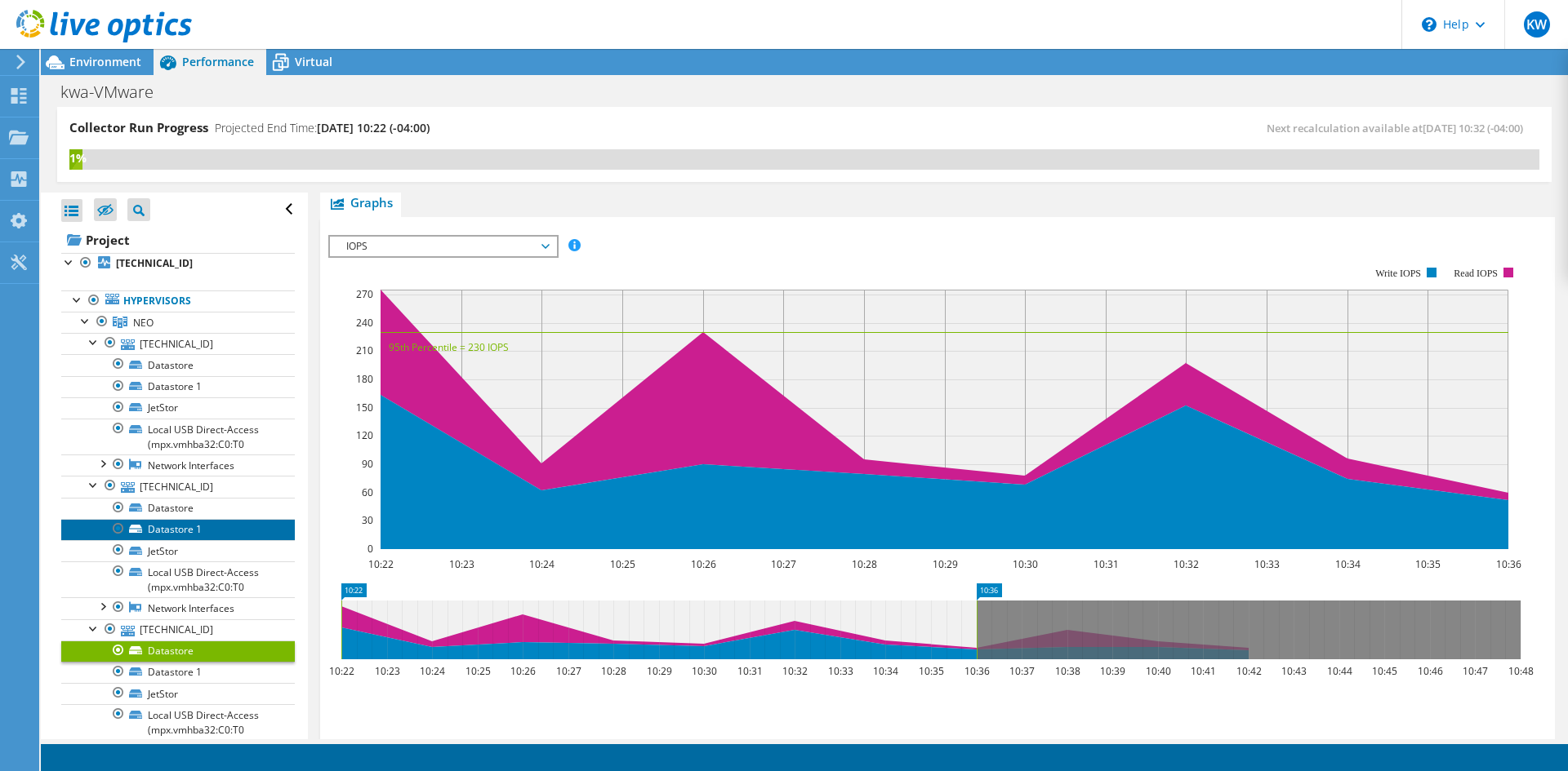
click at [184, 528] on link "Datastore 1" at bounding box center [178, 529] width 234 height 21
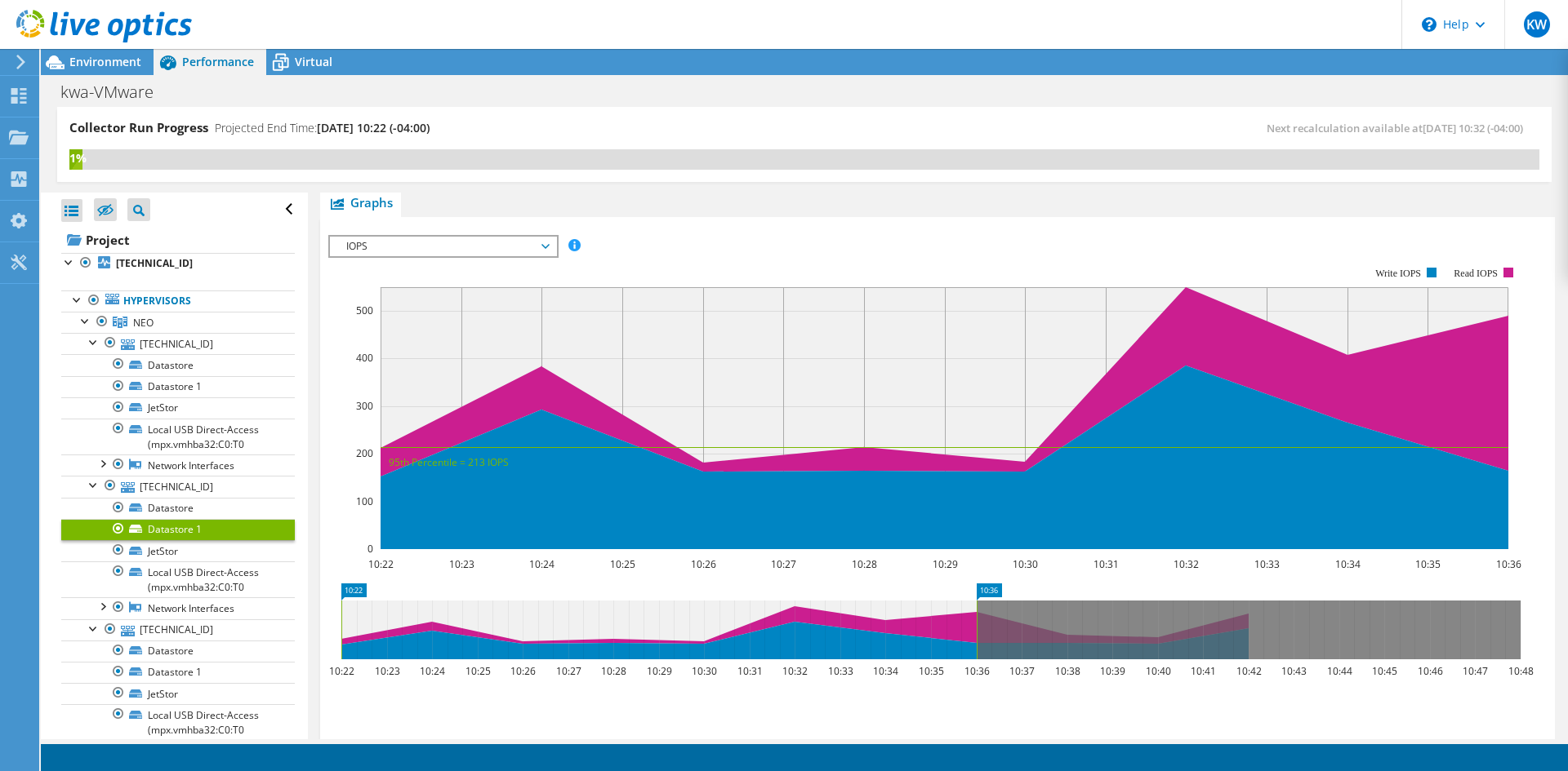
click at [507, 249] on span "IOPS" at bounding box center [443, 245] width 210 height 19
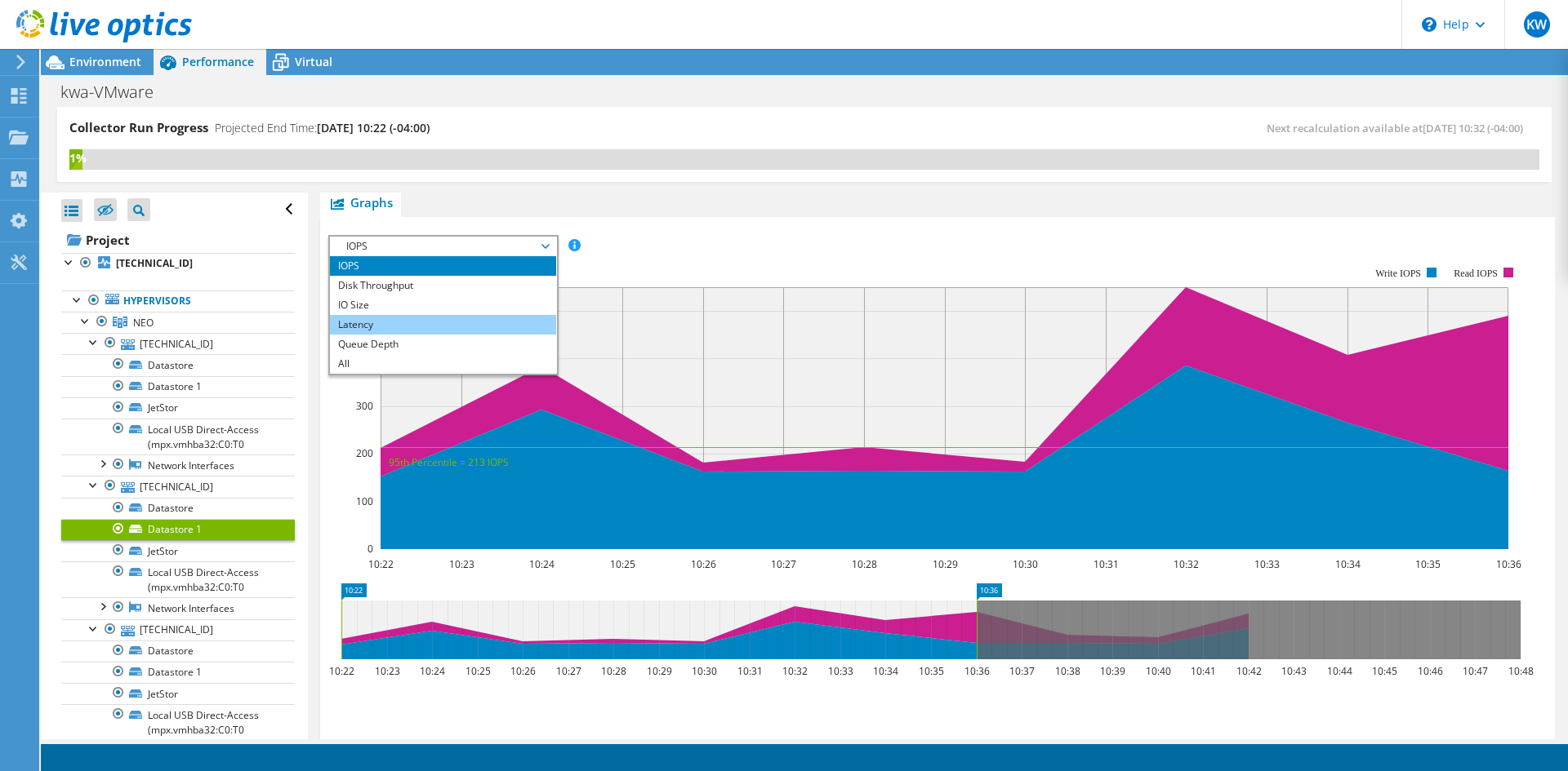
click at [469, 323] on li "Latency" at bounding box center [443, 324] width 226 height 19
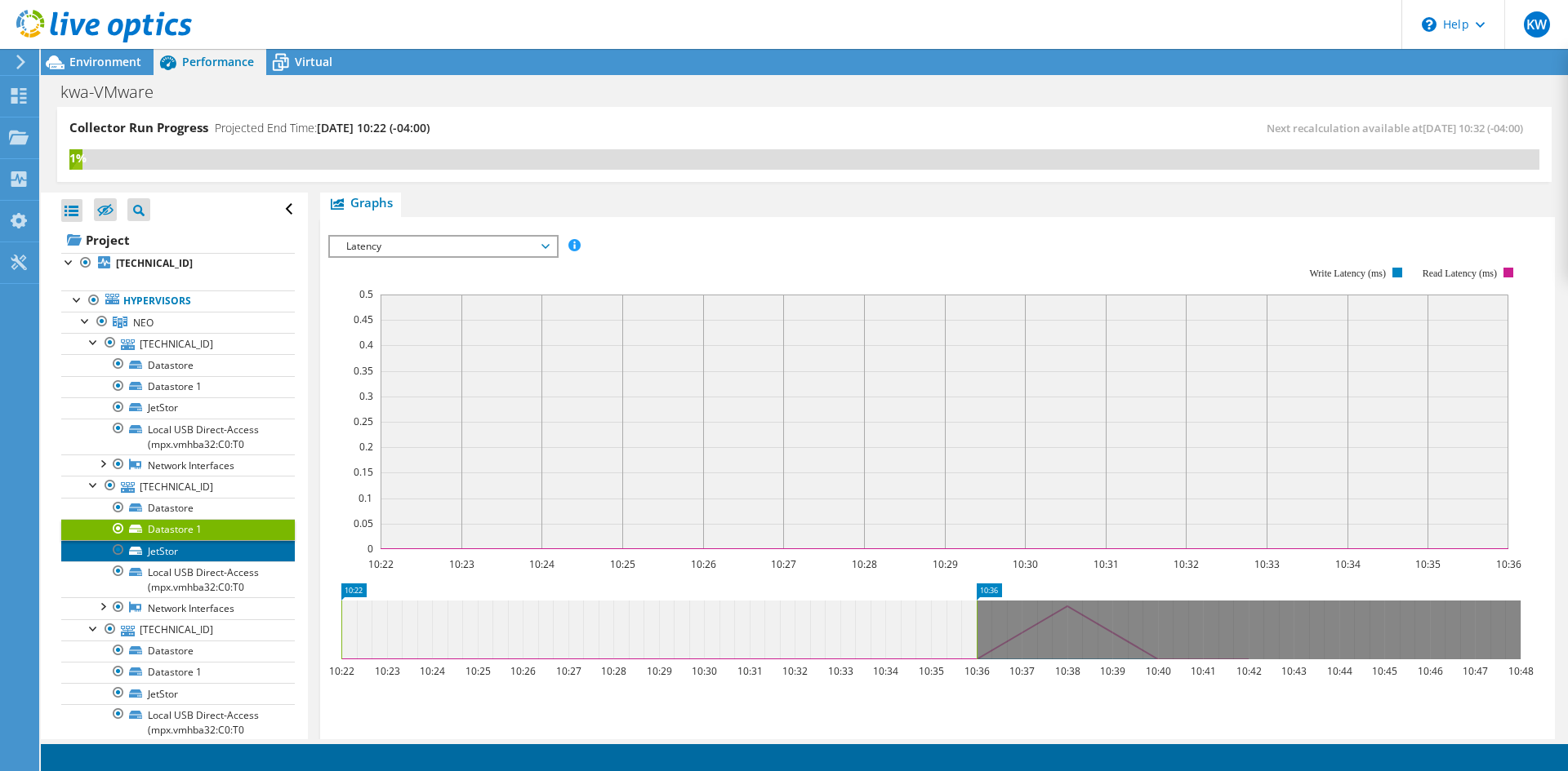
click at [169, 549] on link "JetStor" at bounding box center [178, 550] width 234 height 21
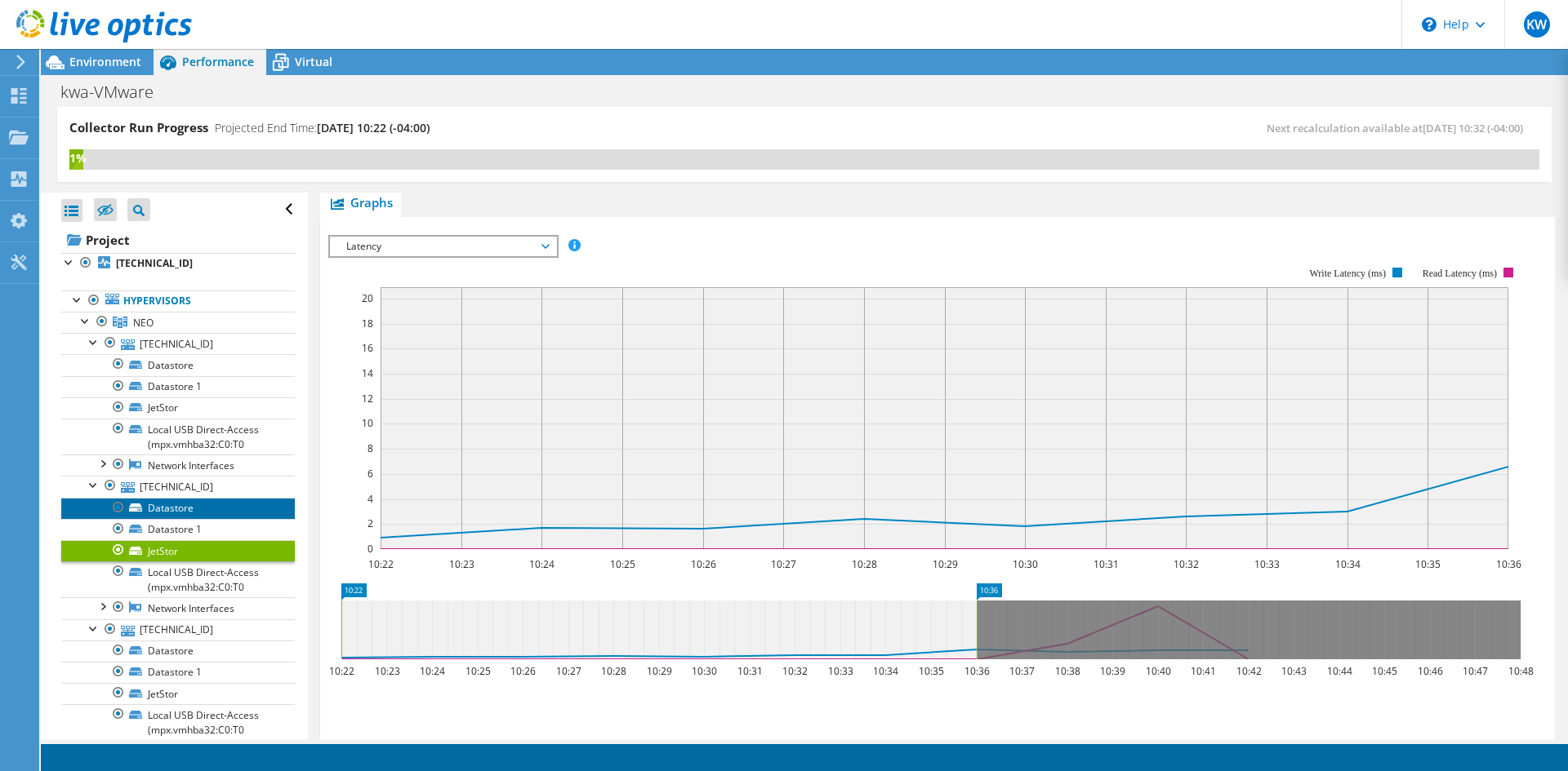
click at [191, 505] on link "Datastore" at bounding box center [178, 508] width 234 height 21
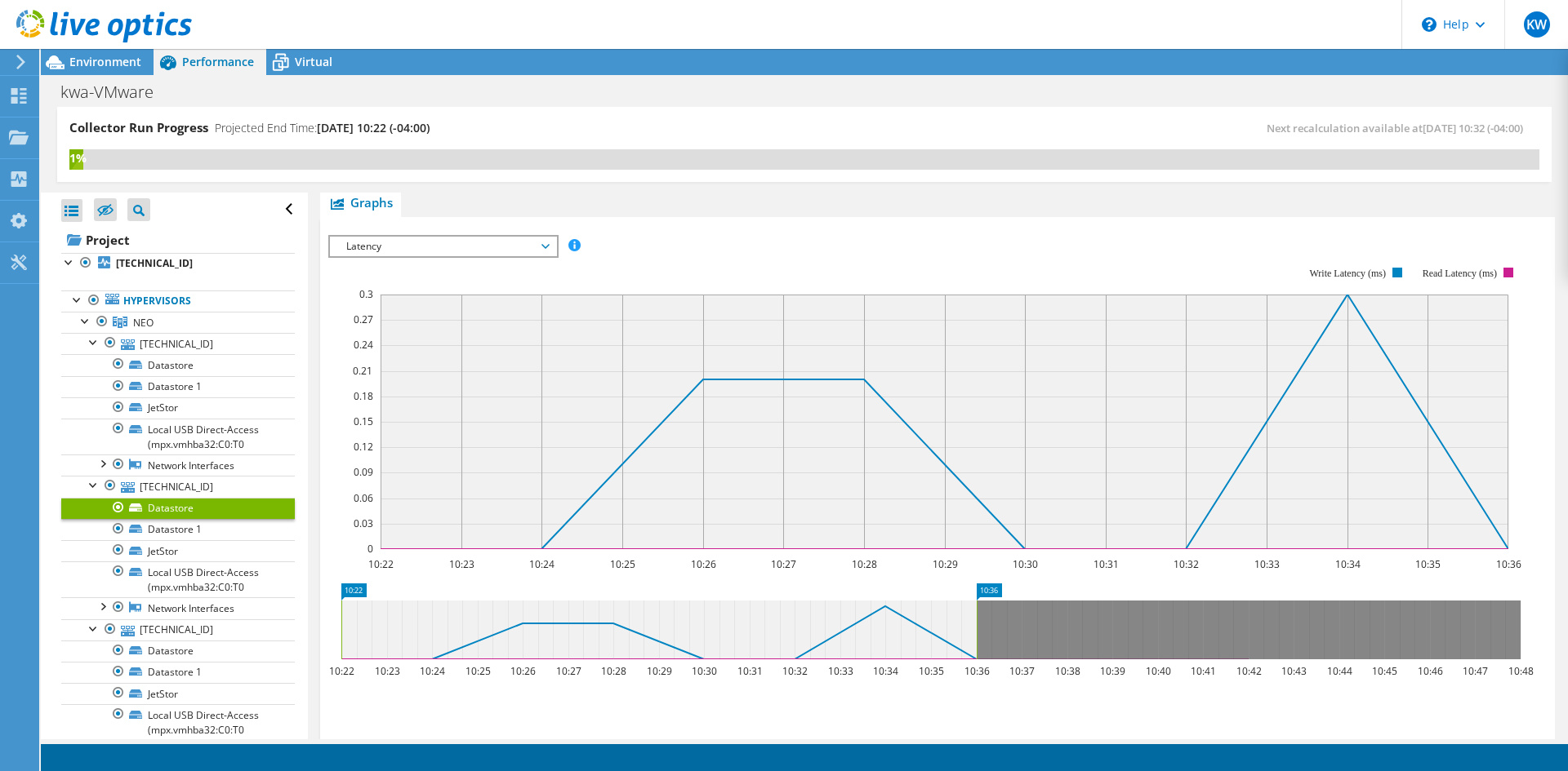
click at [409, 262] on rect at bounding box center [925, 408] width 1193 height 327
click at [162, 557] on link "JetStor" at bounding box center [178, 550] width 234 height 21
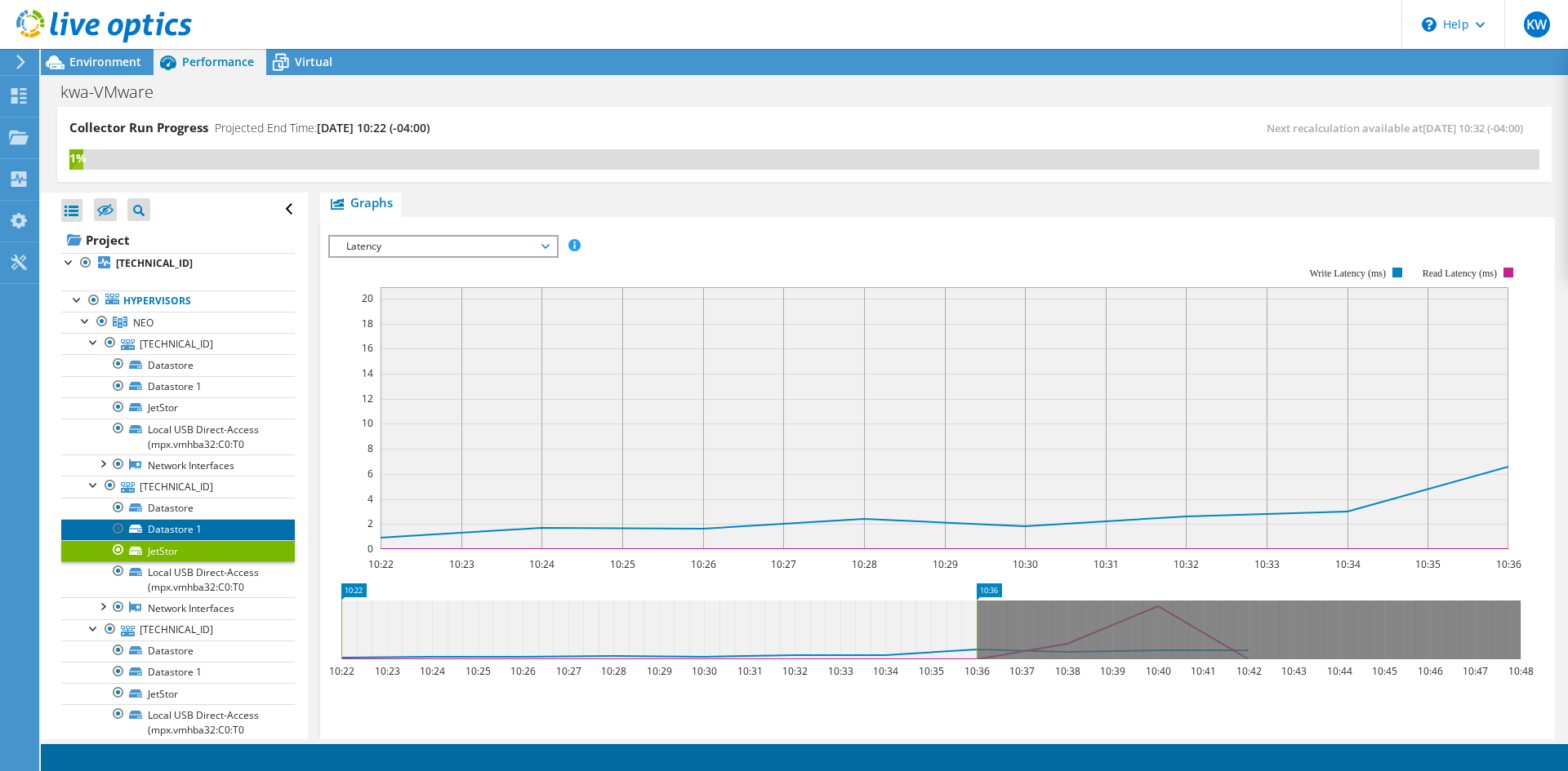
click at [180, 530] on link "Datastore 1" at bounding box center [178, 529] width 234 height 21
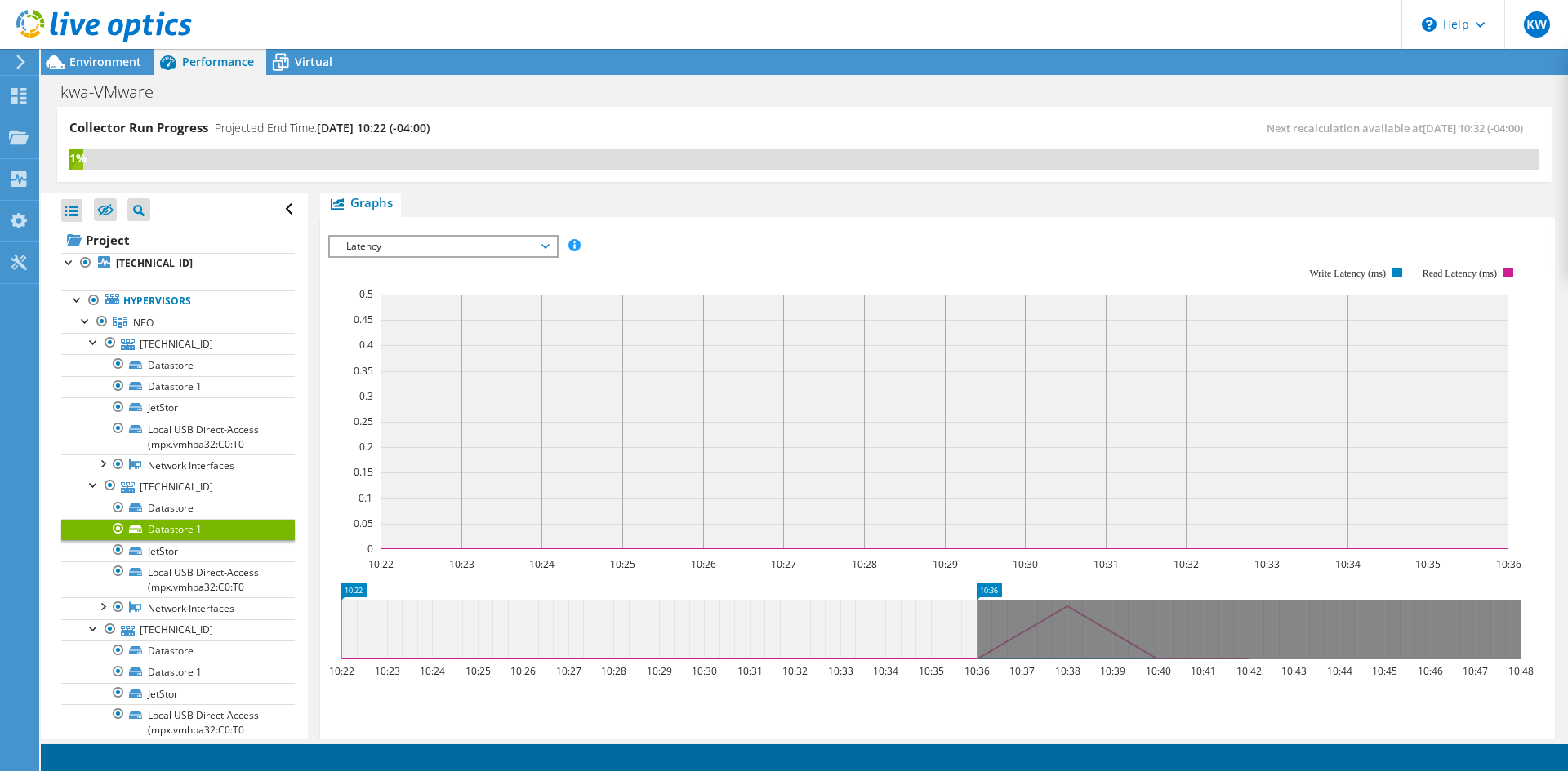
click at [388, 249] on span "Latency" at bounding box center [443, 245] width 210 height 19
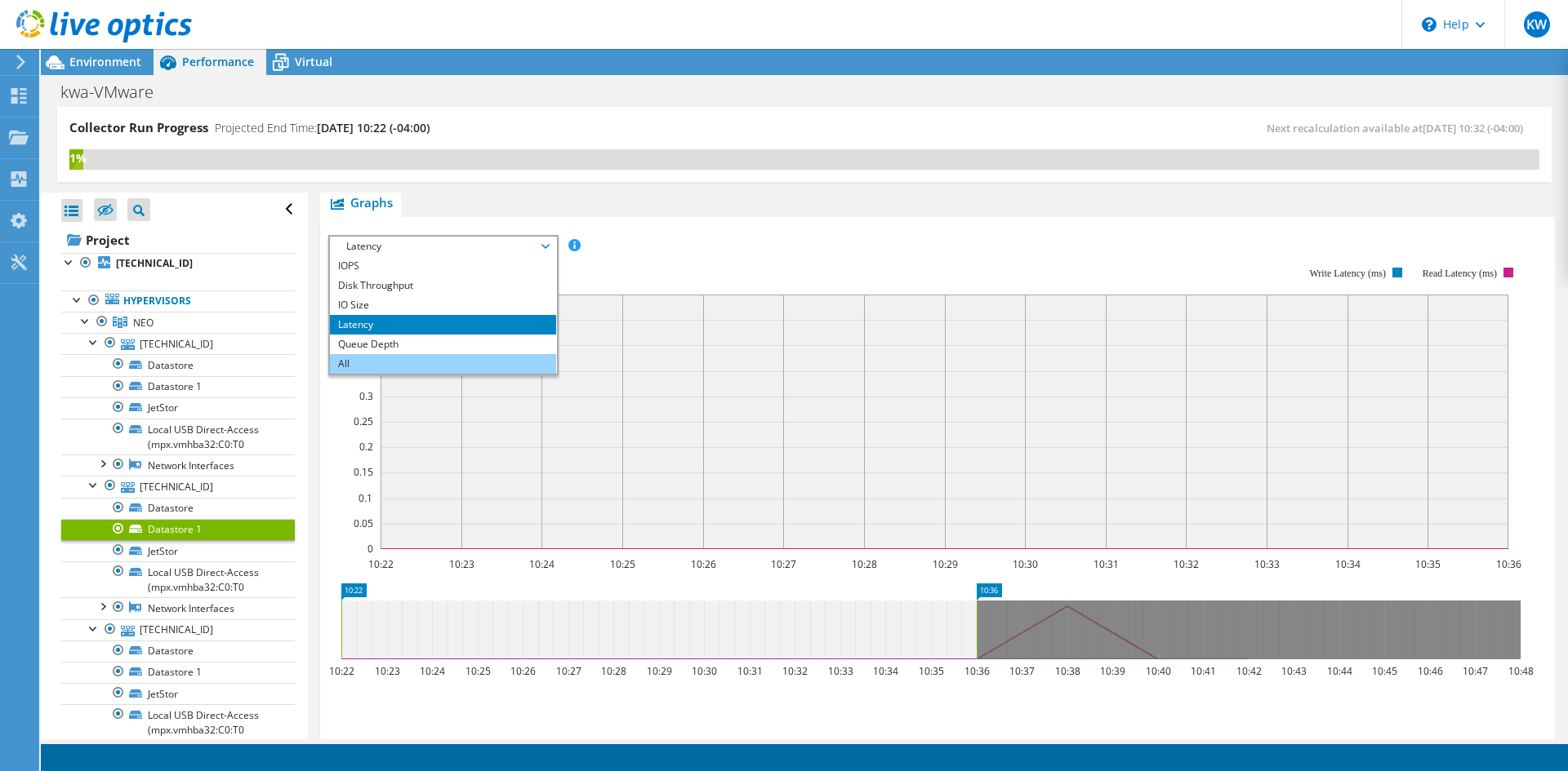
click at [374, 361] on li "All" at bounding box center [443, 363] width 226 height 19
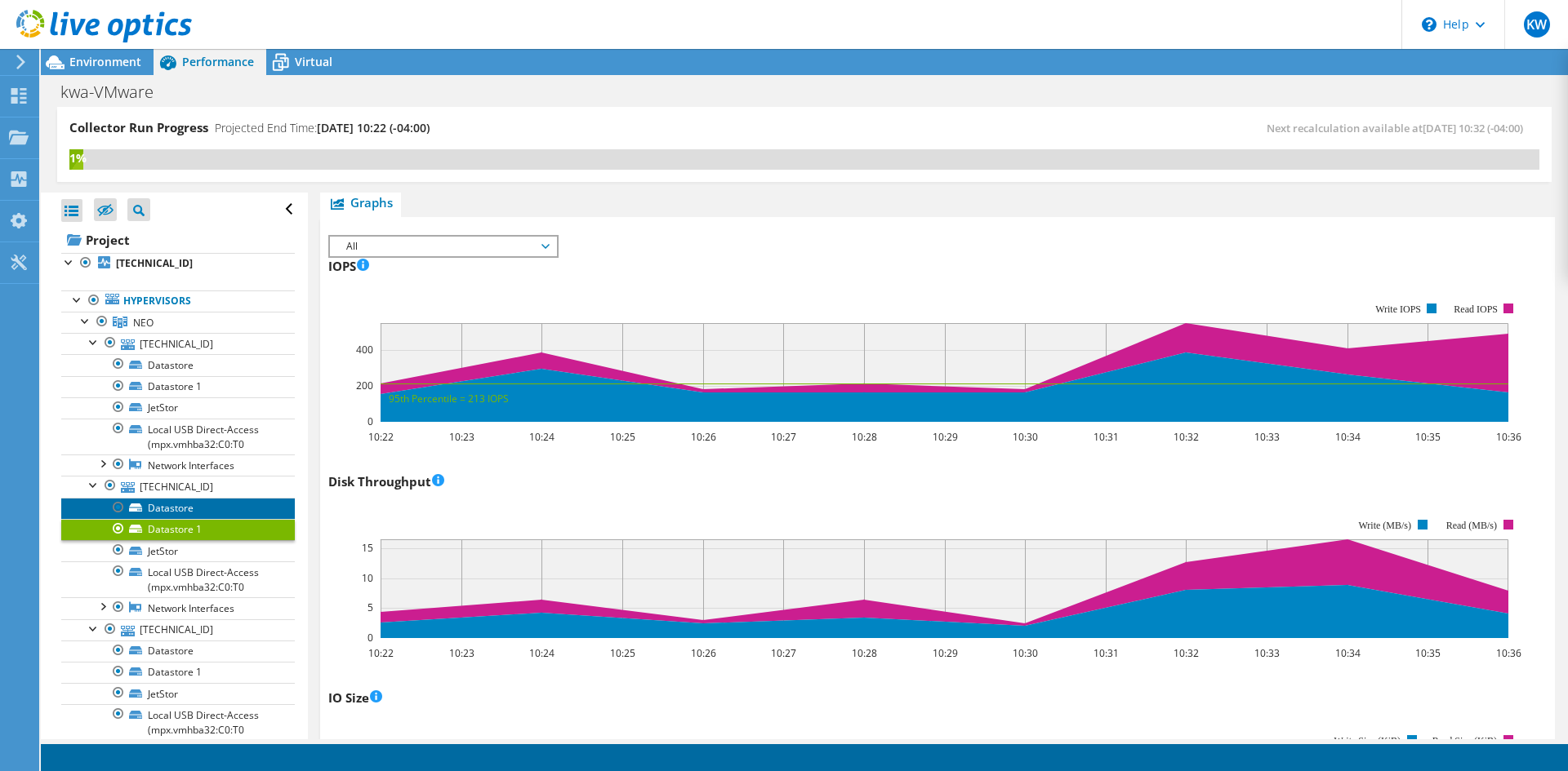
click at [160, 506] on link "Datastore" at bounding box center [178, 508] width 234 height 21
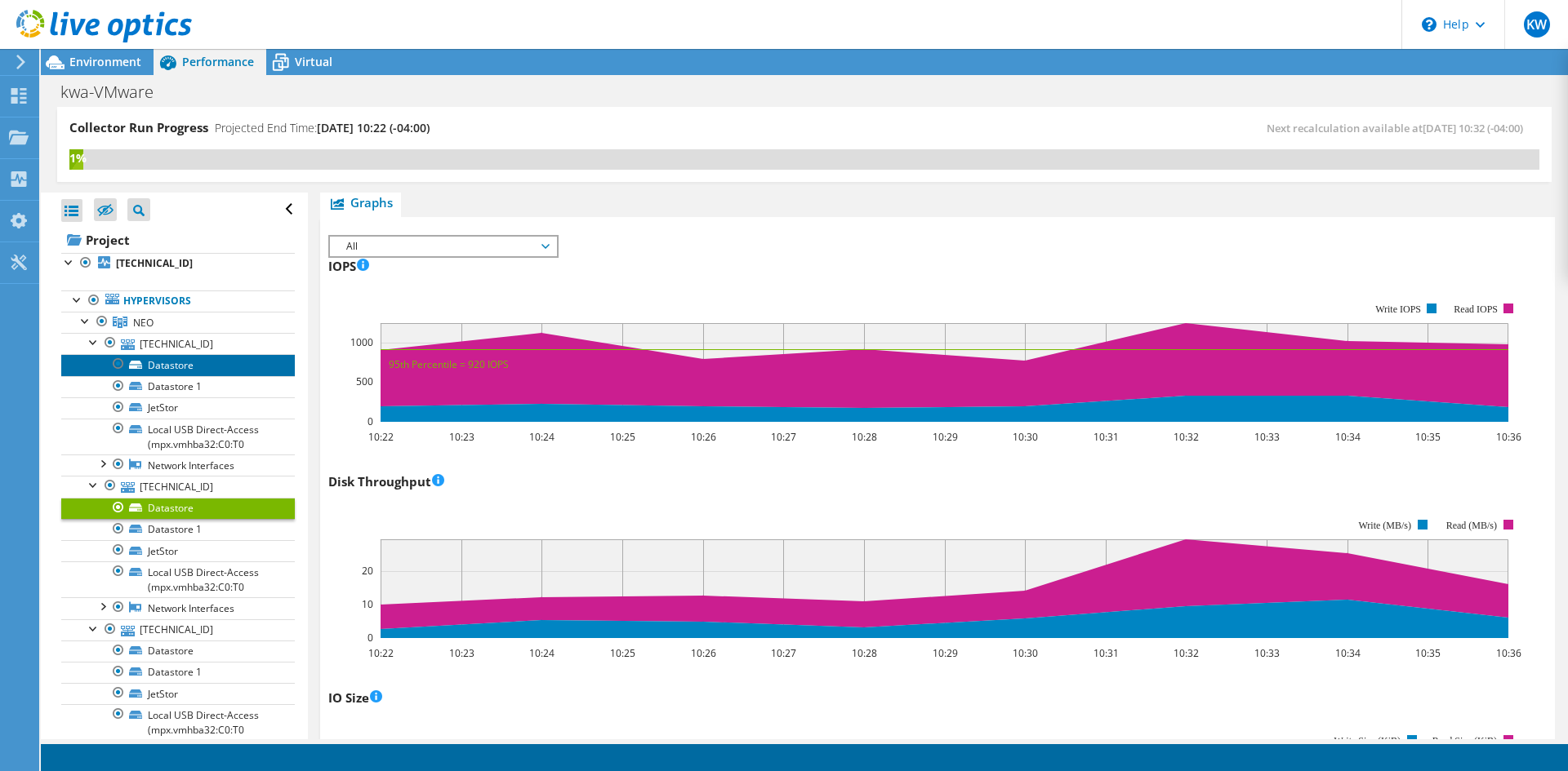
click at [205, 360] on link "Datastore" at bounding box center [178, 364] width 234 height 21
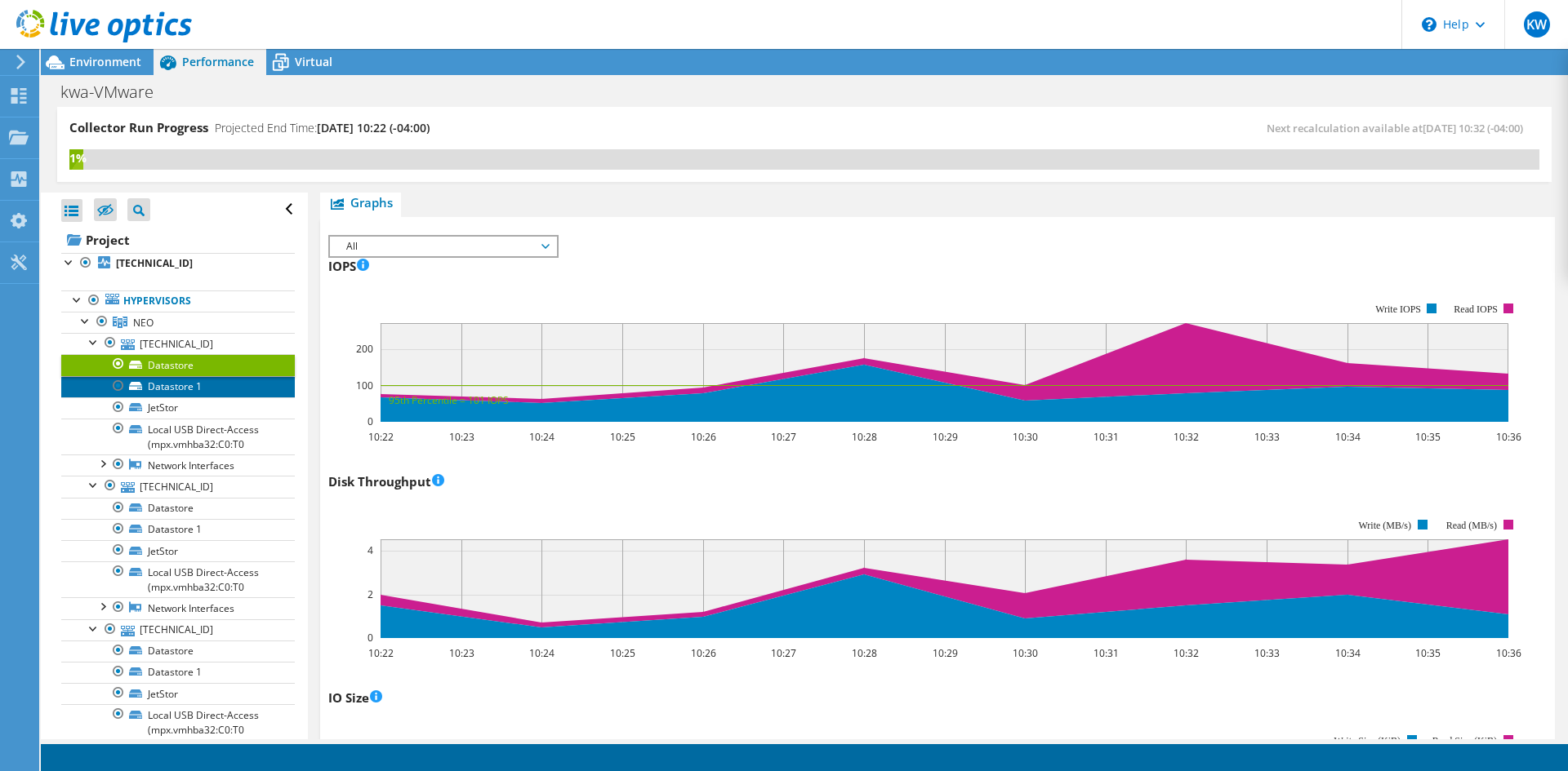
click at [205, 389] on link "Datastore 1" at bounding box center [178, 386] width 234 height 21
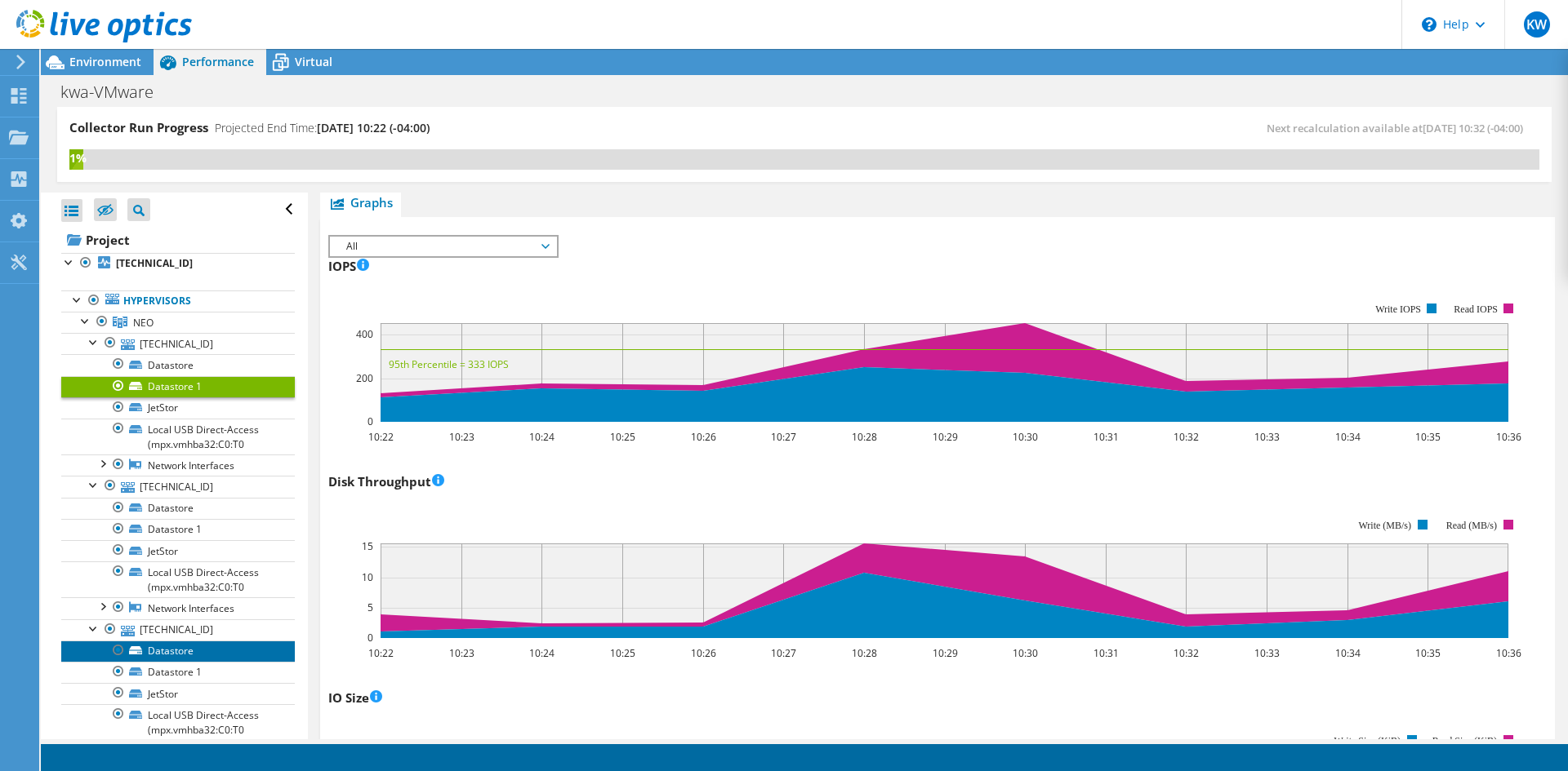
click at [184, 654] on link "Datastore" at bounding box center [178, 651] width 234 height 21
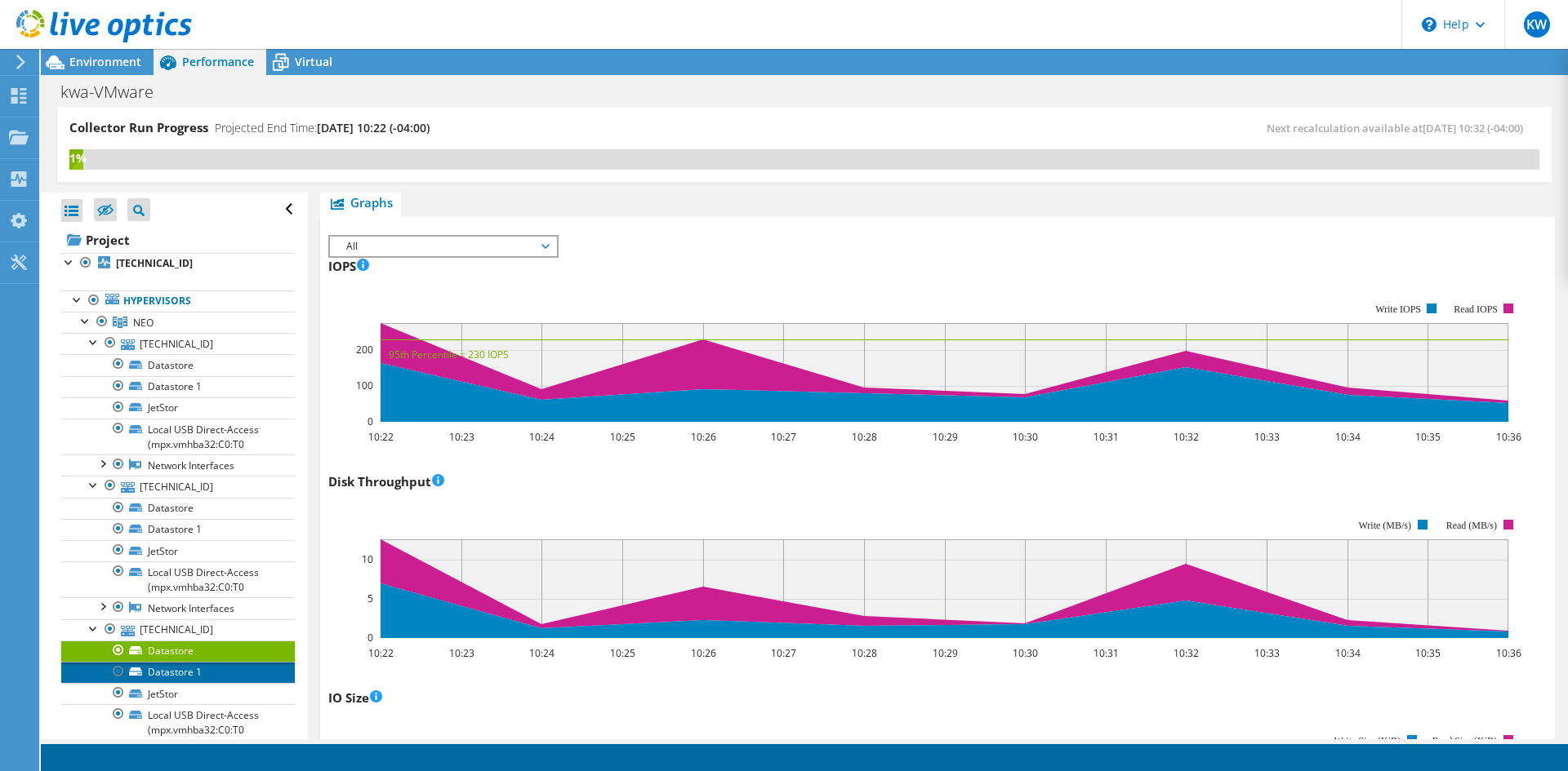
click at [188, 668] on link "Datastore 1" at bounding box center [178, 672] width 234 height 21
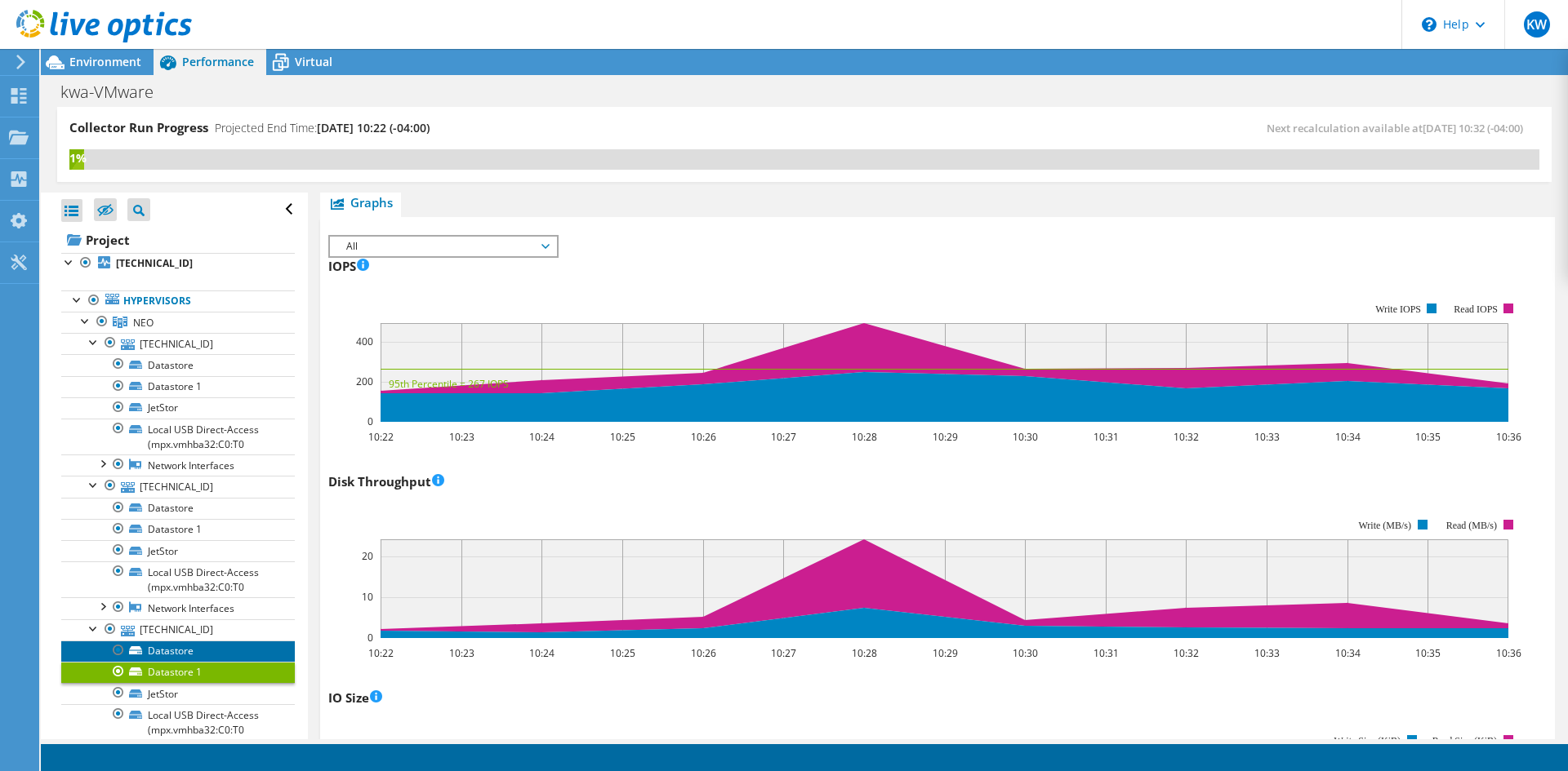
click at [172, 651] on link "Datastore" at bounding box center [178, 651] width 234 height 21
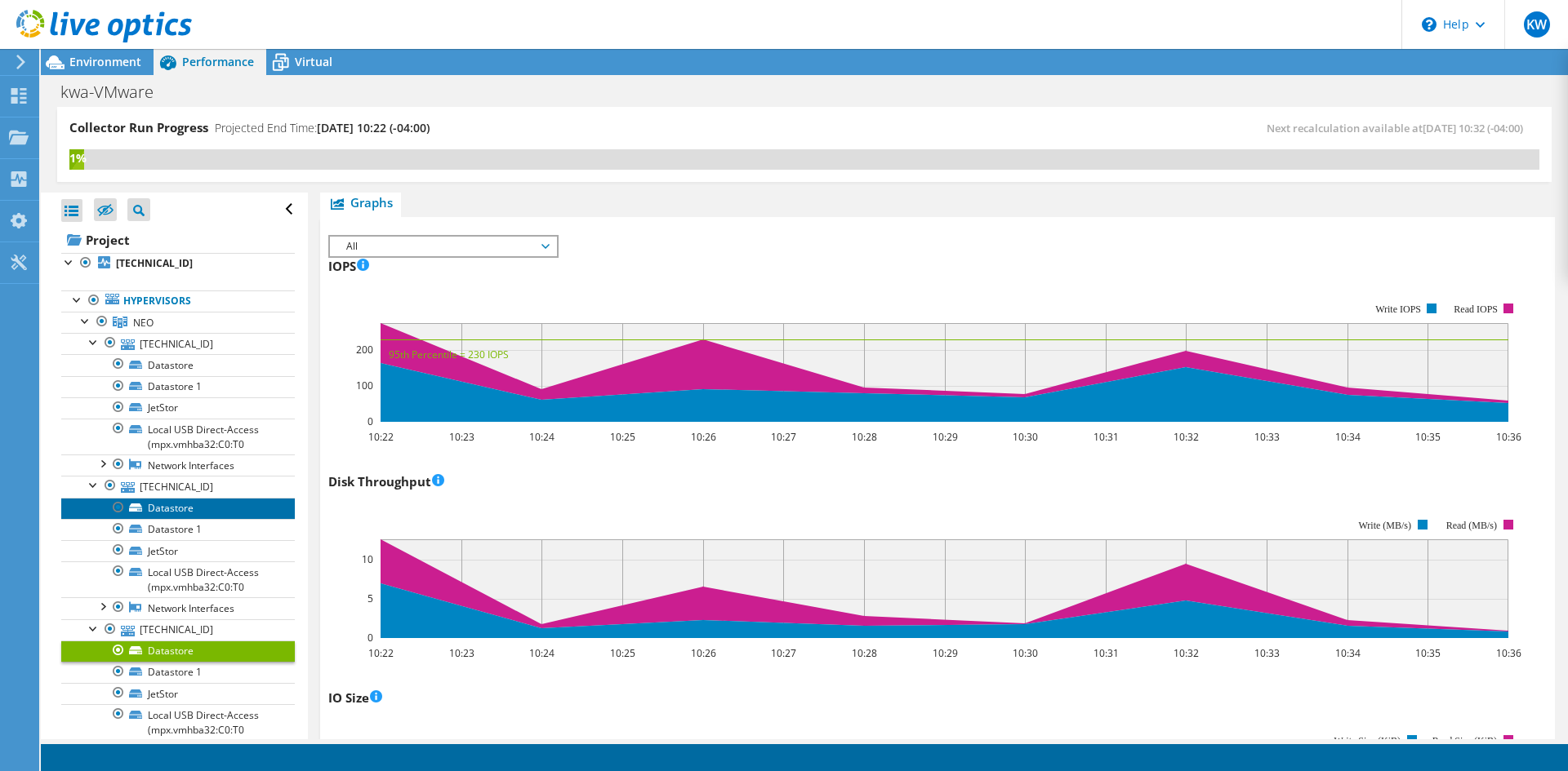
click at [197, 509] on link "Datastore" at bounding box center [178, 508] width 234 height 21
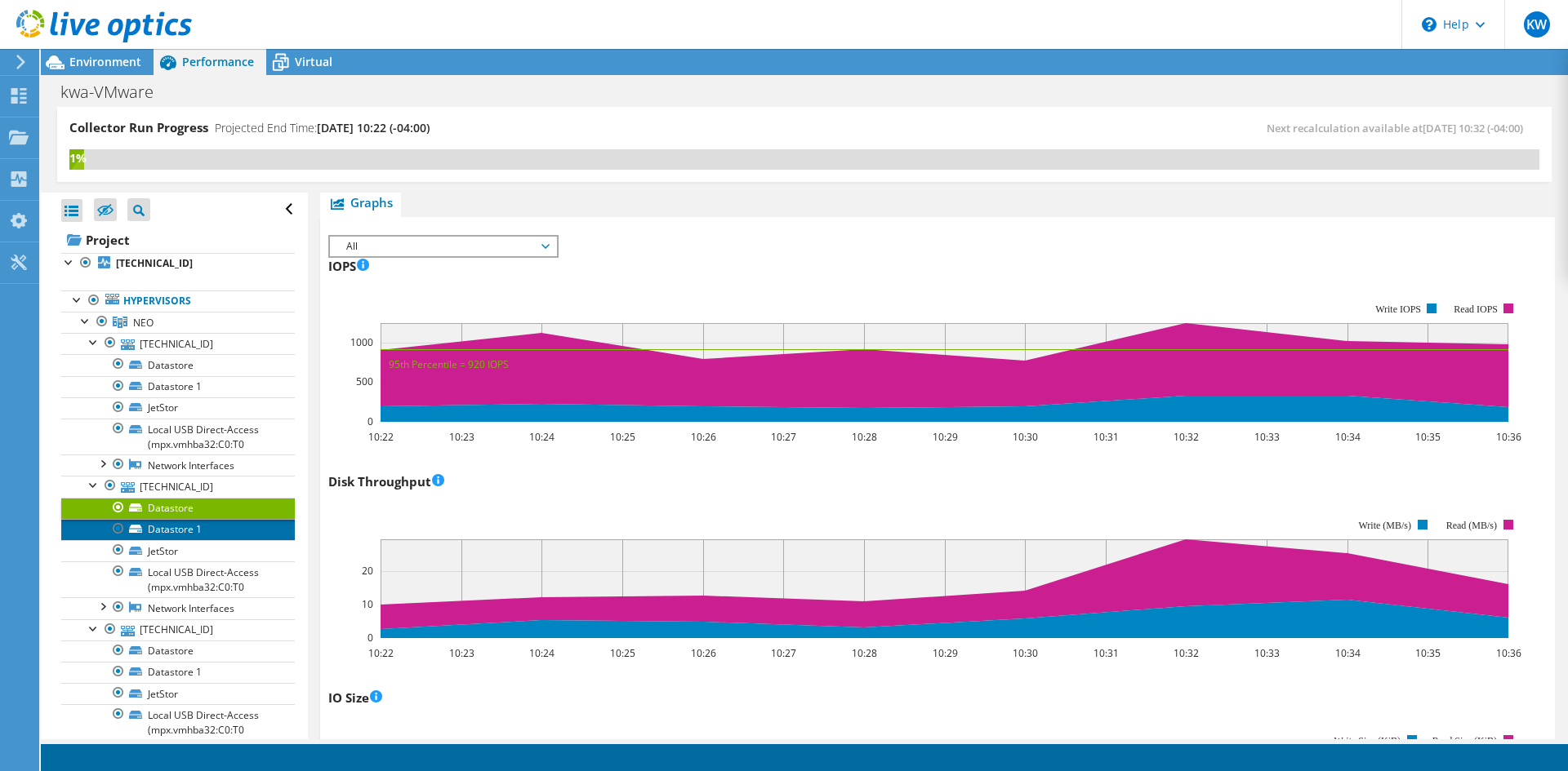
click at [194, 532] on link "Datastore 1" at bounding box center [178, 529] width 234 height 21
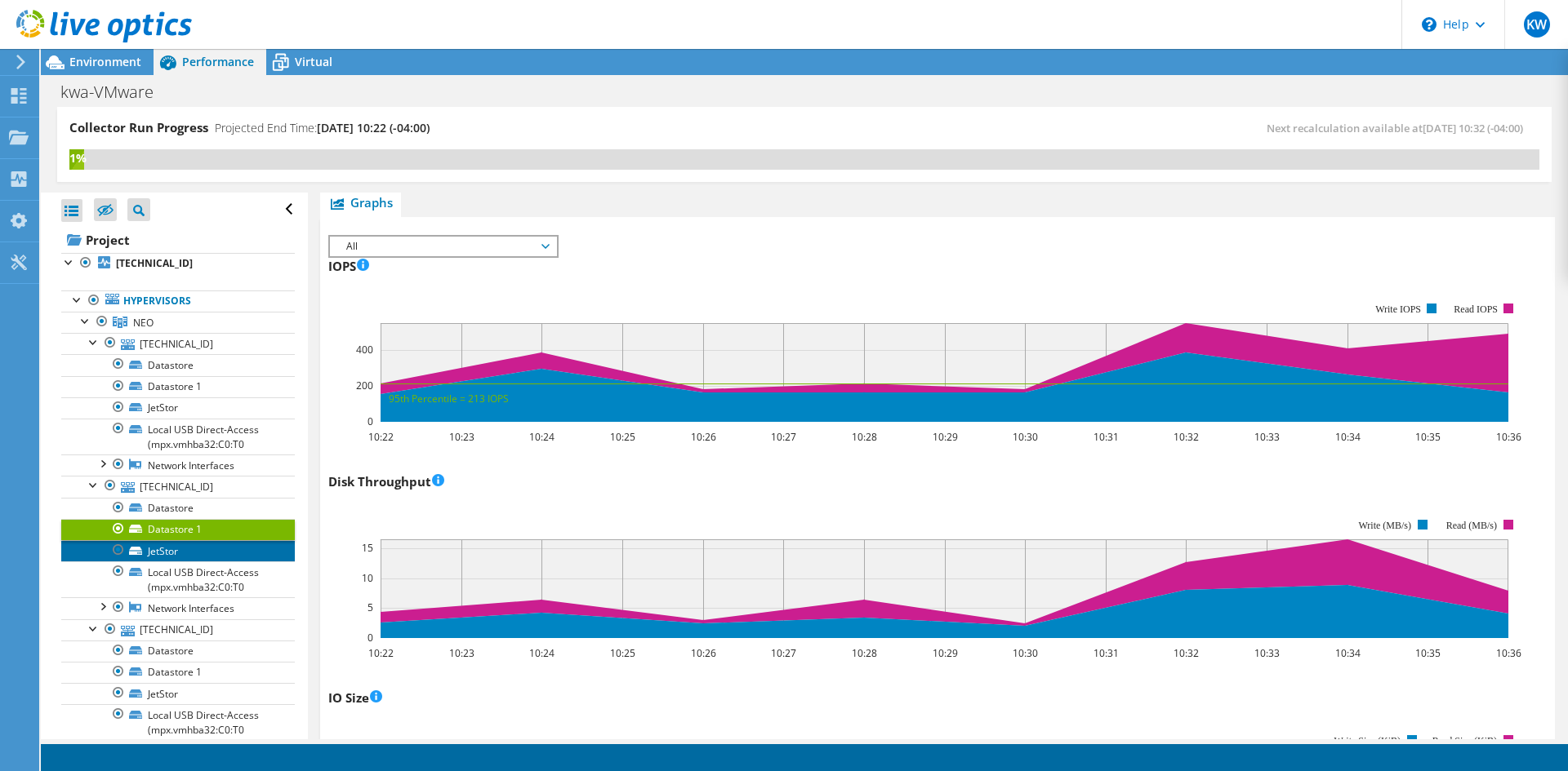
click at [206, 551] on link "JetStor" at bounding box center [178, 550] width 234 height 21
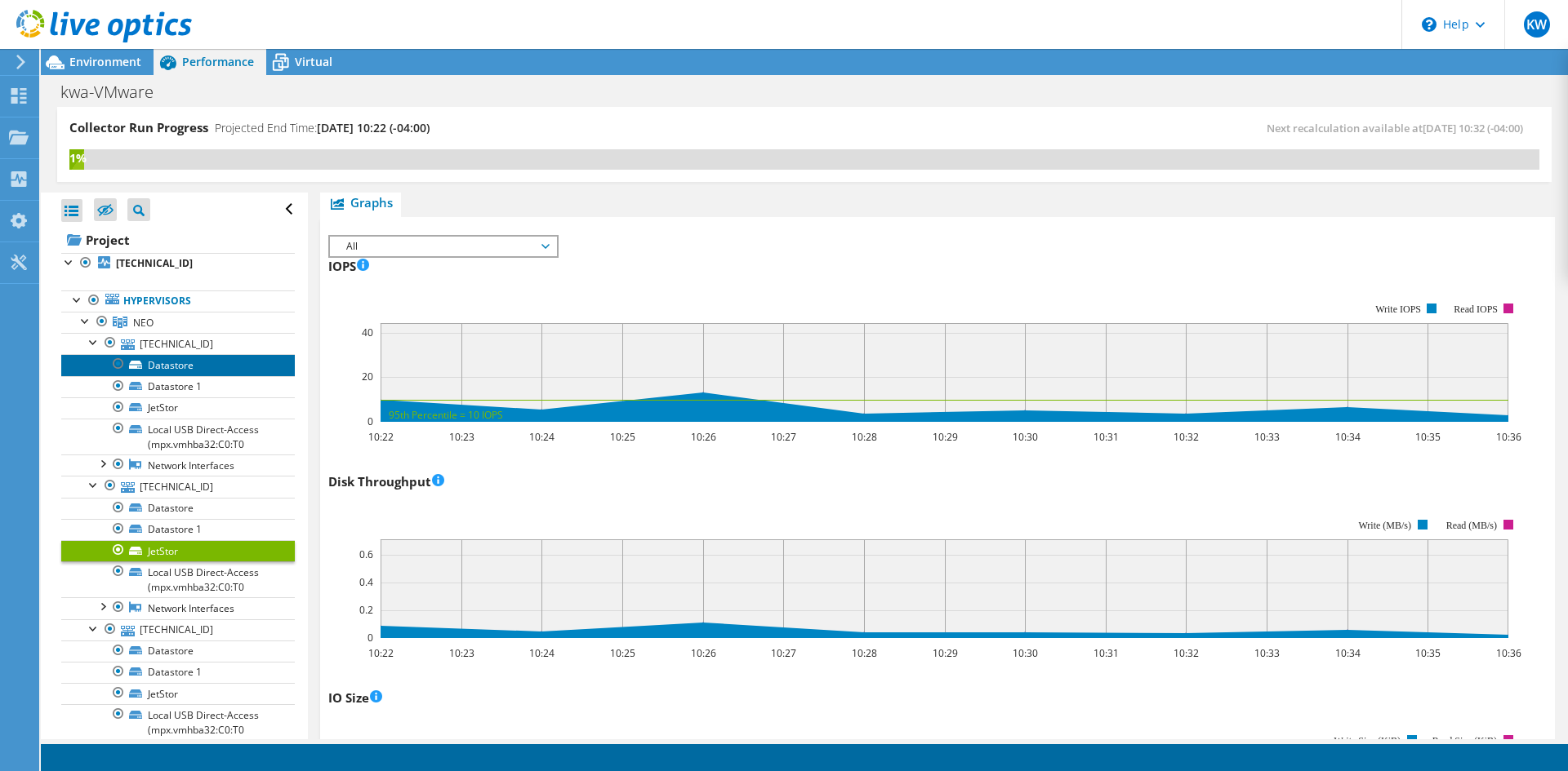
click at [166, 370] on link "Datastore" at bounding box center [178, 364] width 234 height 21
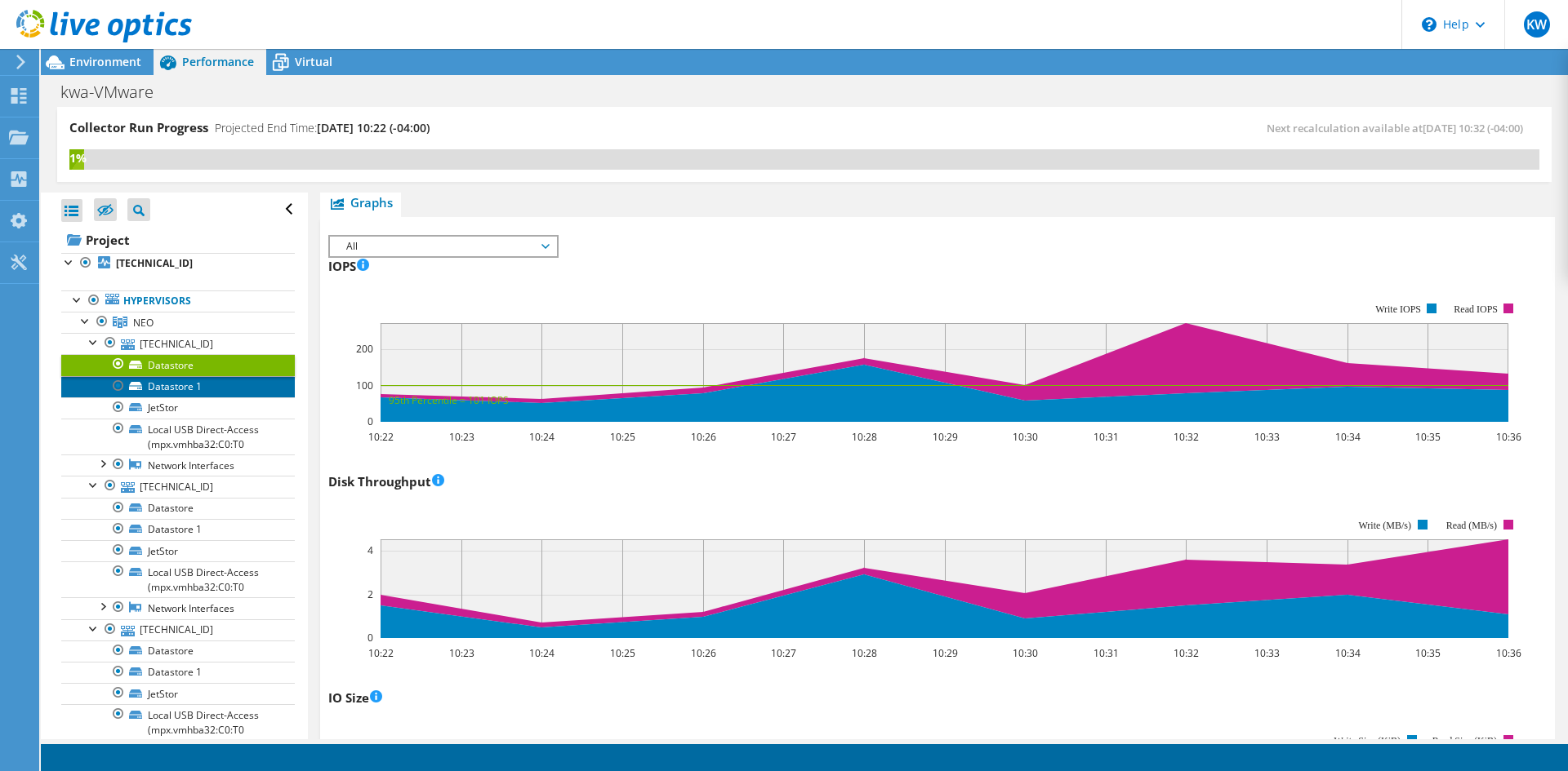
click at [182, 389] on link "Datastore 1" at bounding box center [178, 386] width 234 height 21
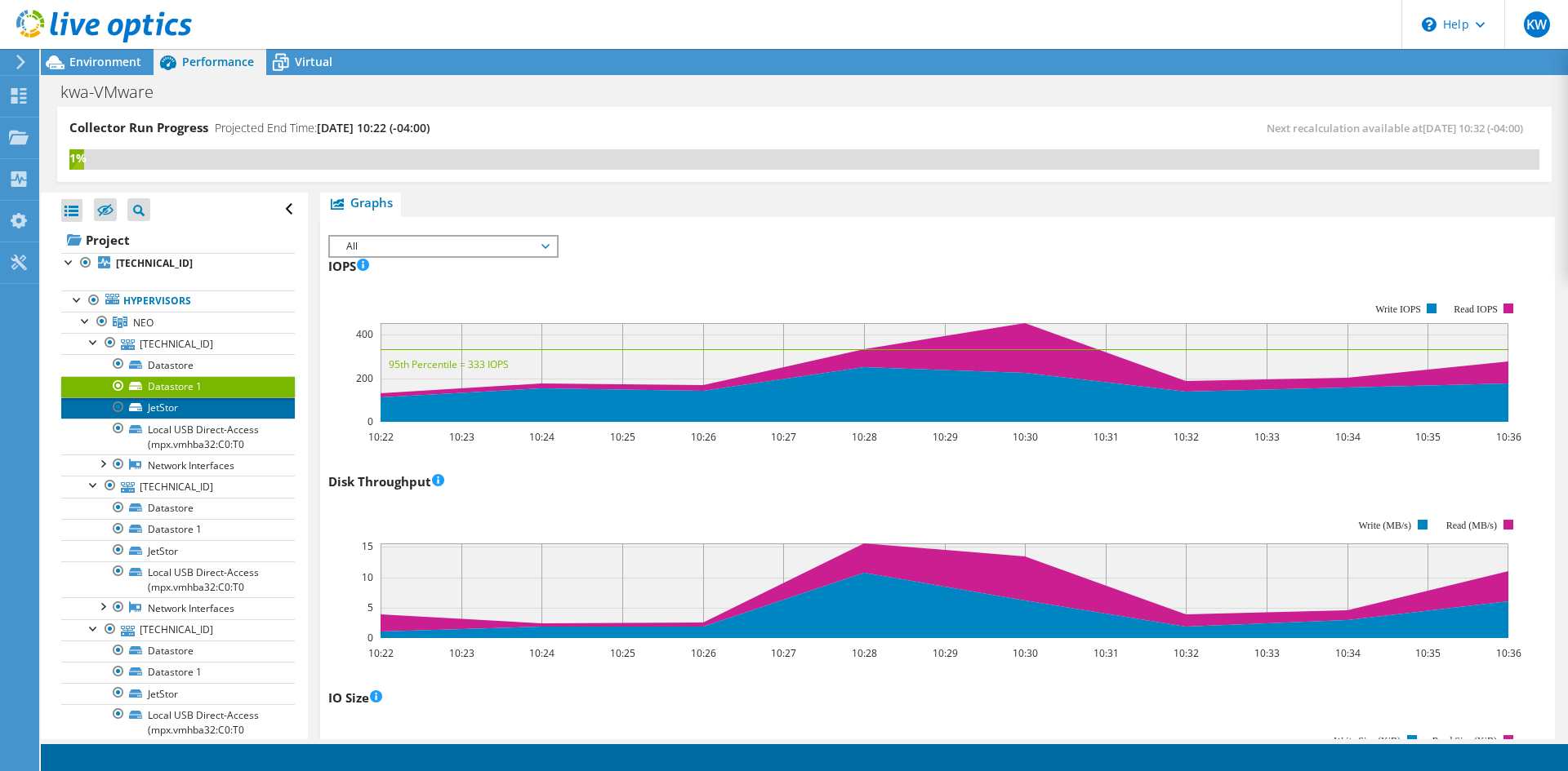
click at [182, 409] on link "JetStor" at bounding box center [178, 408] width 234 height 21
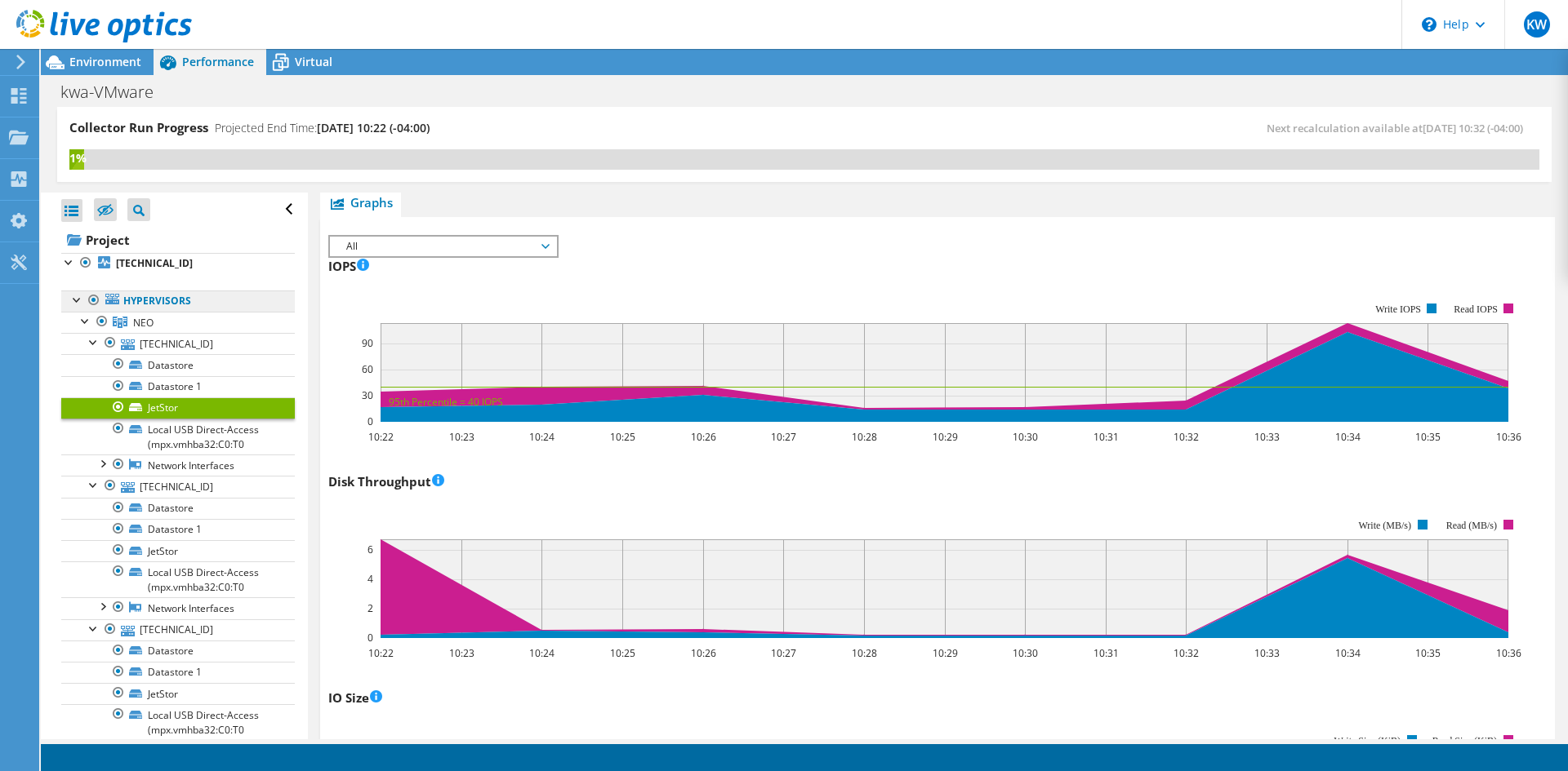
click at [157, 308] on link "Hypervisors" at bounding box center [178, 300] width 234 height 21
click at [159, 329] on link "NEO" at bounding box center [178, 322] width 234 height 21
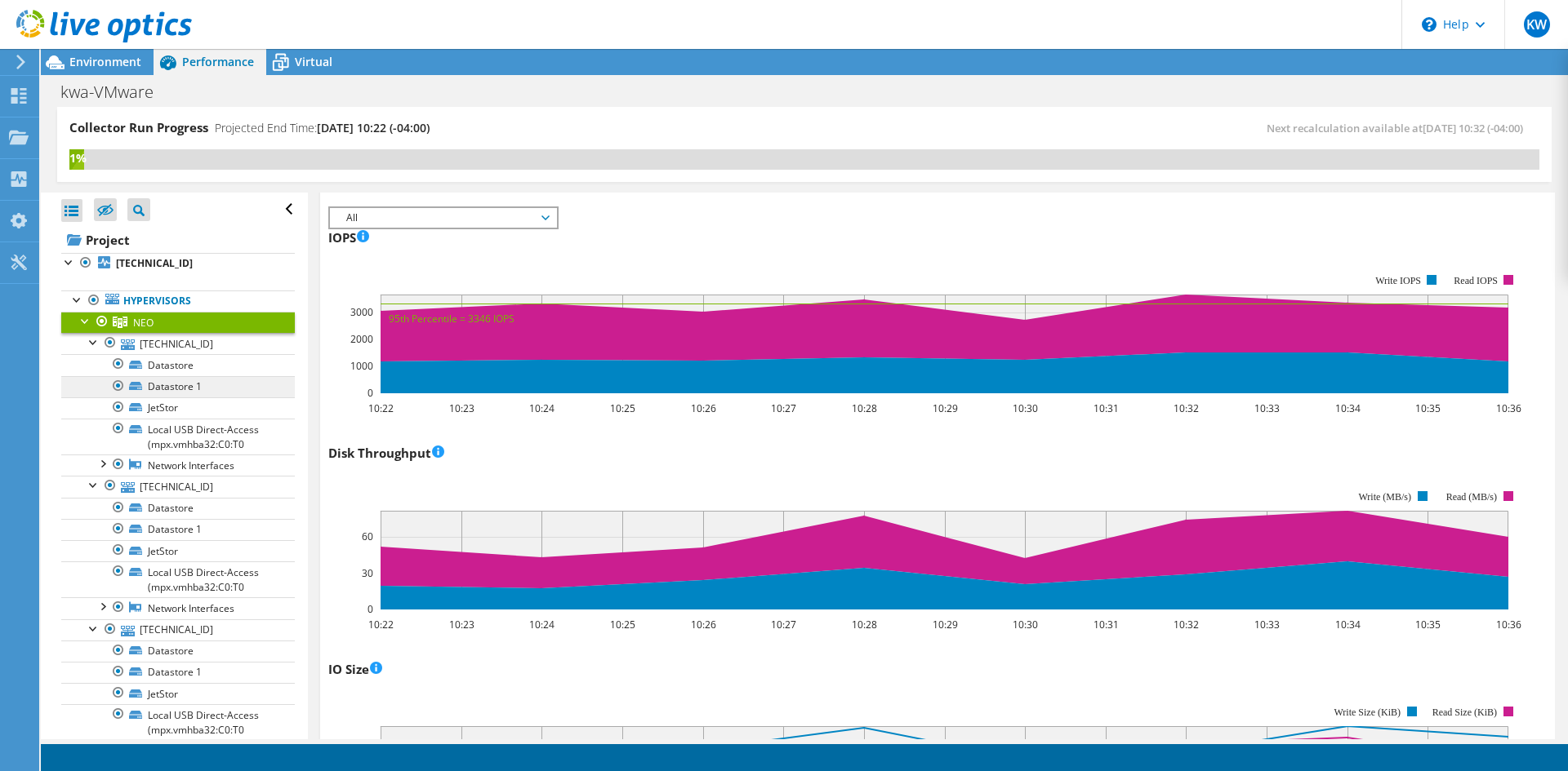
scroll to position [236, 0]
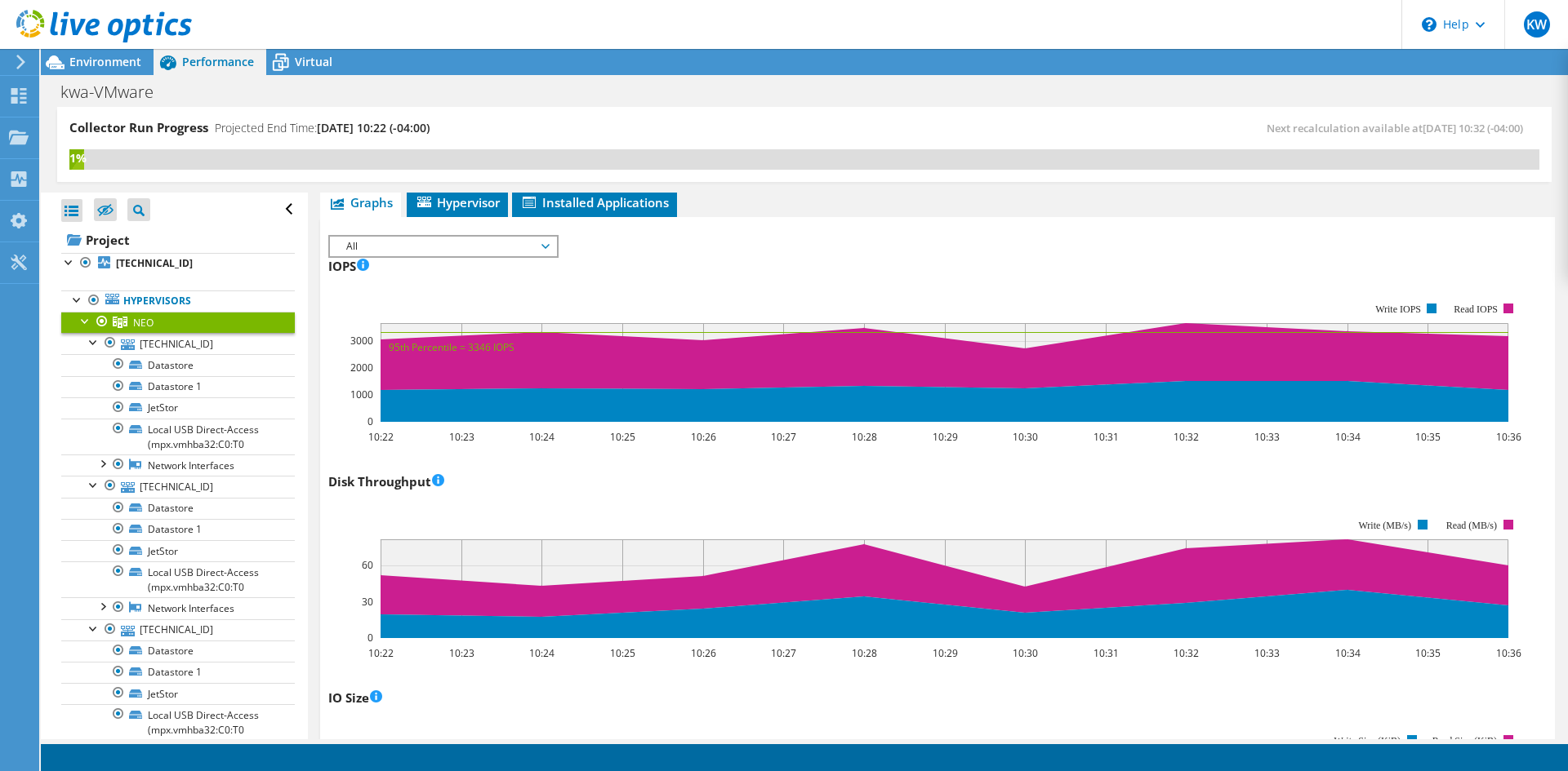
click at [460, 244] on span "All" at bounding box center [443, 245] width 210 height 19
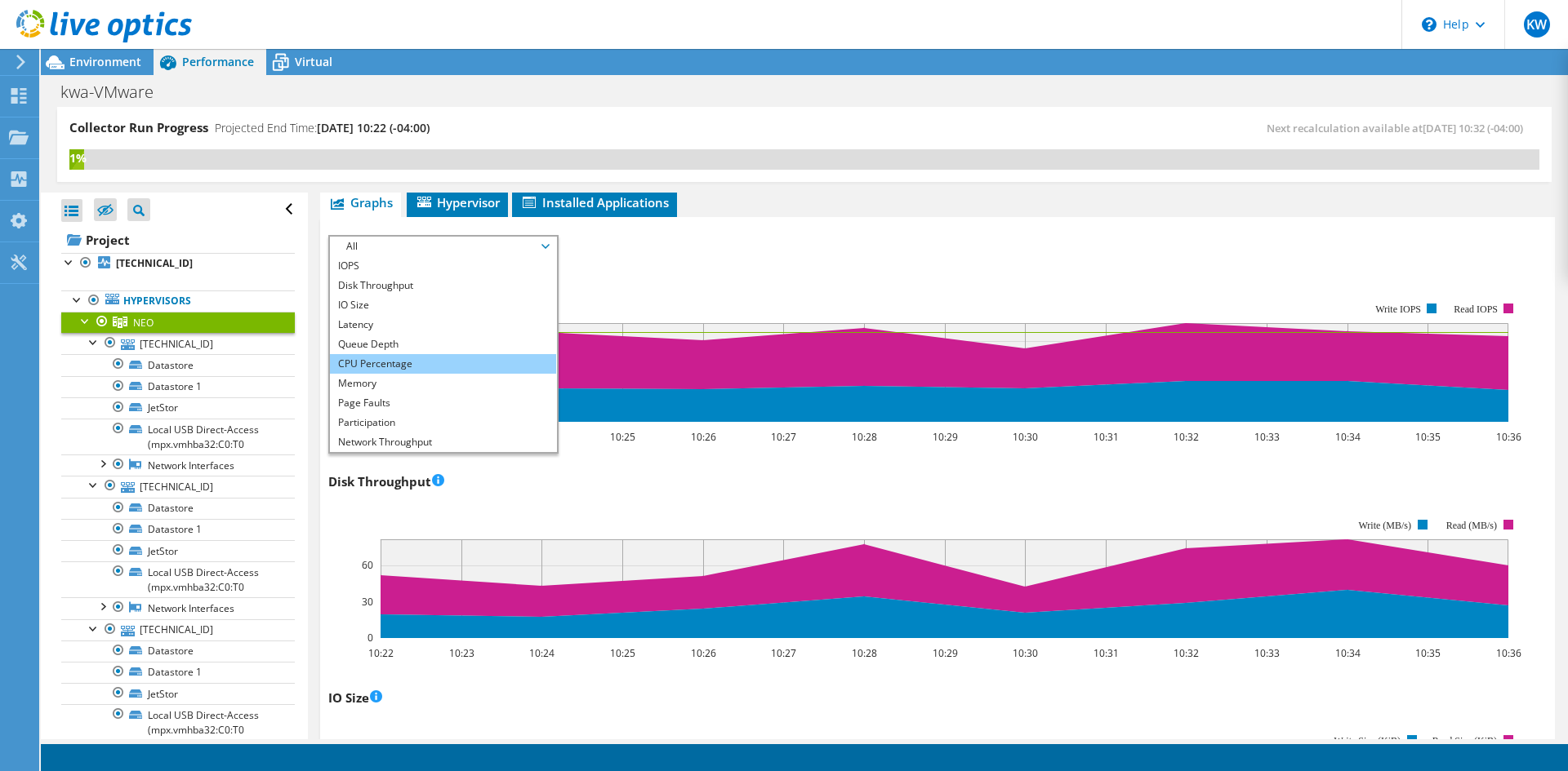
click at [417, 358] on li "CPU Percentage" at bounding box center [443, 363] width 226 height 19
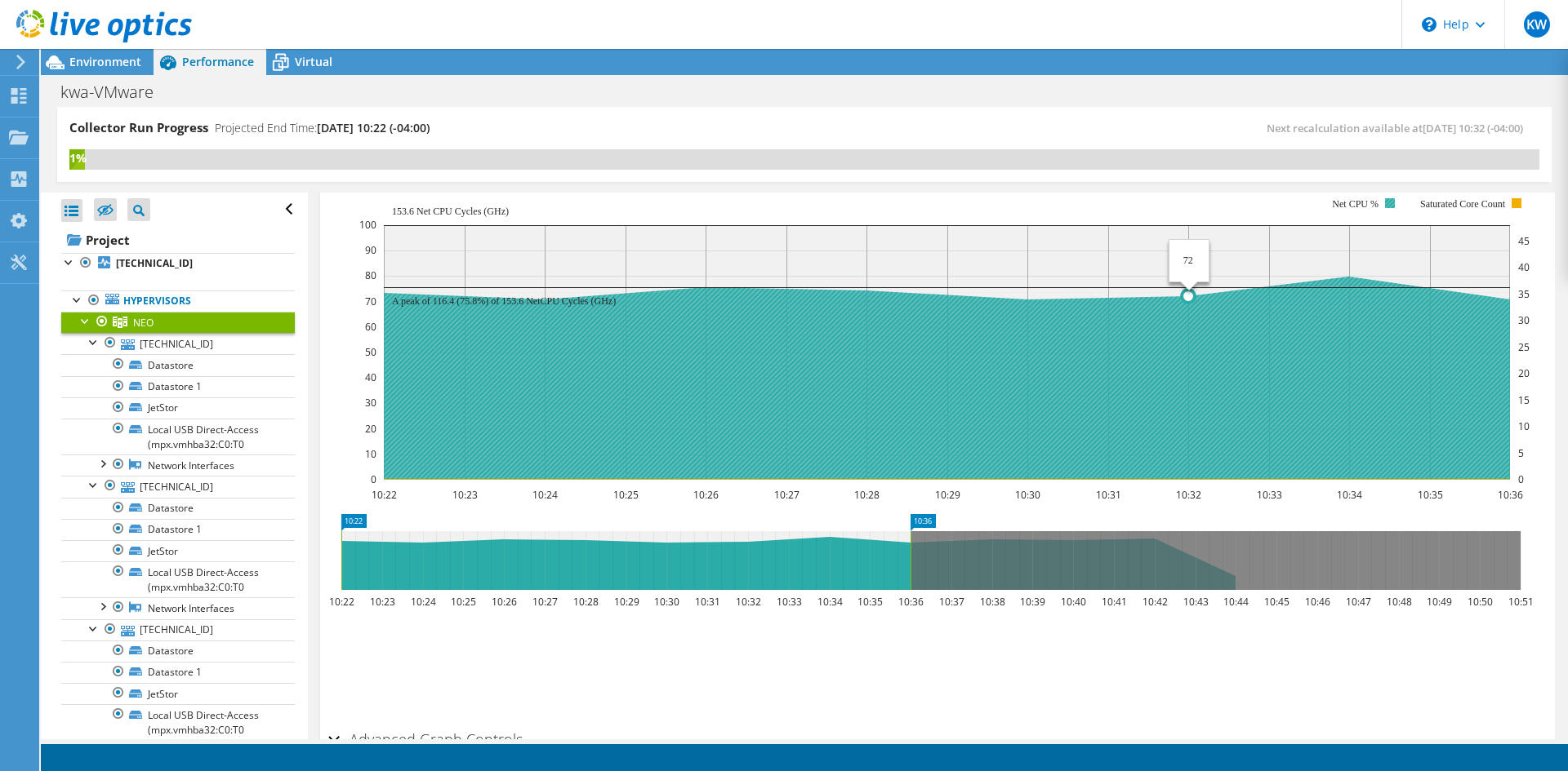
scroll to position [155, 0]
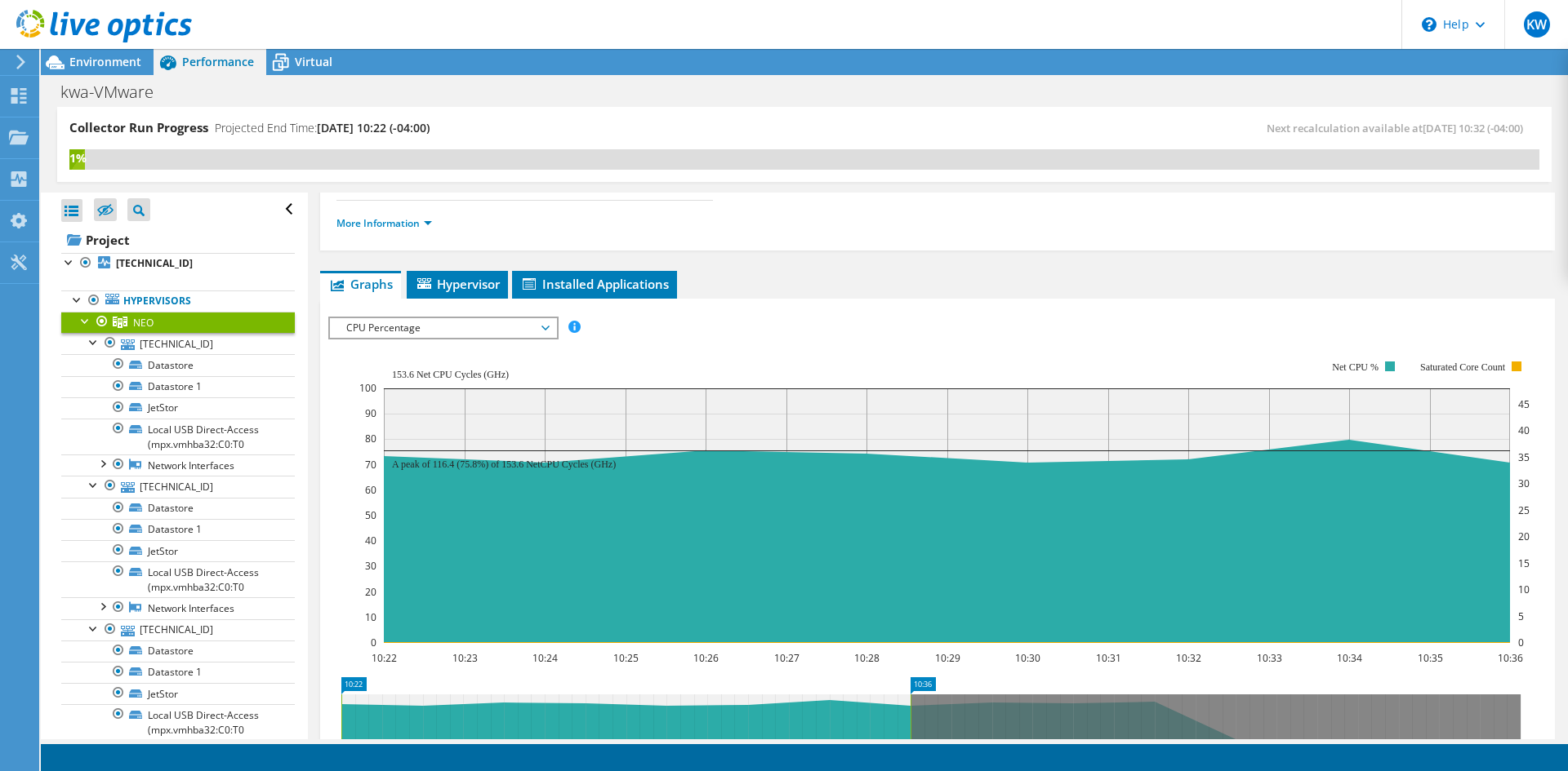
click at [498, 333] on span "CPU Percentage" at bounding box center [443, 328] width 210 height 19
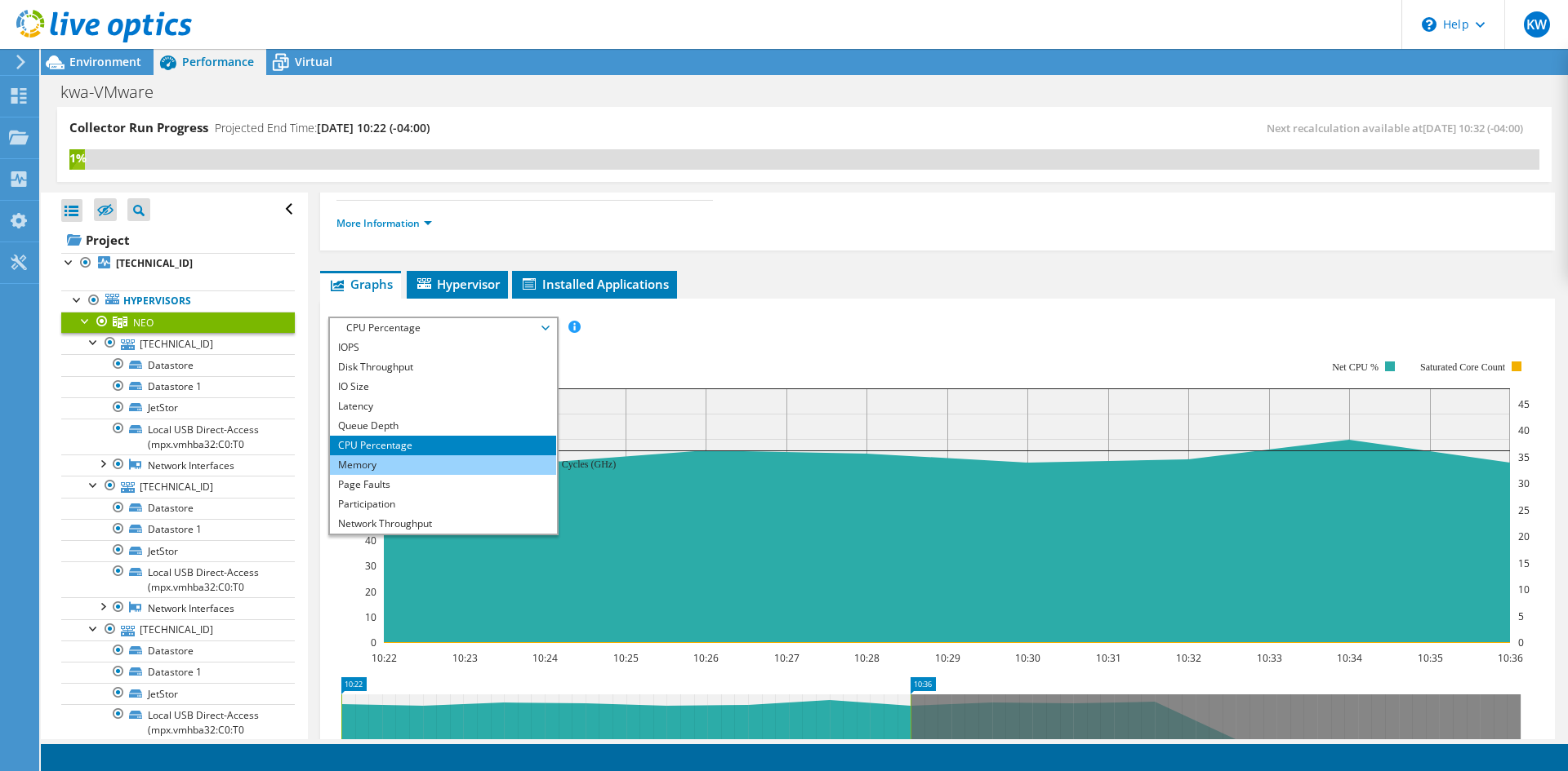
click at [417, 471] on li "Memory" at bounding box center [443, 464] width 226 height 19
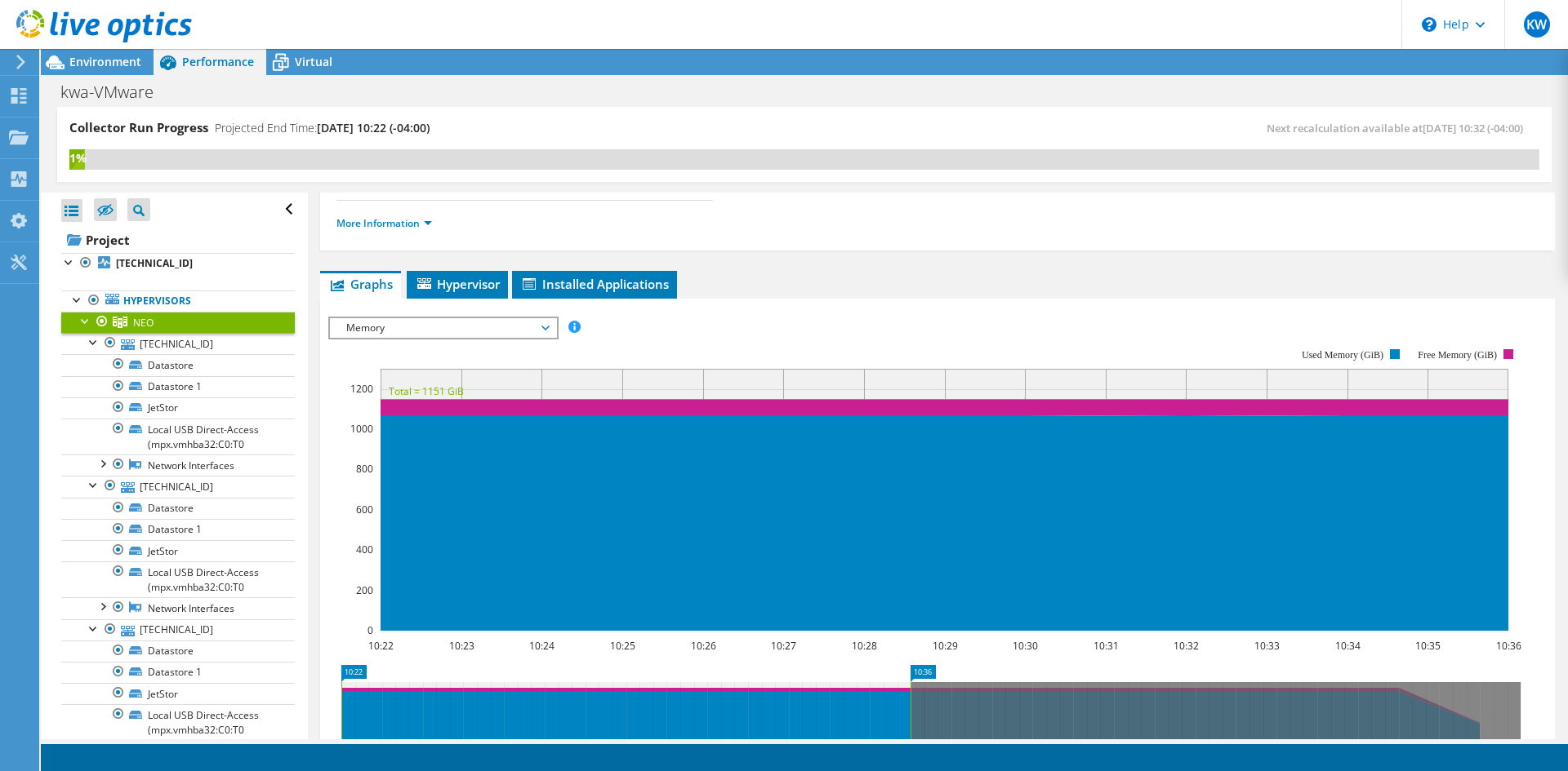
click at [442, 328] on span "Memory" at bounding box center [443, 328] width 210 height 19
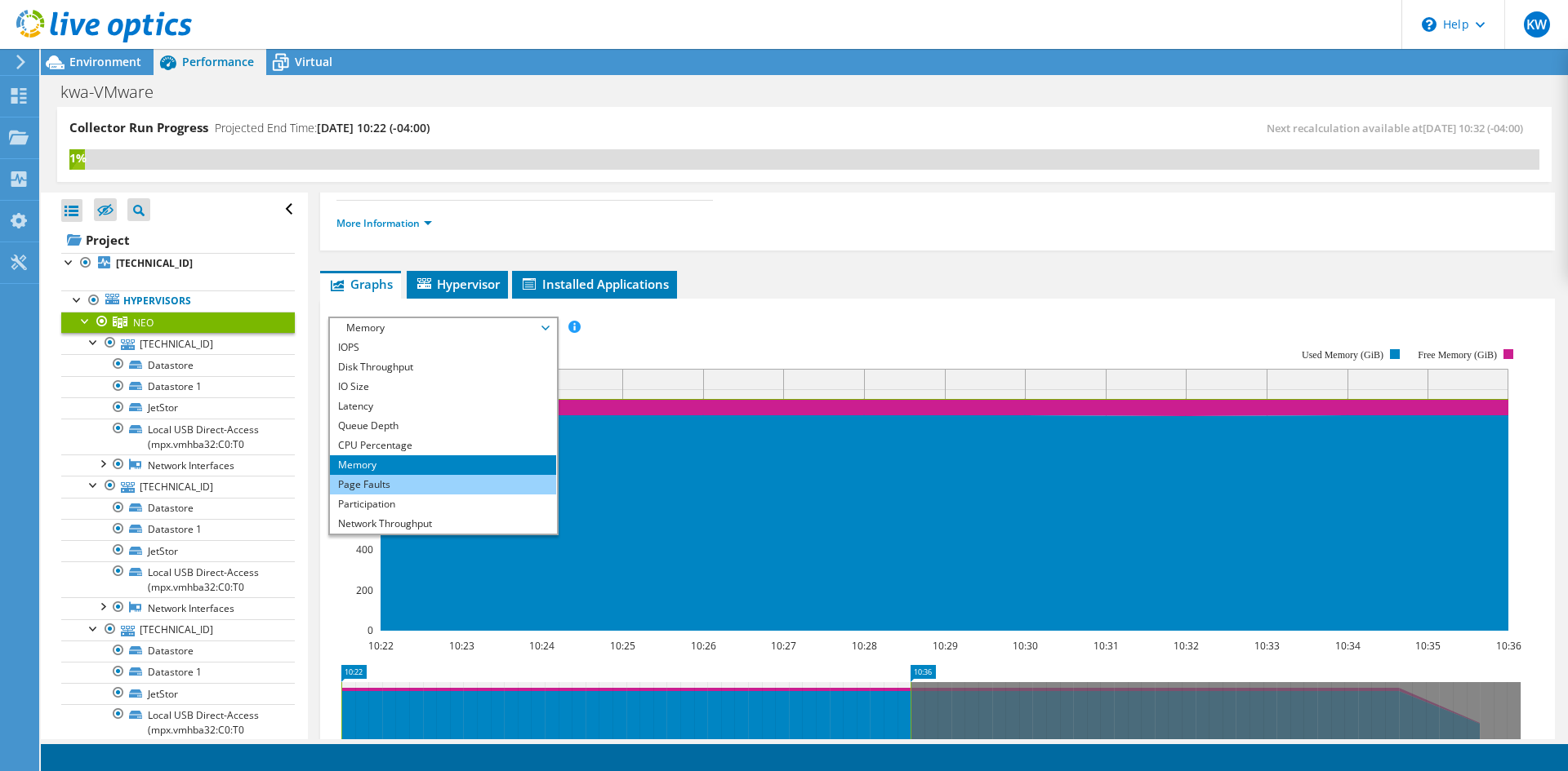
click at [402, 484] on li "Page Faults" at bounding box center [443, 484] width 226 height 19
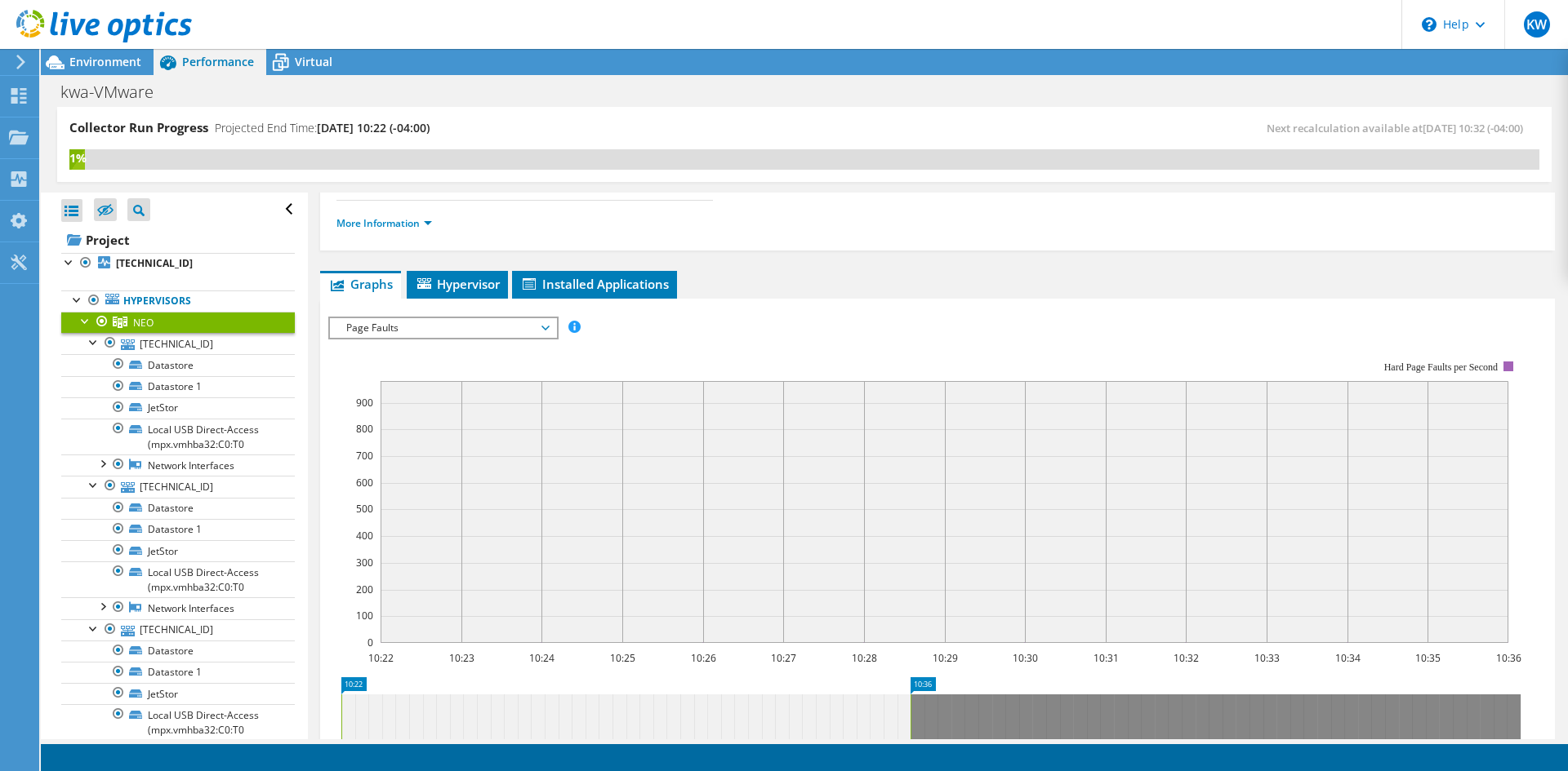
click at [432, 331] on span "Page Faults" at bounding box center [443, 328] width 210 height 19
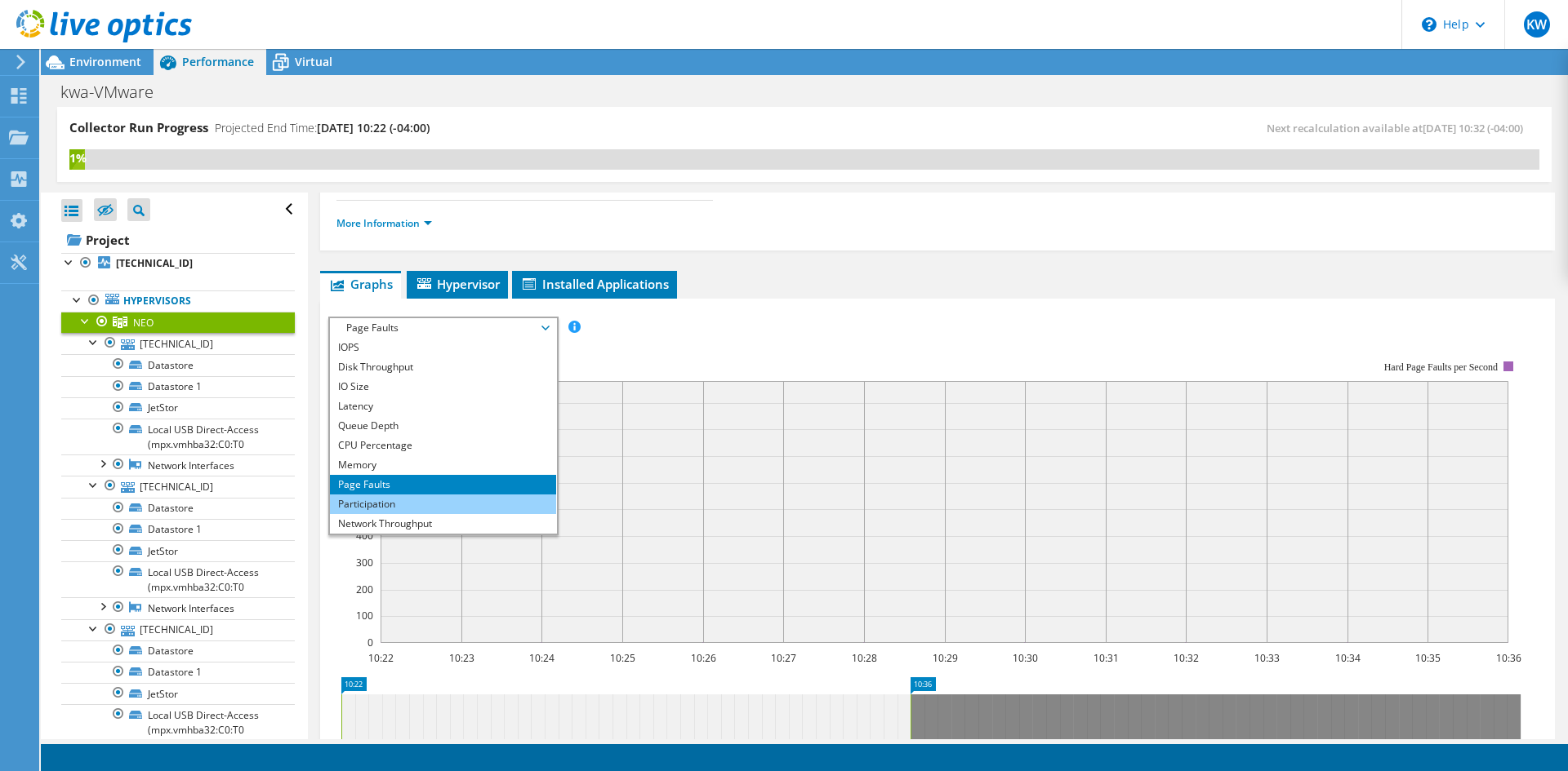
scroll to position [19, 0]
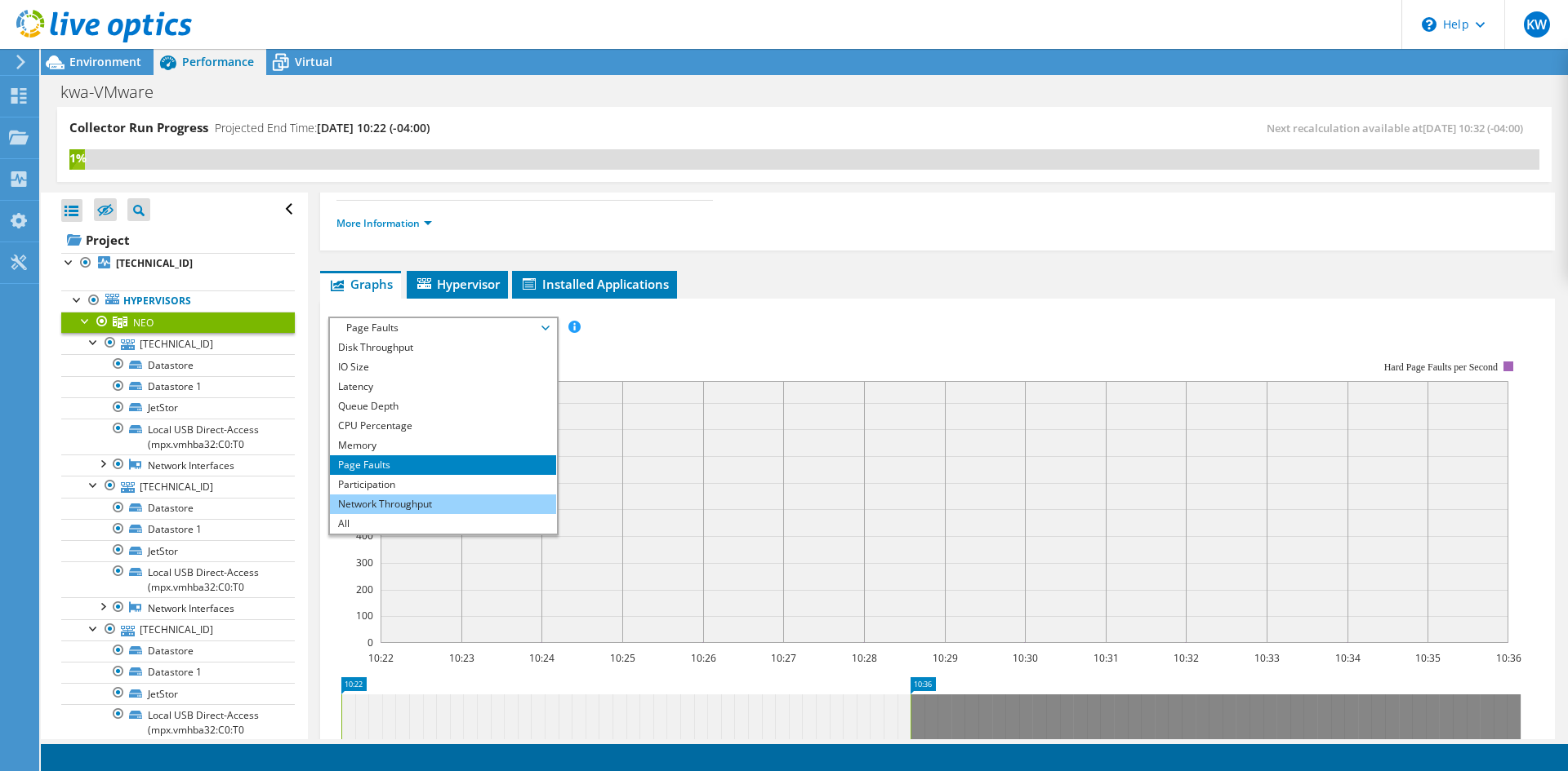
click at [413, 504] on li "Network Throughput" at bounding box center [443, 504] width 226 height 19
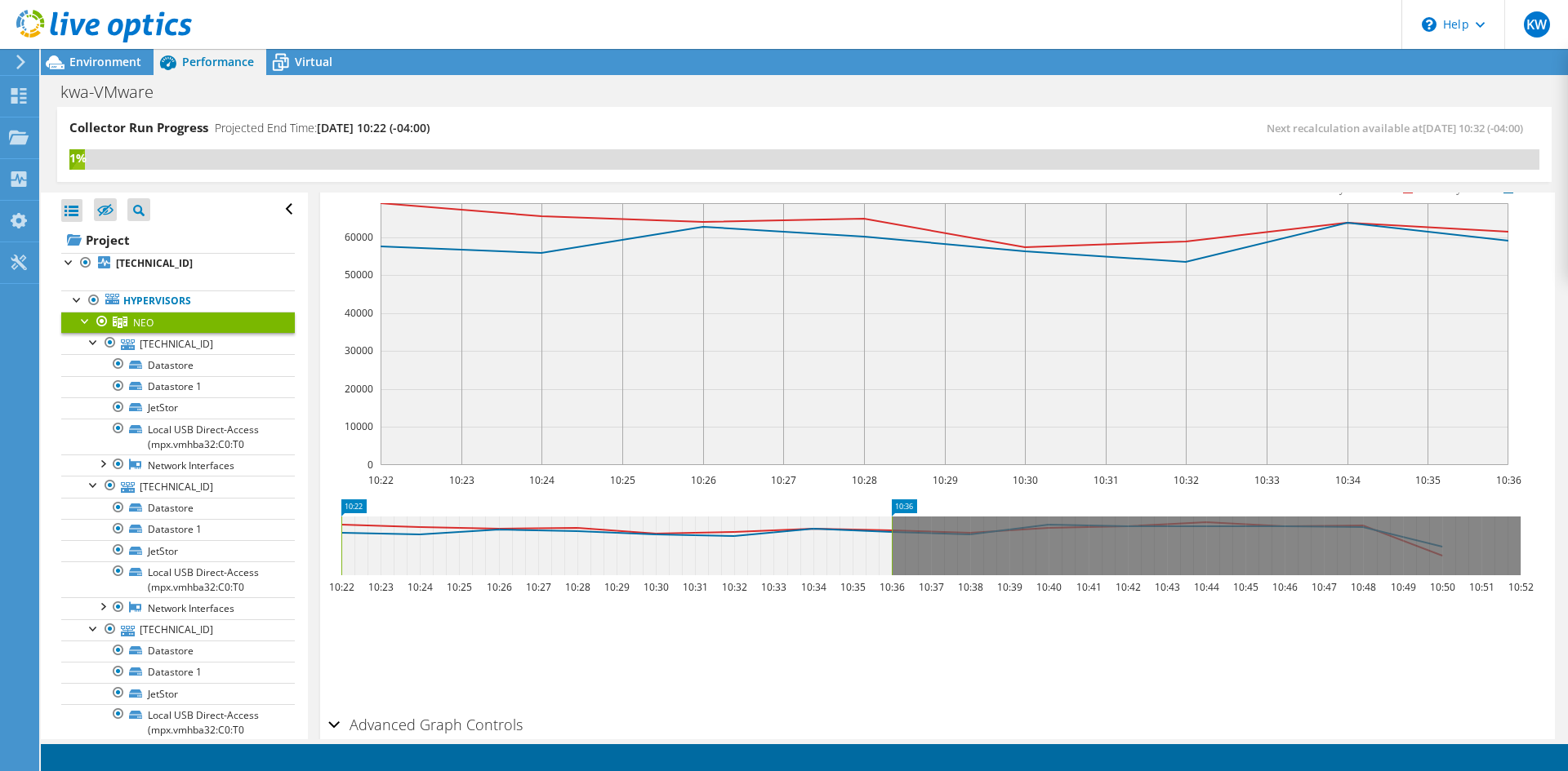
scroll to position [0, 0]
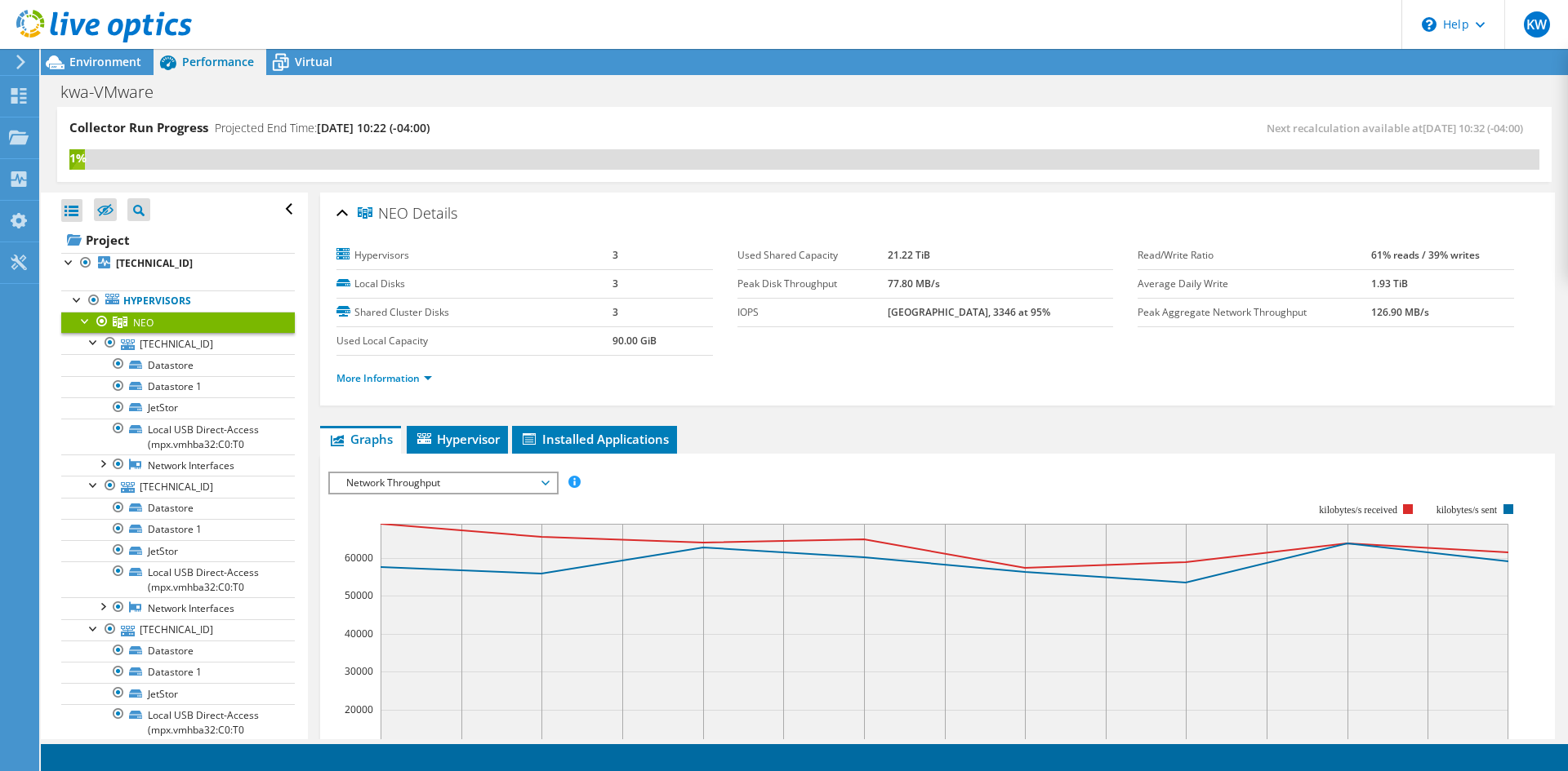
click at [445, 482] on span "Network Throughput" at bounding box center [443, 483] width 210 height 19
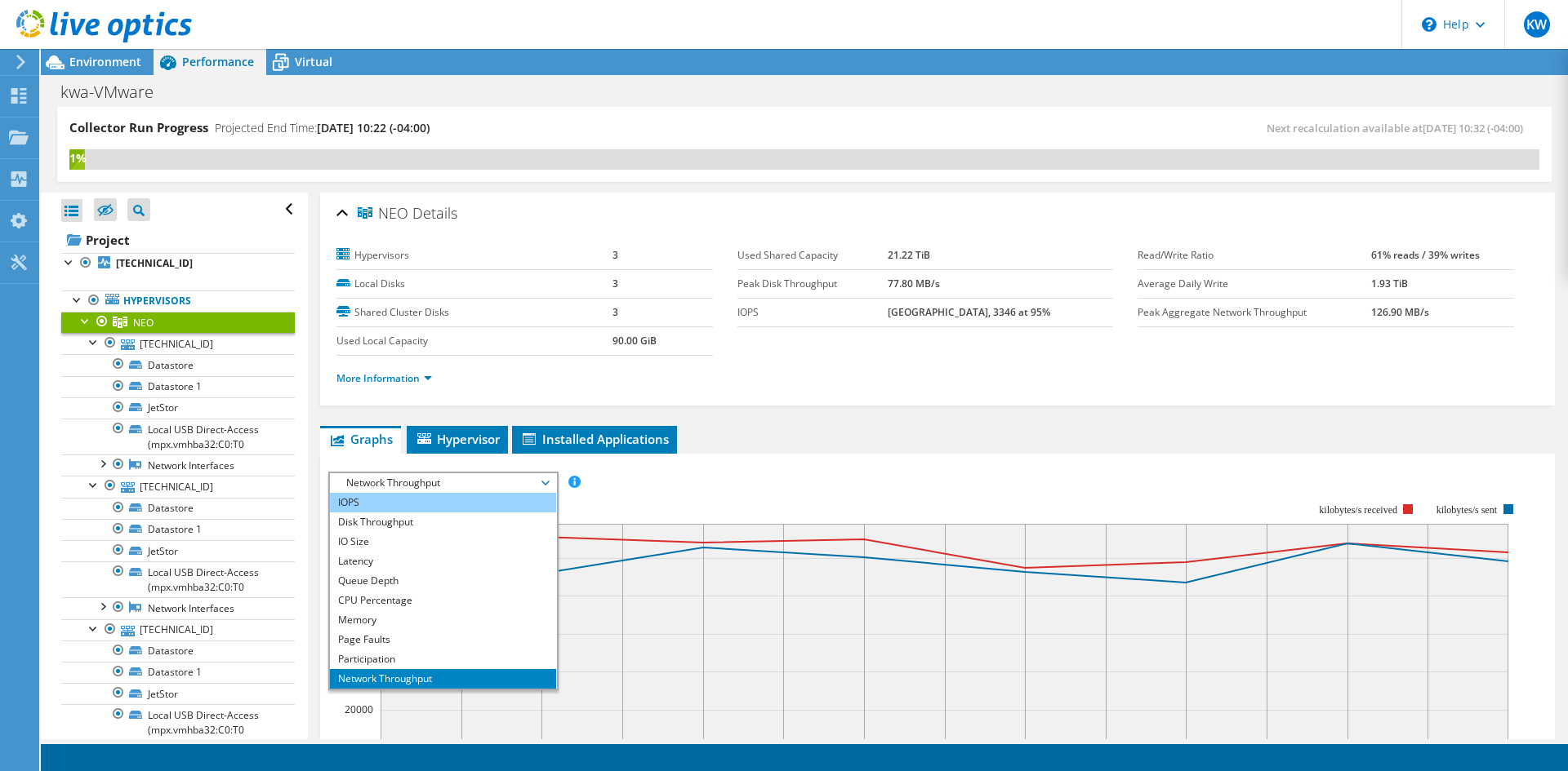
click at [399, 503] on li "IOPS" at bounding box center [443, 502] width 226 height 19
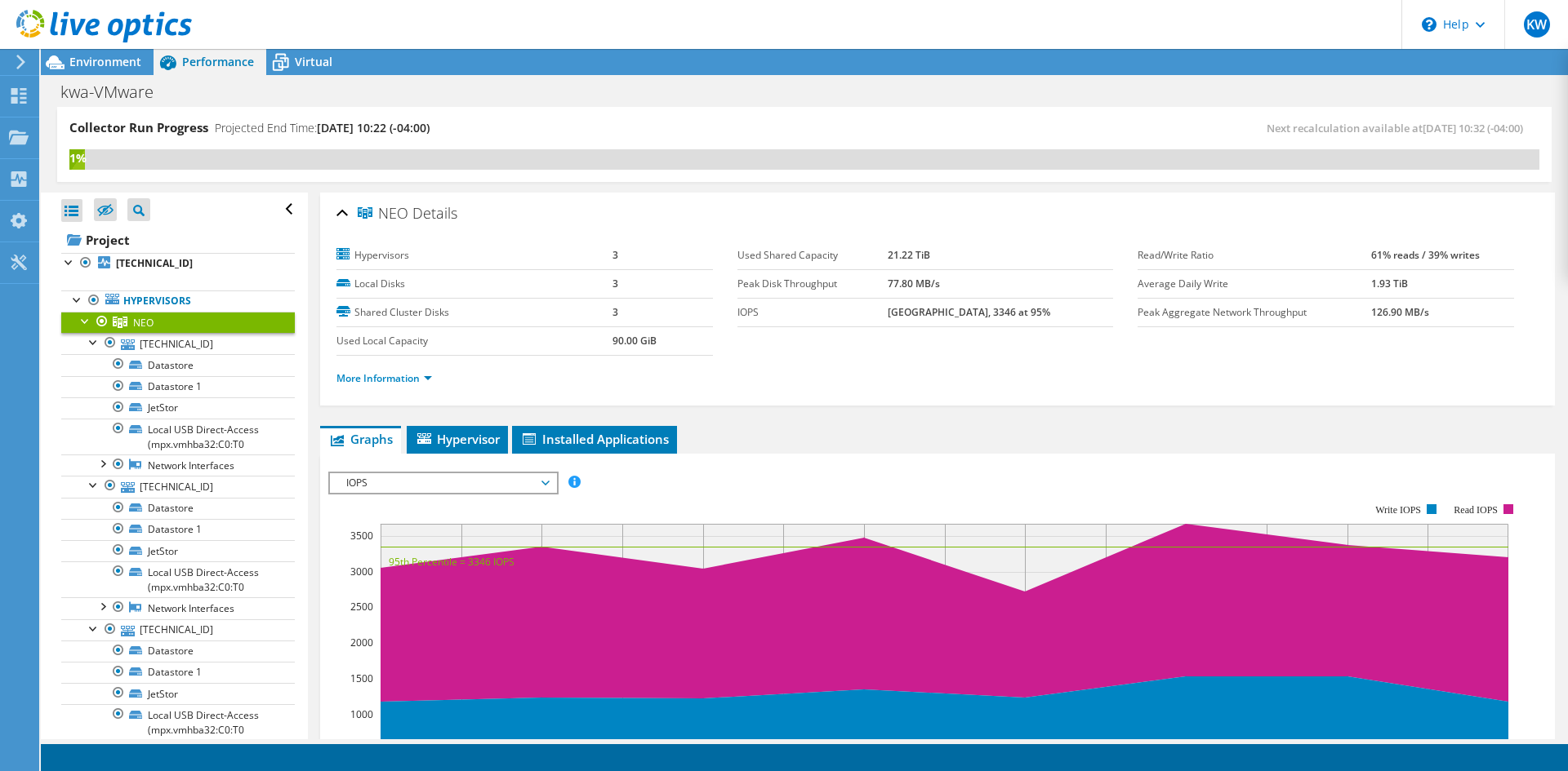
click at [405, 484] on span "IOPS" at bounding box center [443, 483] width 210 height 19
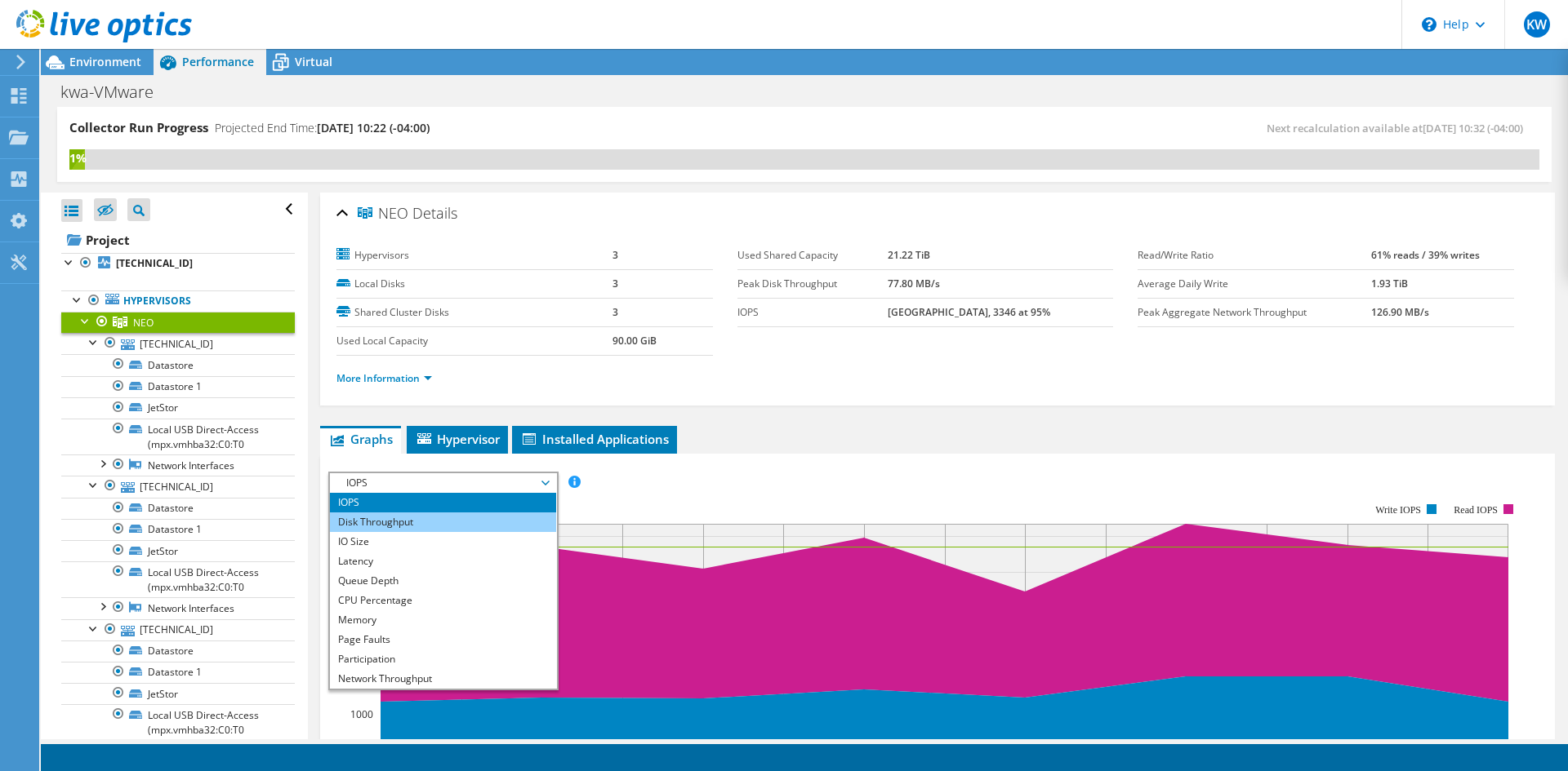
click at [395, 515] on li "Disk Throughput" at bounding box center [443, 522] width 226 height 19
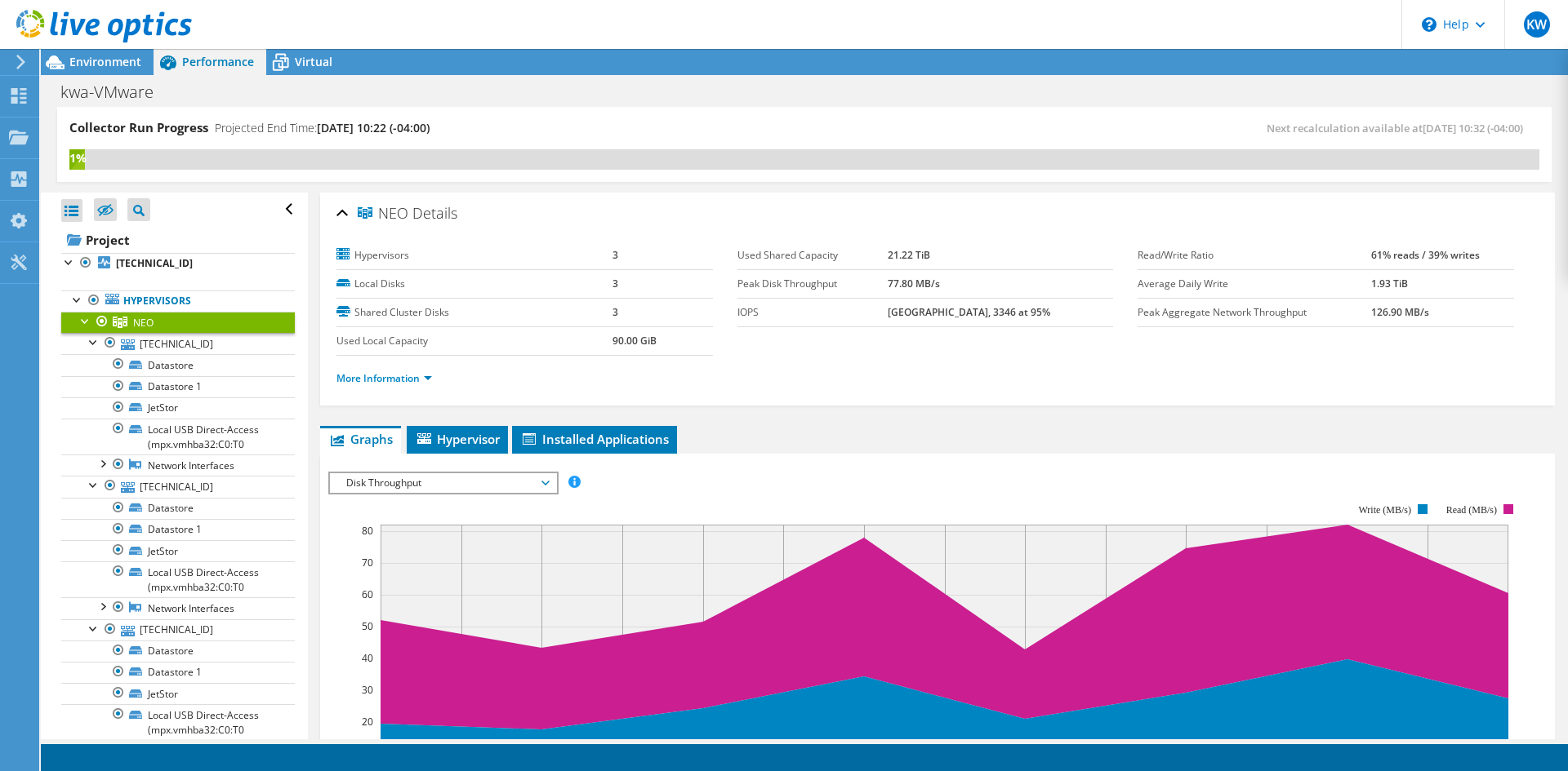
click at [443, 482] on span "Disk Throughput" at bounding box center [443, 483] width 210 height 19
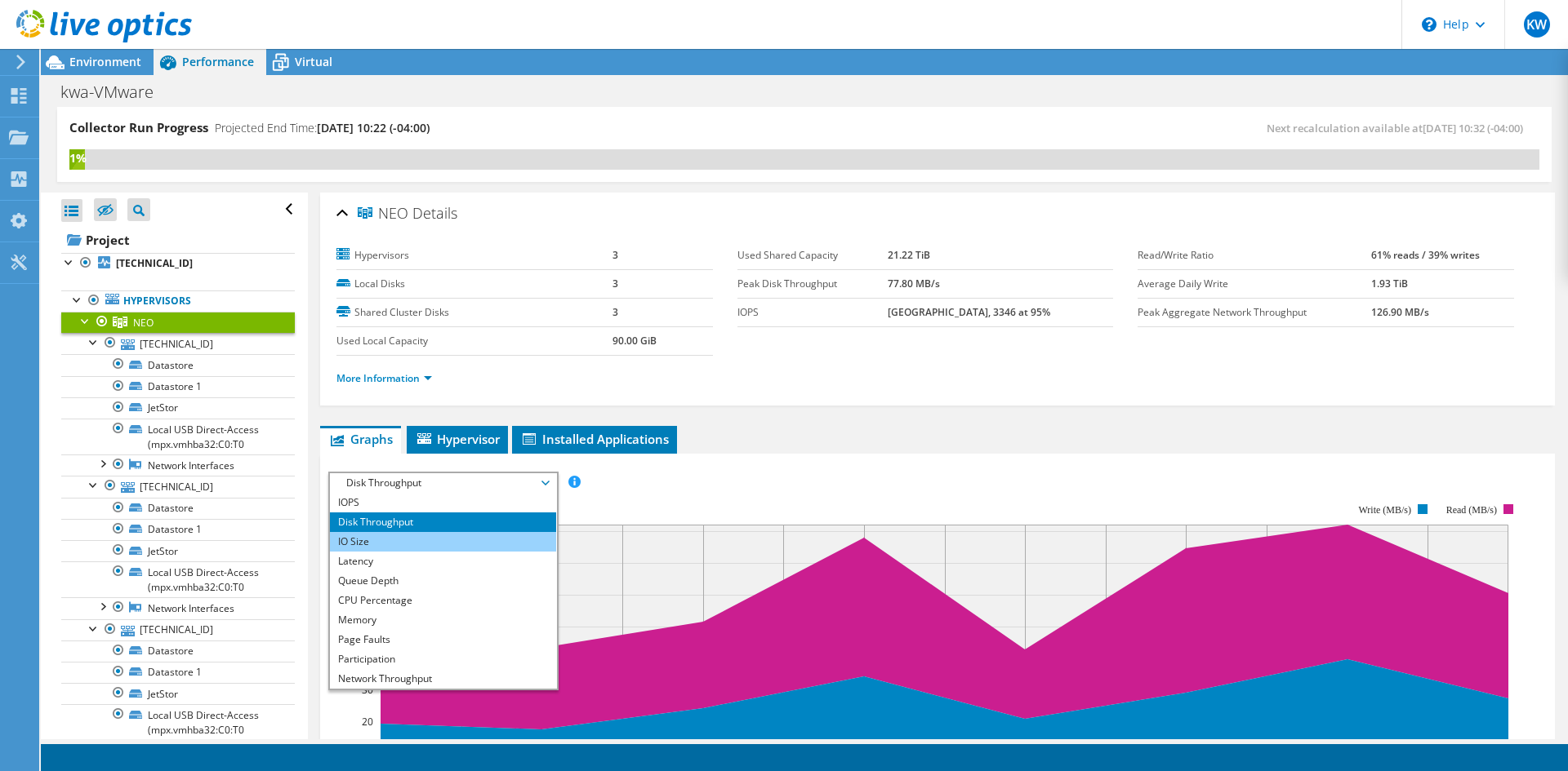
click at [414, 545] on li "IO Size" at bounding box center [443, 541] width 226 height 19
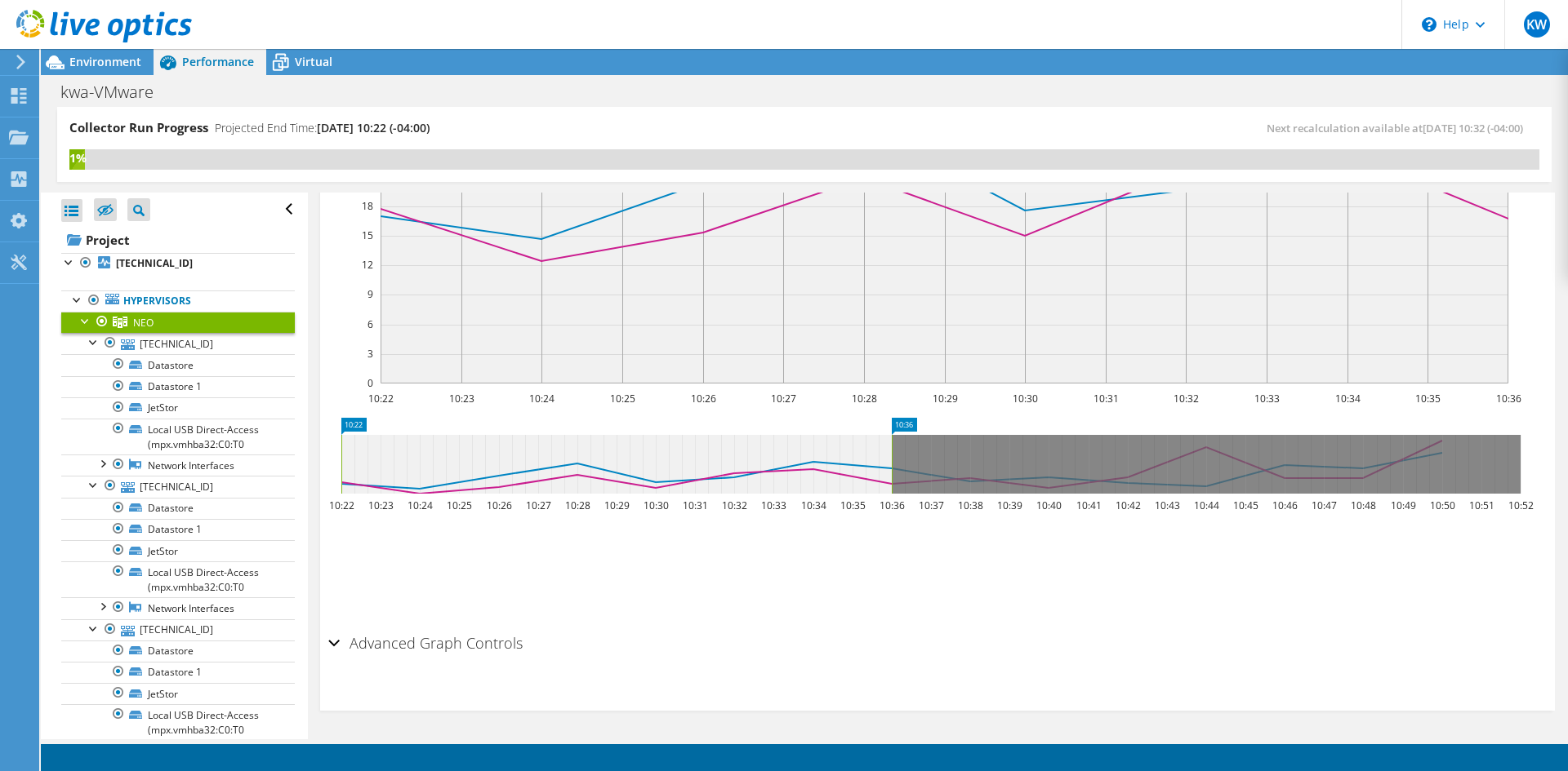
scroll to position [239, 0]
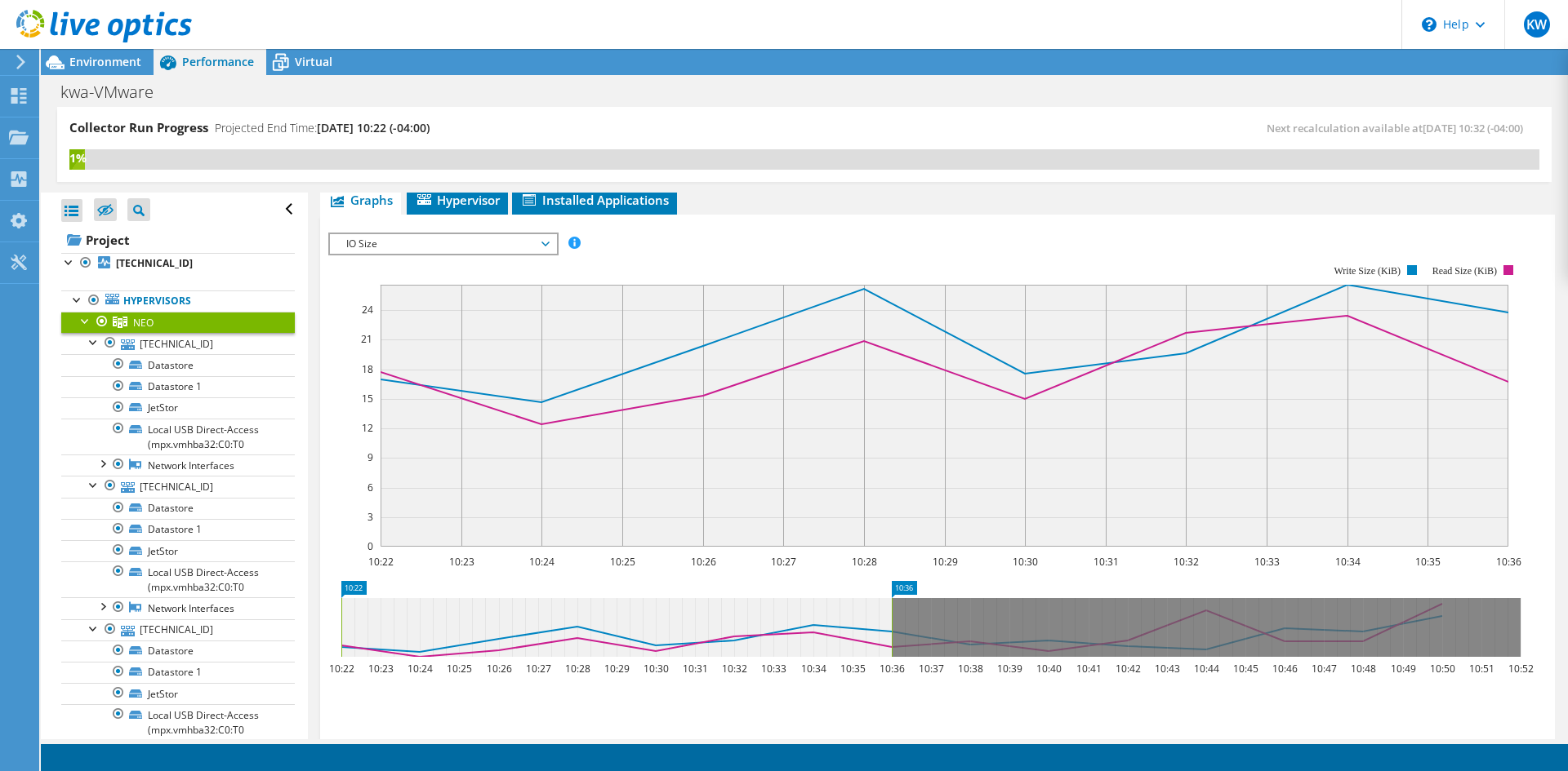
click at [444, 246] on span "IO Size" at bounding box center [443, 244] width 210 height 19
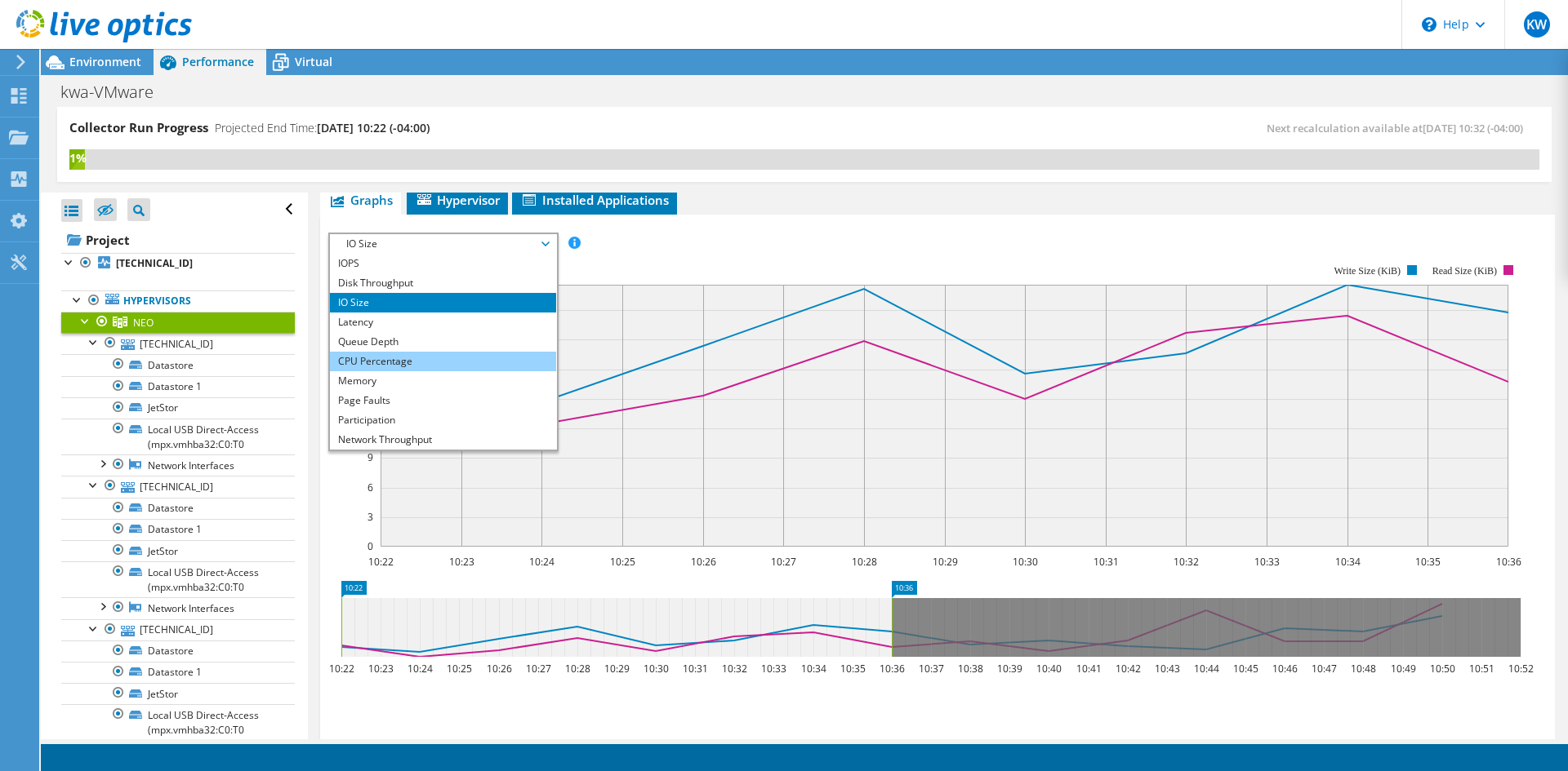
click at [416, 356] on li "CPU Percentage" at bounding box center [443, 361] width 226 height 19
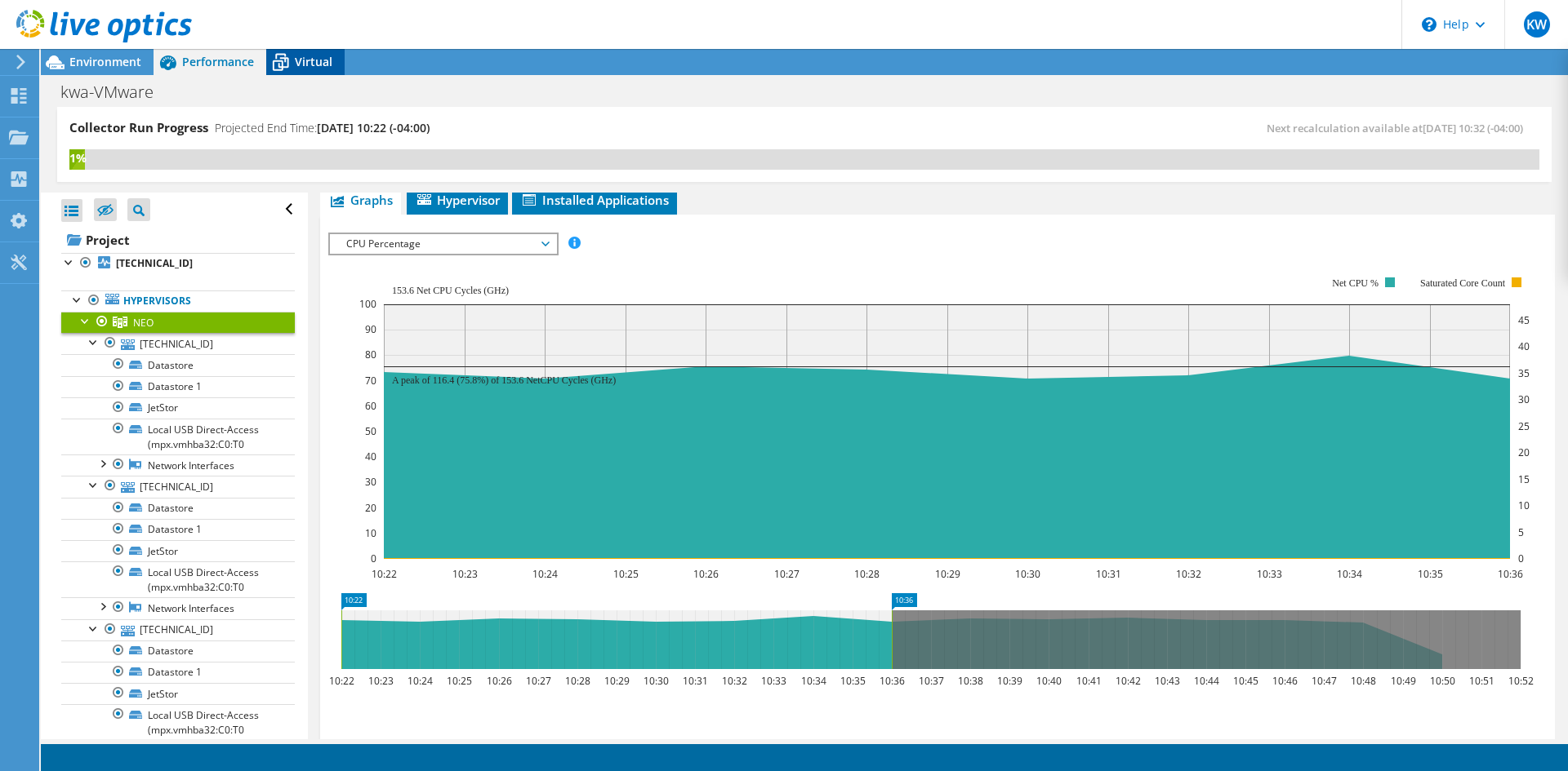
click at [295, 60] on span "Virtual" at bounding box center [313, 61] width 37 height 16
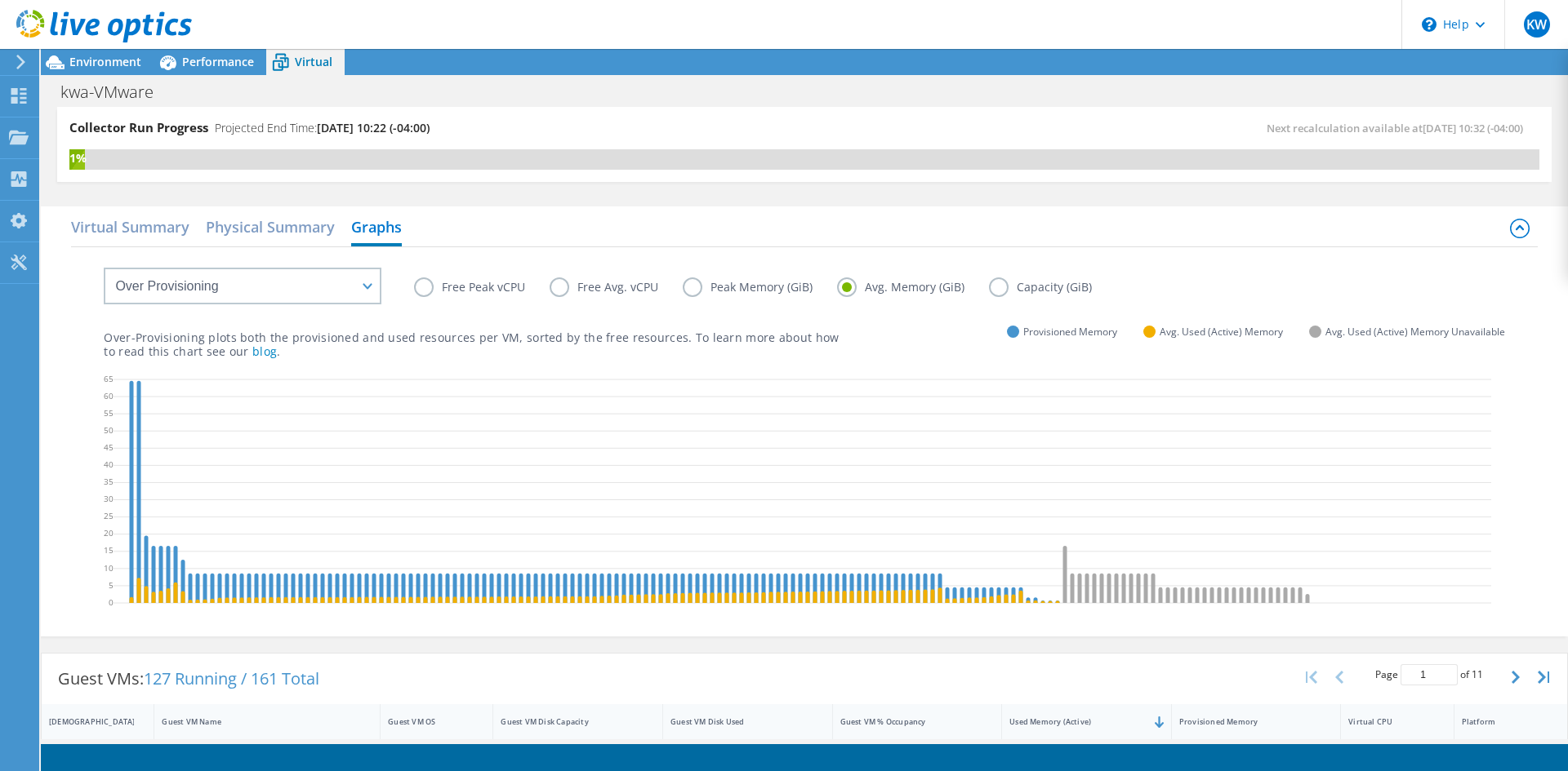
click at [694, 291] on label "Peak Memory (GiB)" at bounding box center [759, 287] width 154 height 19
click at [0, 0] on input "Peak Memory (GiB)" at bounding box center [0, 0] width 0 height 0
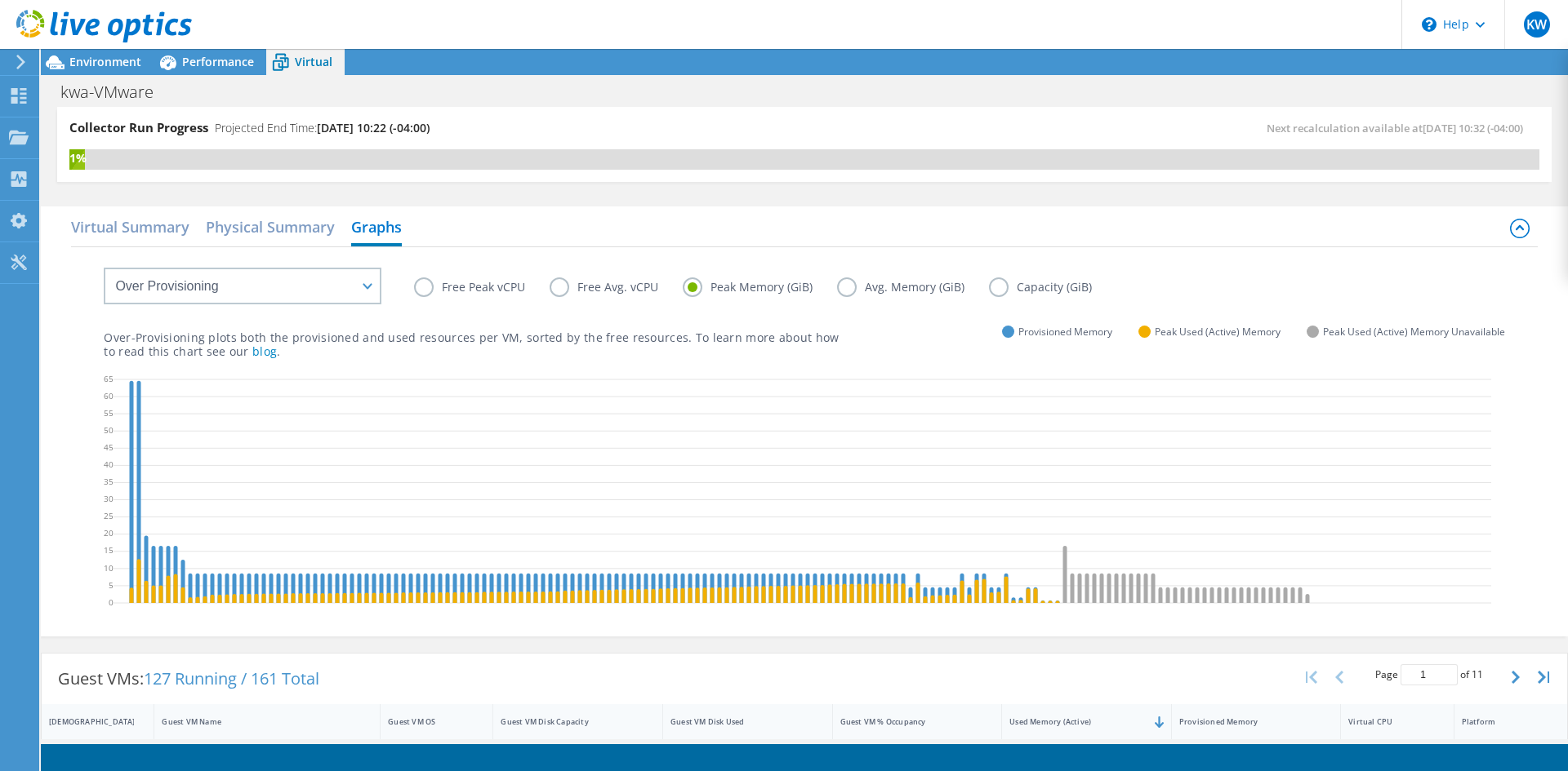
click at [600, 285] on label "Free Avg. vCPU" at bounding box center [616, 287] width 133 height 19
click at [0, 0] on input "Free Avg. vCPU" at bounding box center [0, 0] width 0 height 0
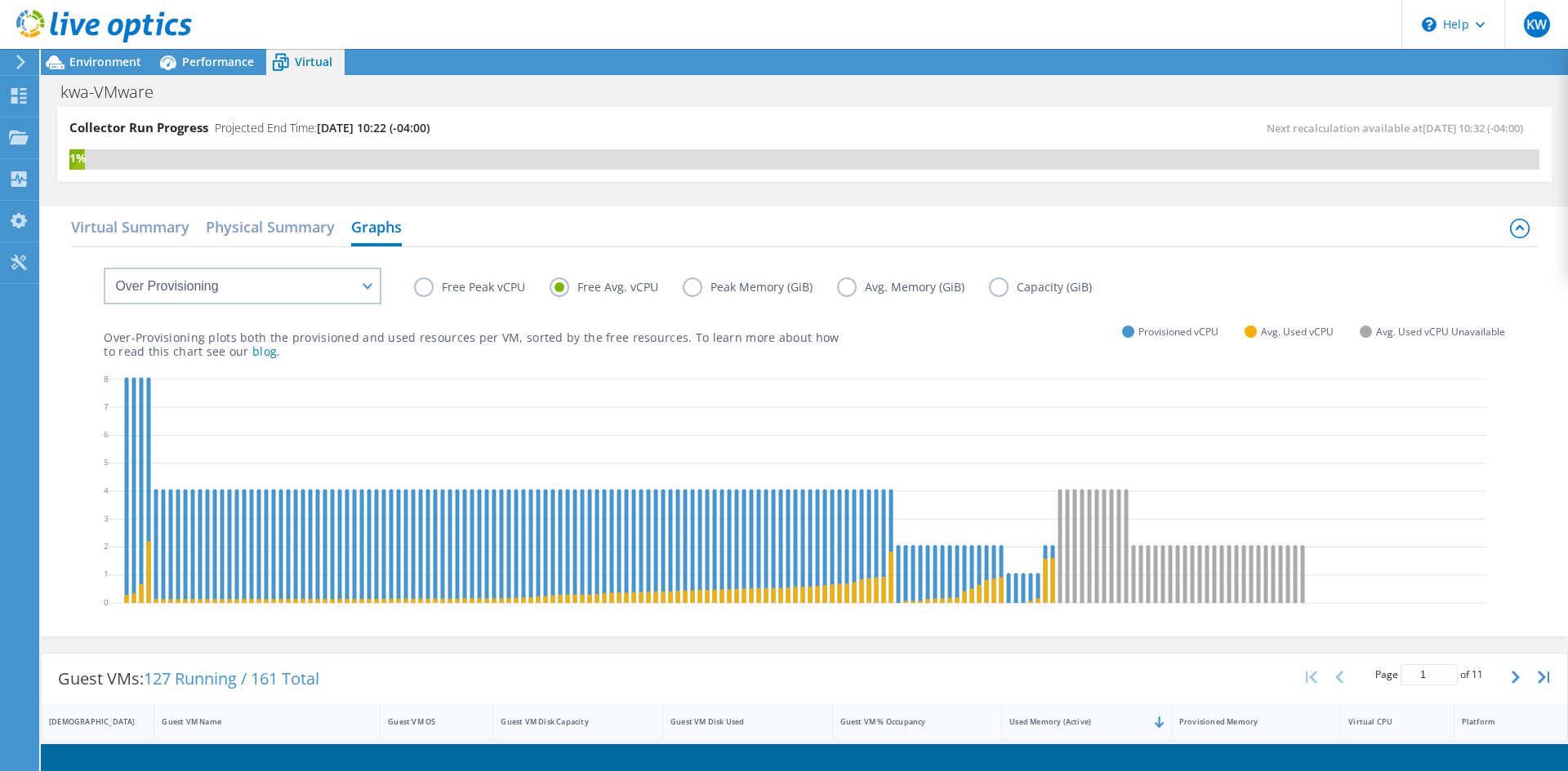
click at [485, 285] on label "Free Peak vCPU" at bounding box center [482, 287] width 136 height 19
click at [0, 0] on input "Free Peak vCPU" at bounding box center [0, 0] width 0 height 0
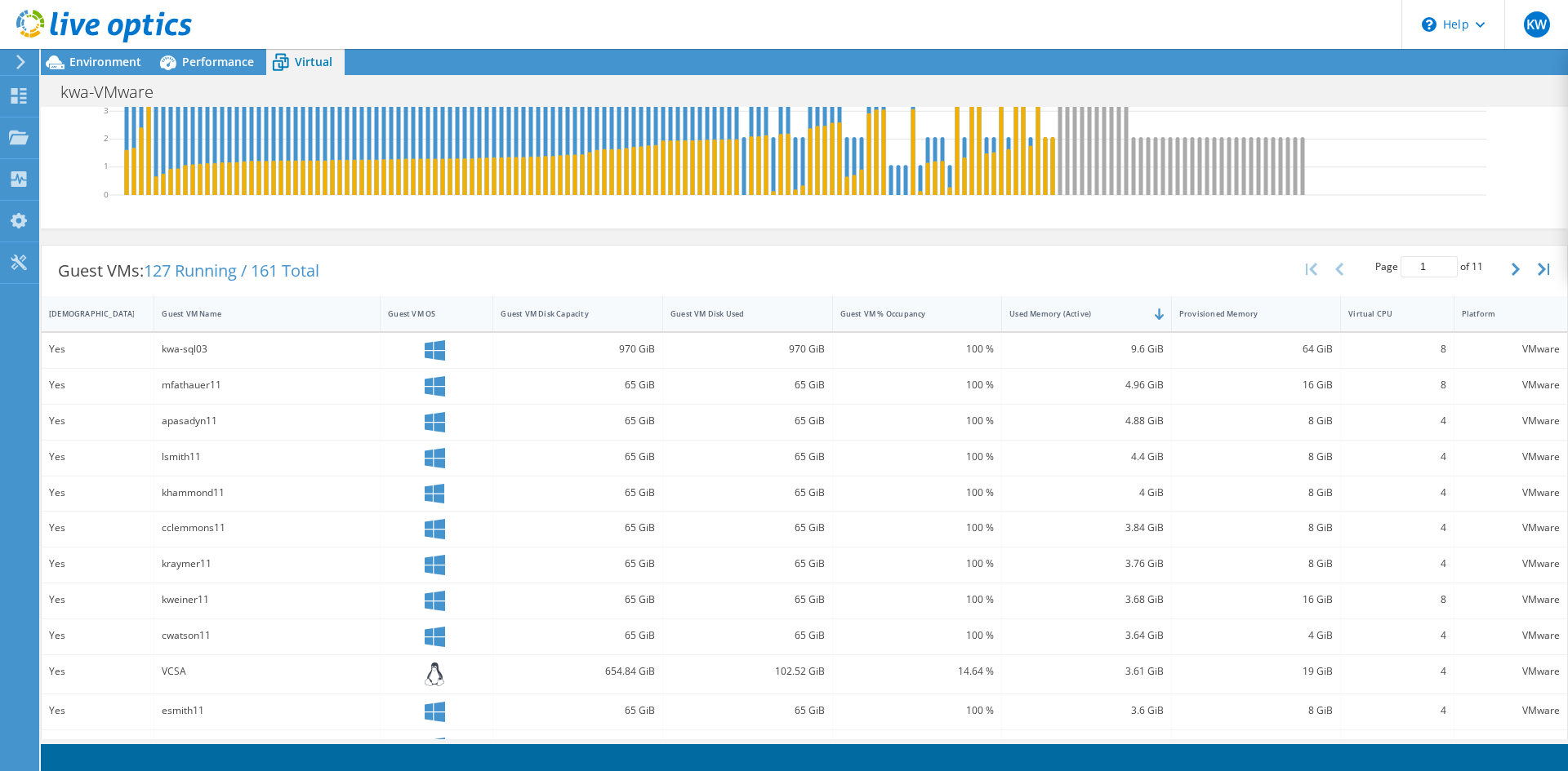
scroll to position [551, 0]
